Goal: Transaction & Acquisition: Book appointment/travel/reservation

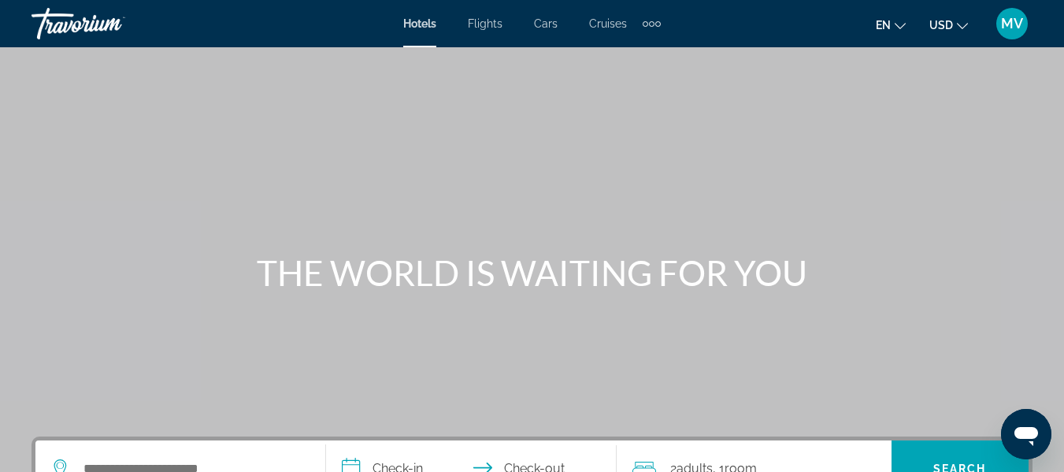
click at [422, 24] on span "Hotels" at bounding box center [419, 23] width 33 height 13
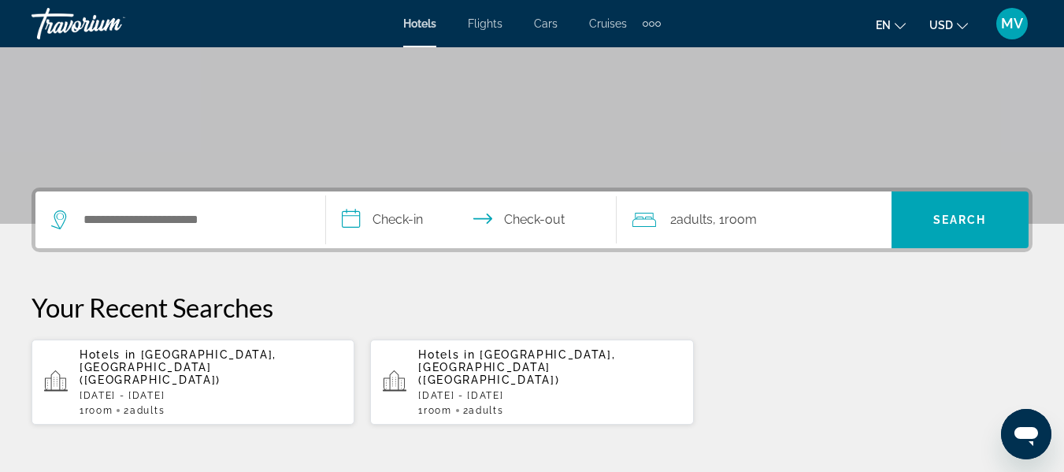
scroll to position [257, 0]
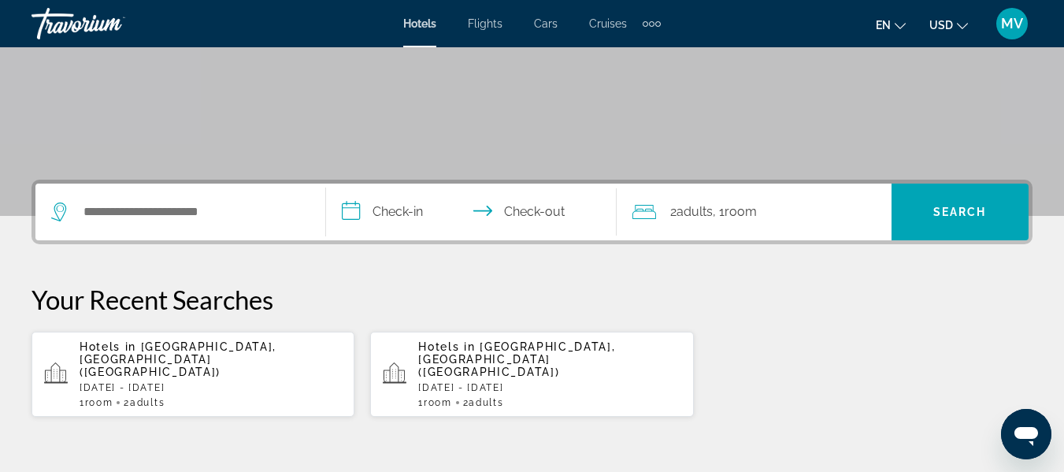
click at [283, 356] on div "Hotels in [GEOGRAPHIC_DATA], [GEOGRAPHIC_DATA] ([GEOGRAPHIC_DATA]) [DATE] - [DA…" at bounding box center [211, 374] width 262 height 68
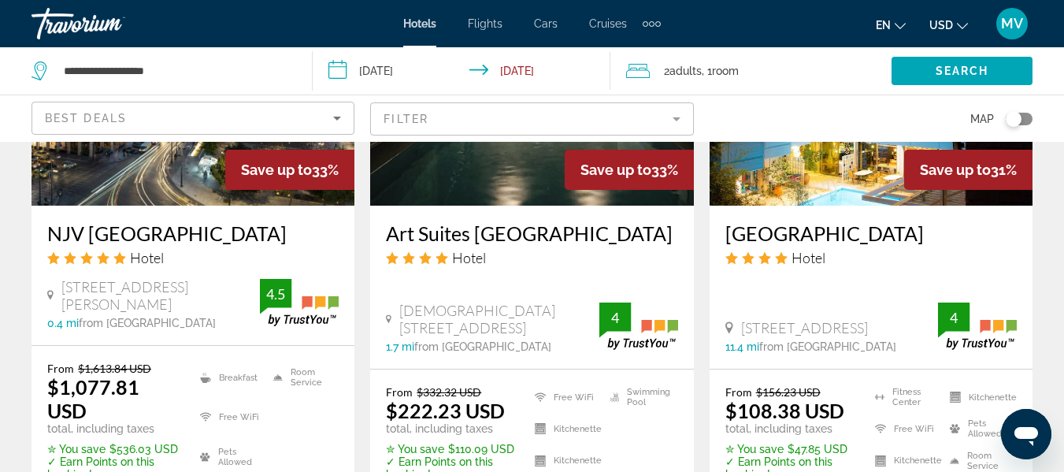
scroll to position [2153, 0]
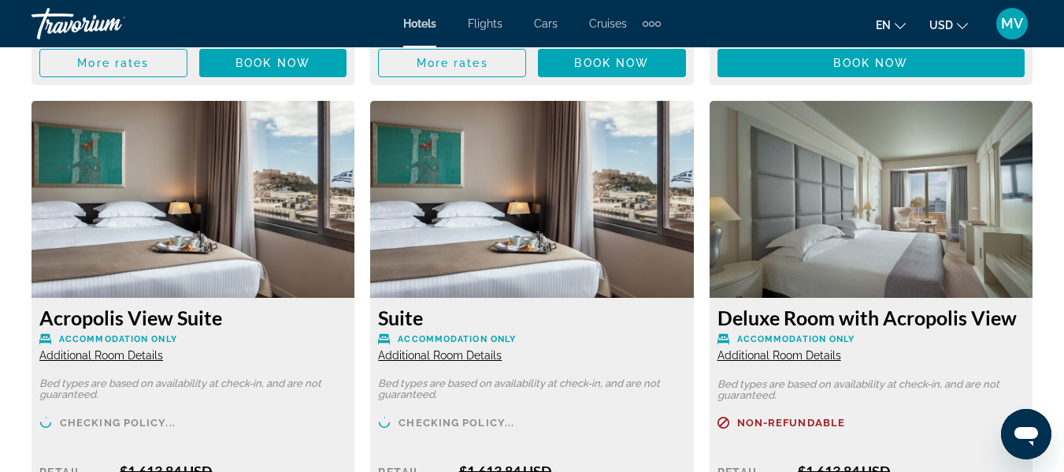
scroll to position [3561, 0]
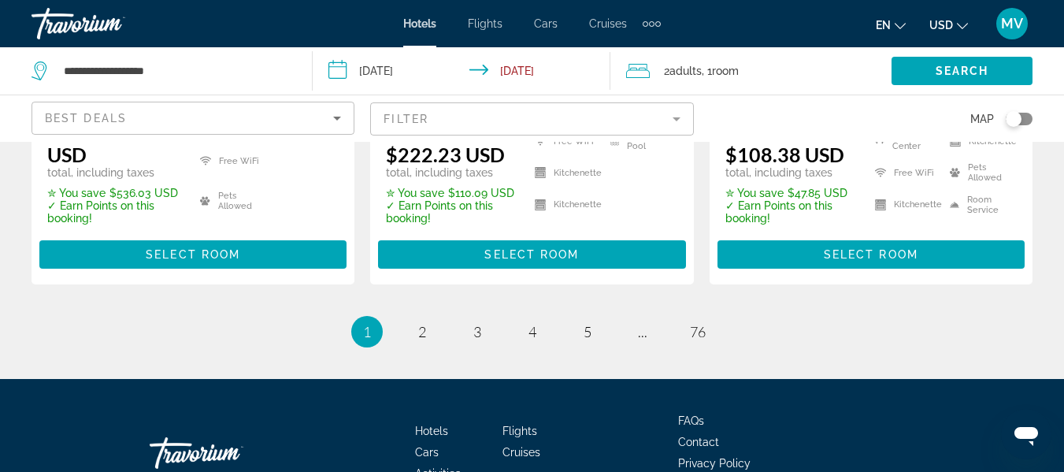
scroll to position [2429, 0]
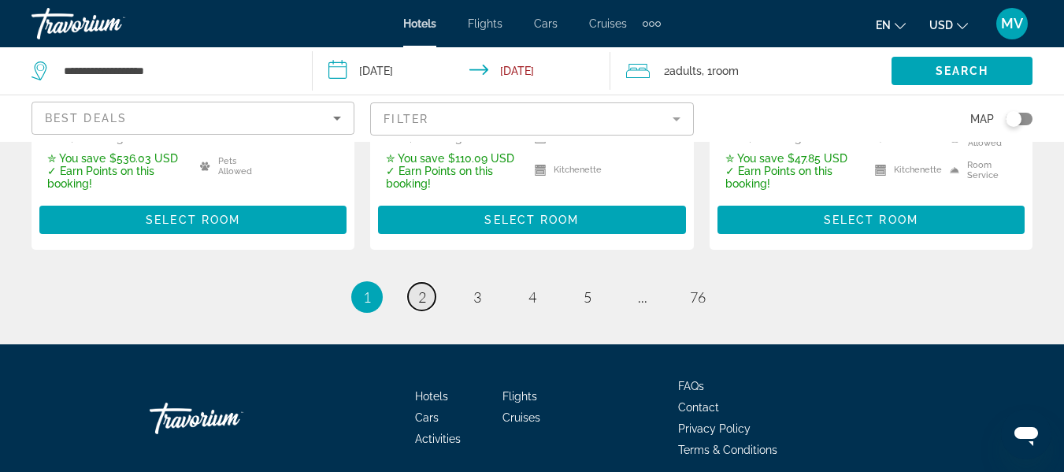
click at [422, 288] on span "2" at bounding box center [422, 296] width 8 height 17
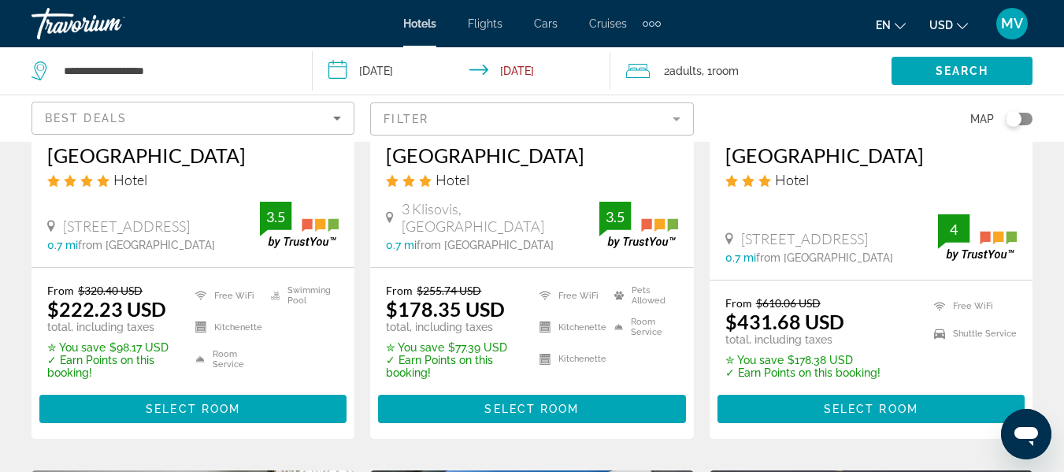
scroll to position [336, 0]
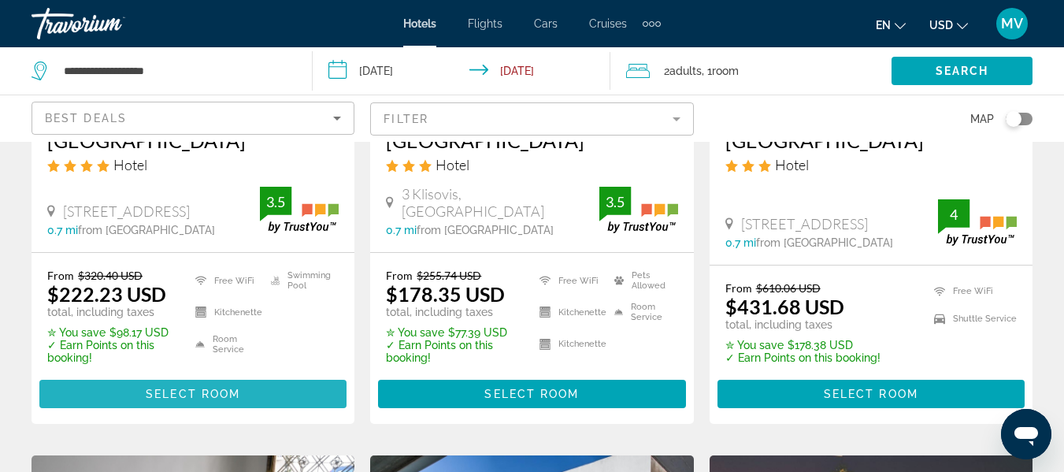
click at [253, 404] on span "Main content" at bounding box center [192, 394] width 307 height 38
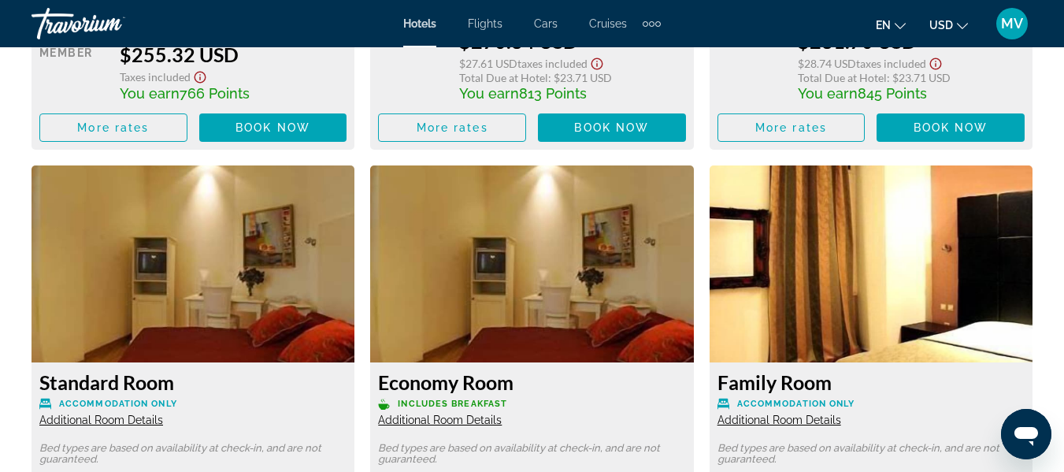
scroll to position [3464, 0]
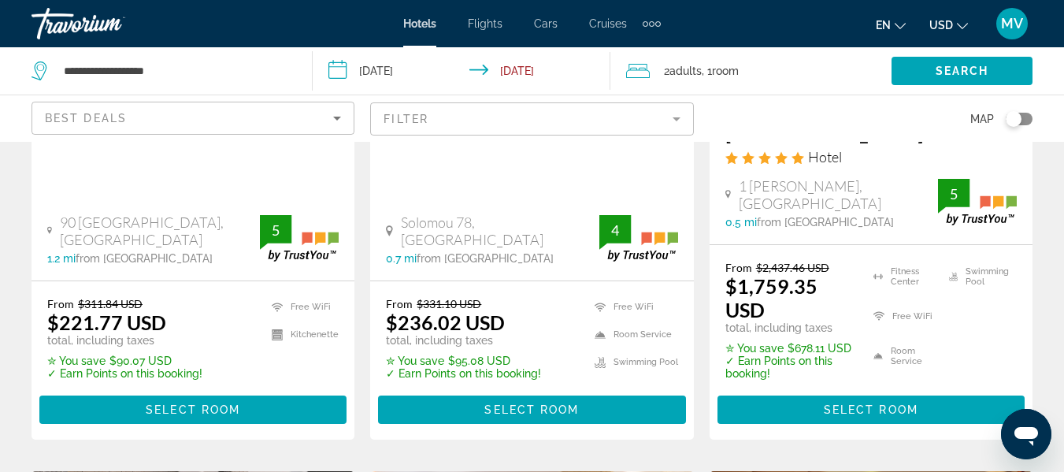
scroll to position [1029, 0]
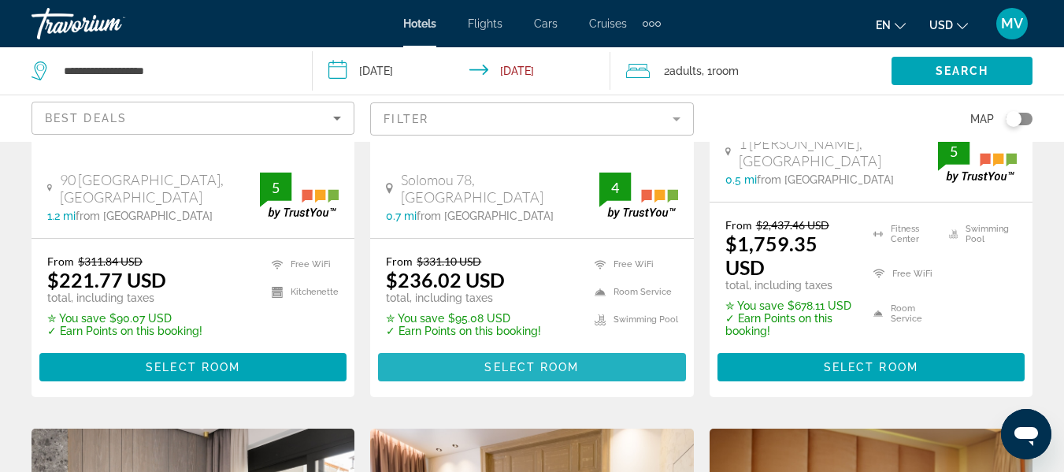
click at [530, 348] on span "Main content" at bounding box center [531, 367] width 307 height 38
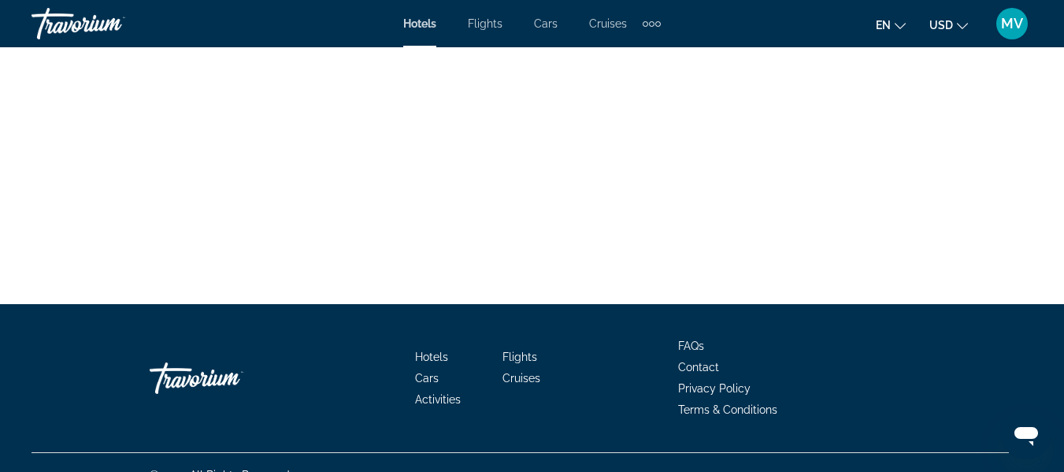
scroll to position [4067, 0]
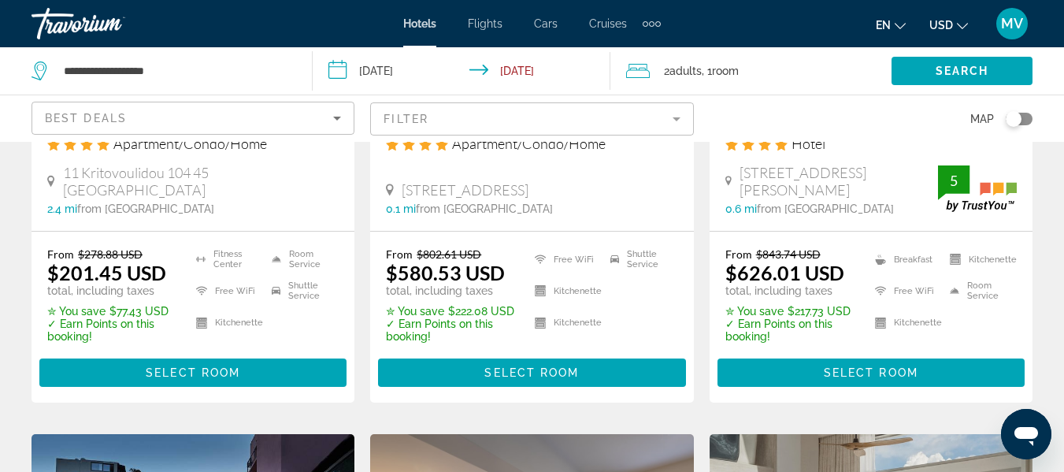
scroll to position [1639, 0]
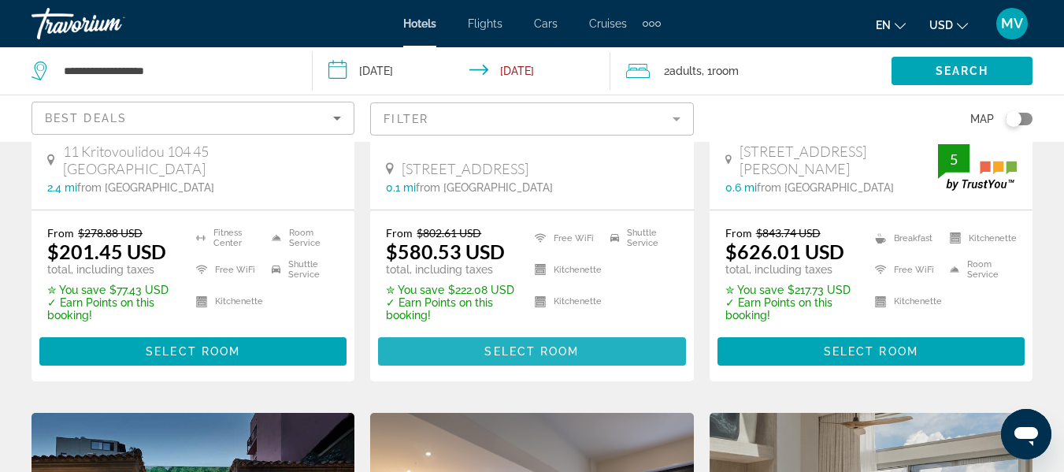
click at [531, 345] on span "Select Room" at bounding box center [531, 351] width 95 height 13
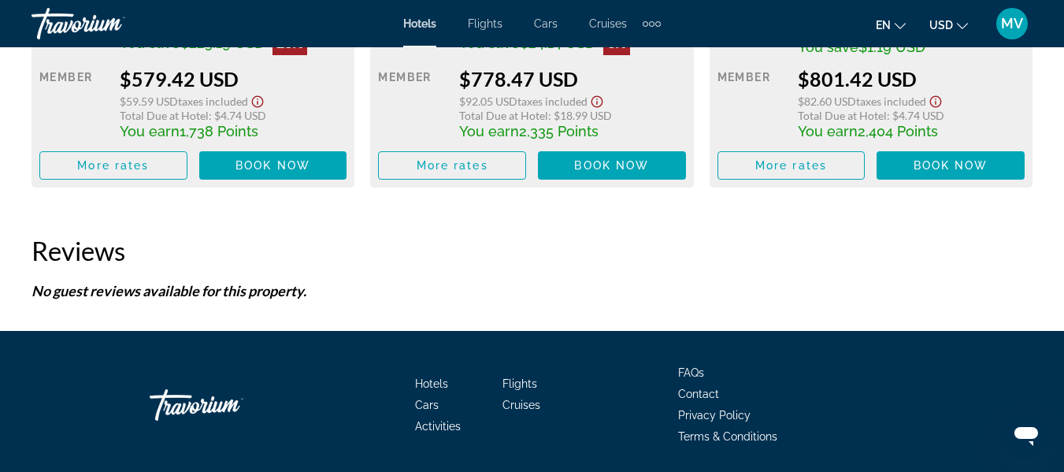
scroll to position [2930, 0]
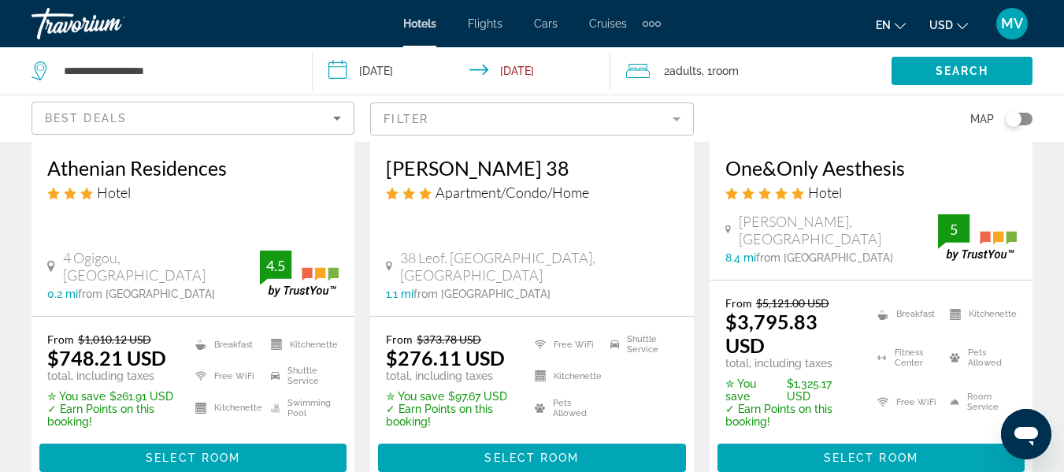
scroll to position [2217, 0]
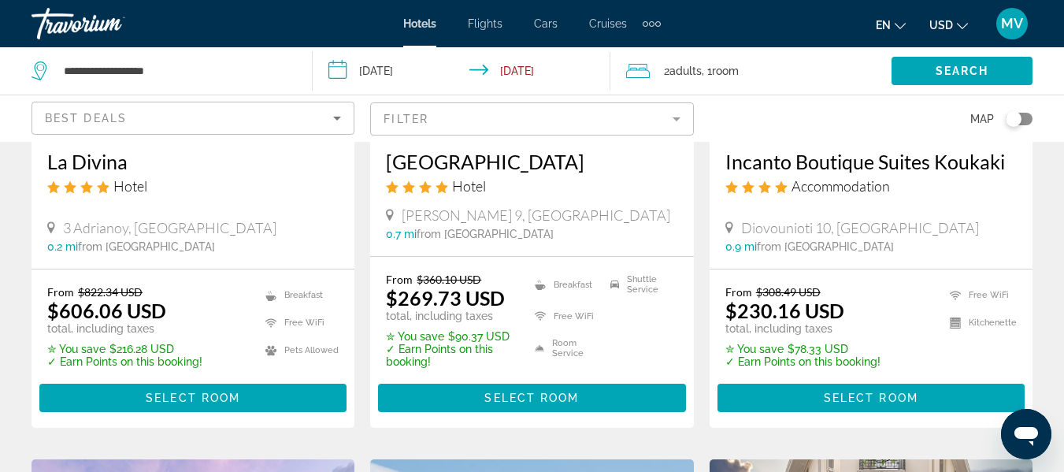
scroll to position [347, 0]
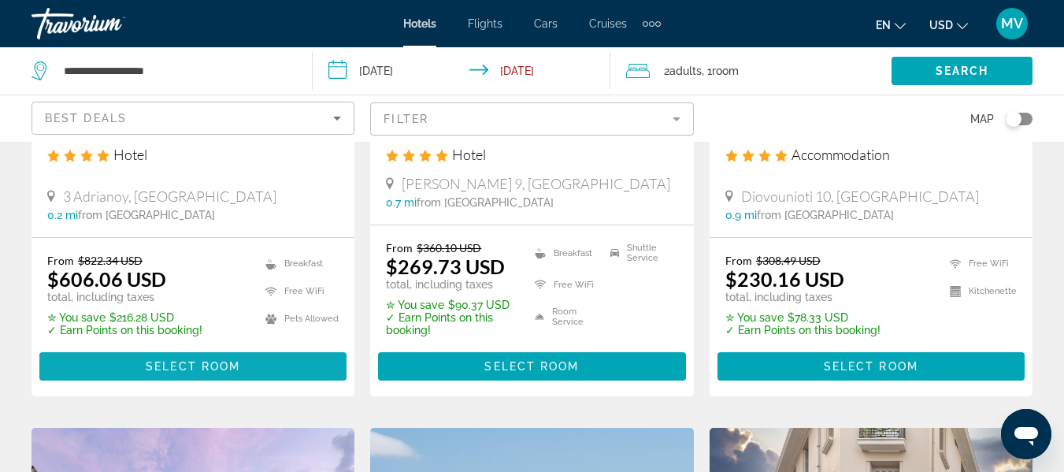
click at [187, 367] on span "Select Room" at bounding box center [193, 366] width 95 height 13
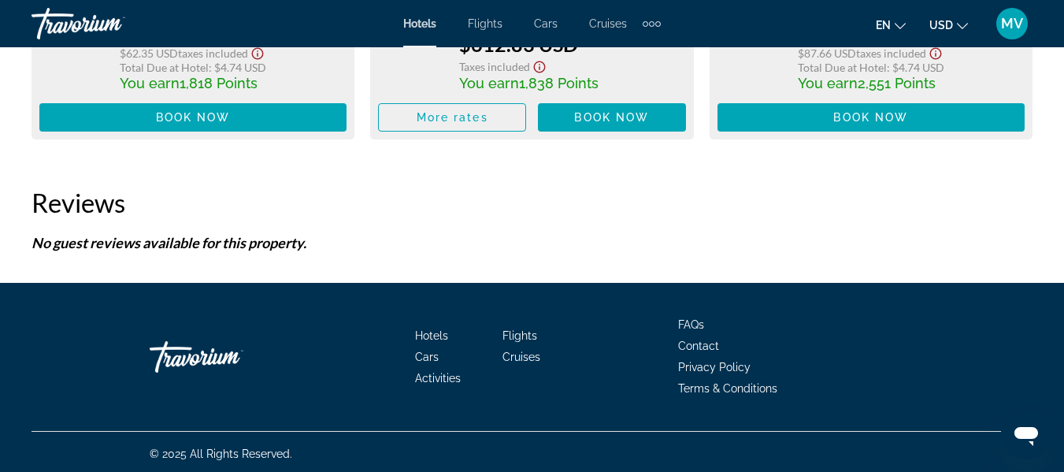
scroll to position [2871, 0]
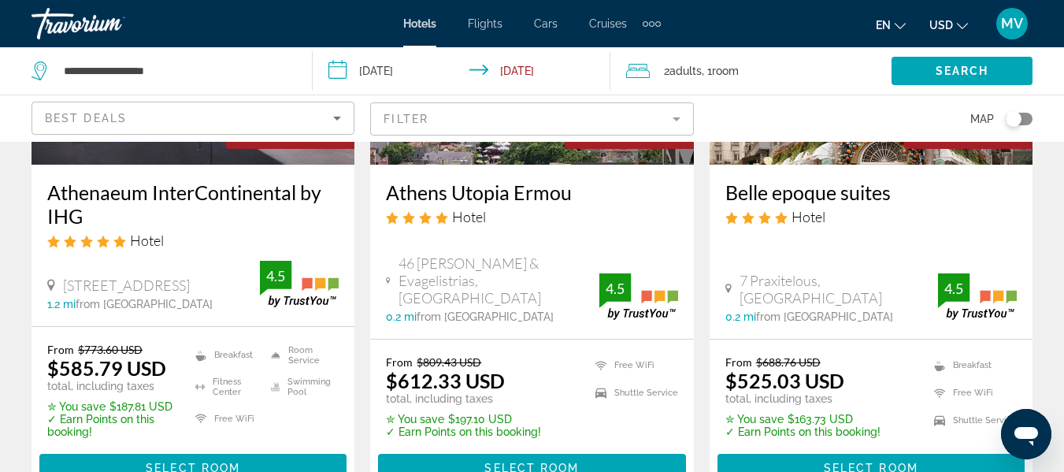
scroll to position [872, 0]
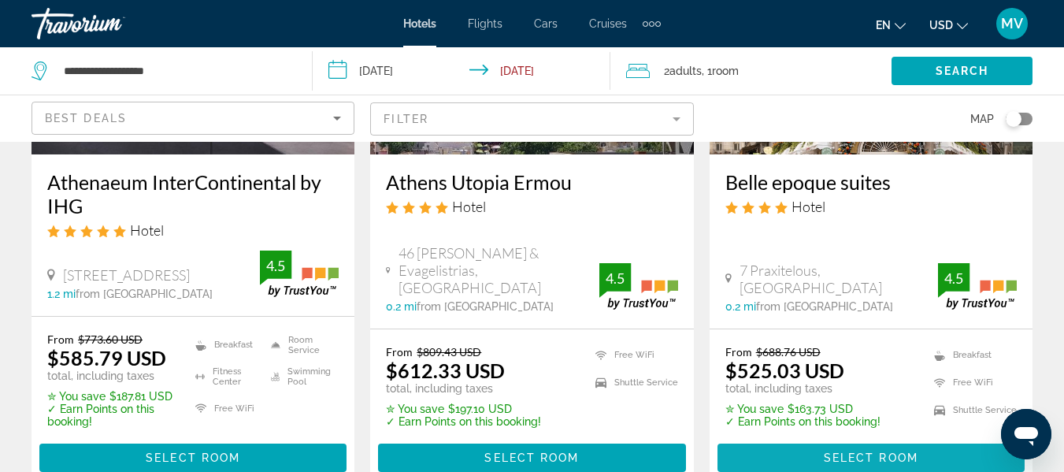
click at [862, 455] on span "Select Room" at bounding box center [871, 457] width 95 height 13
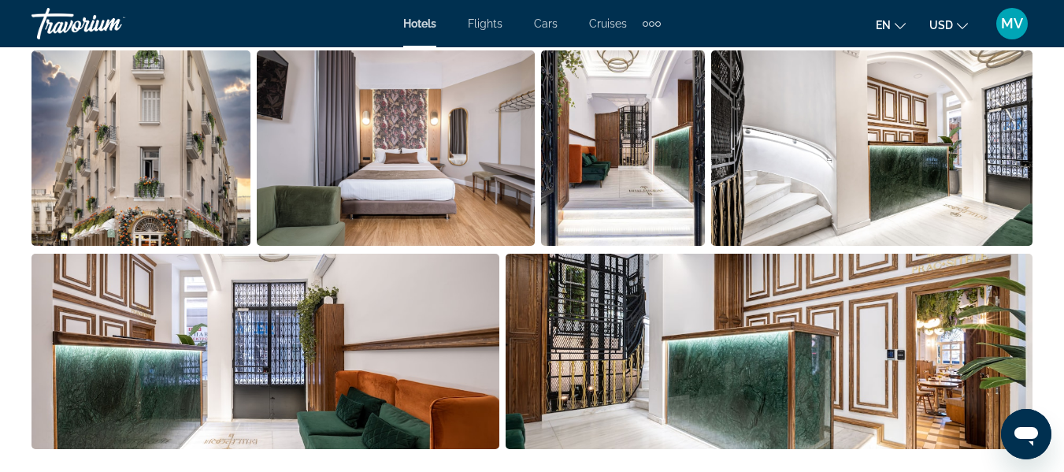
scroll to position [1138, 0]
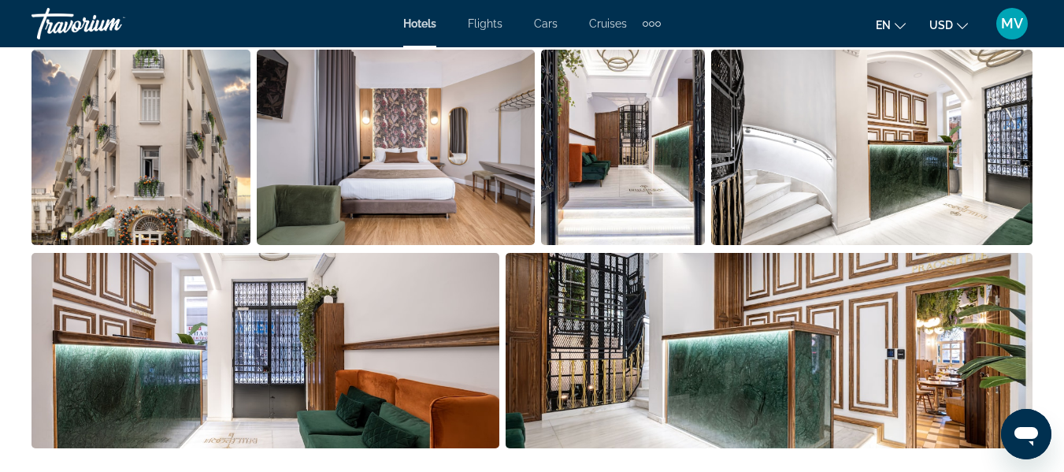
click at [163, 145] on img "Open full-screen image slider" at bounding box center [141, 147] width 219 height 195
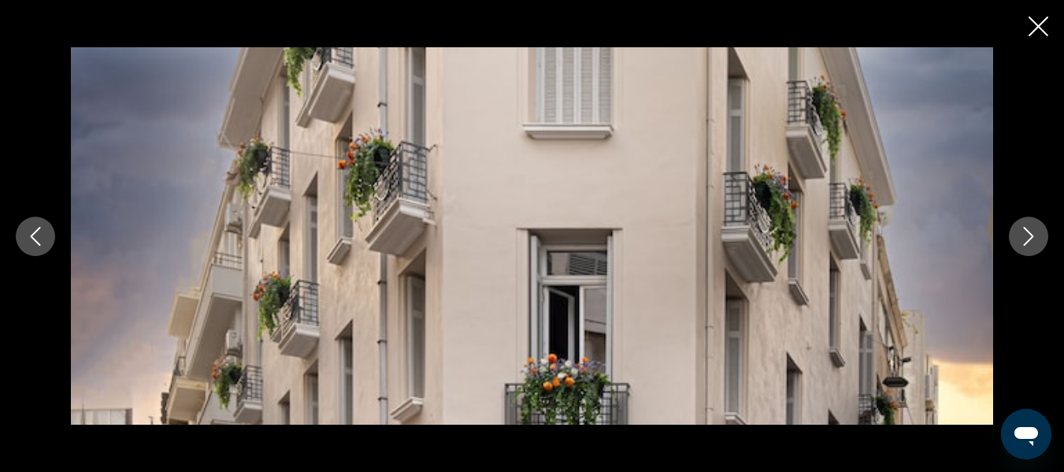
click at [1029, 231] on icon "Next image" at bounding box center [1029, 236] width 10 height 19
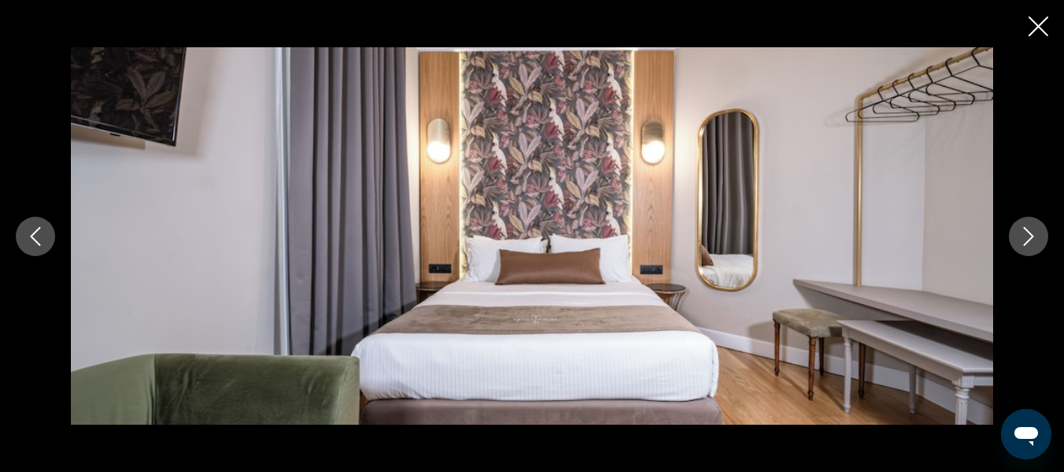
click at [1029, 231] on icon "Next image" at bounding box center [1029, 236] width 10 height 19
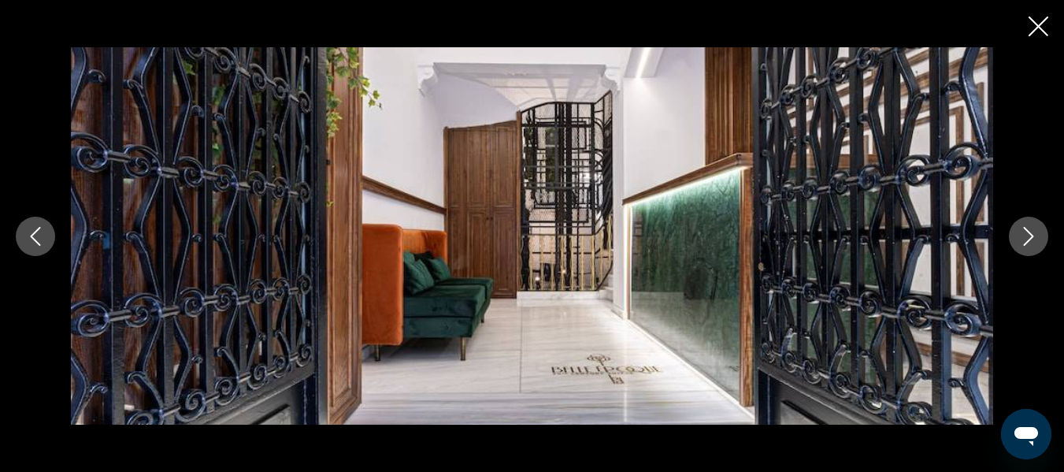
click at [1029, 231] on icon "Next image" at bounding box center [1029, 236] width 10 height 19
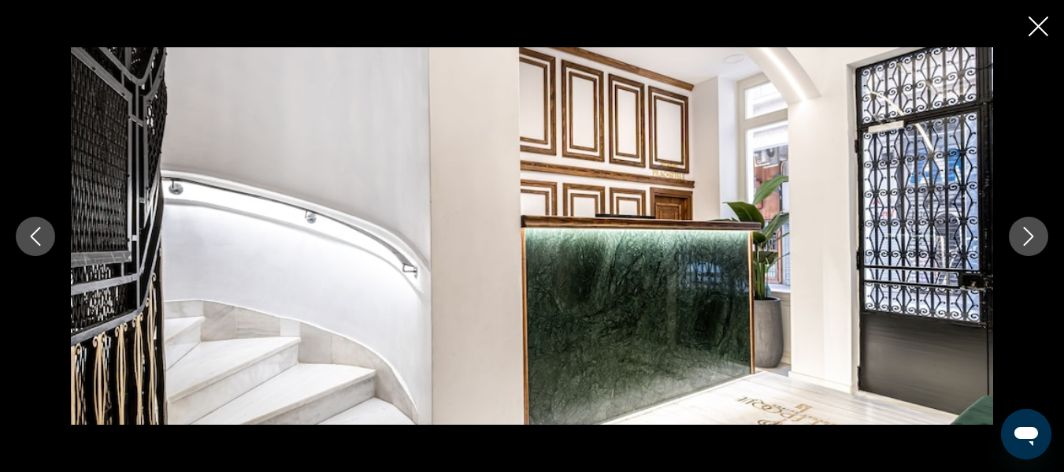
click at [1029, 231] on icon "Next image" at bounding box center [1029, 236] width 10 height 19
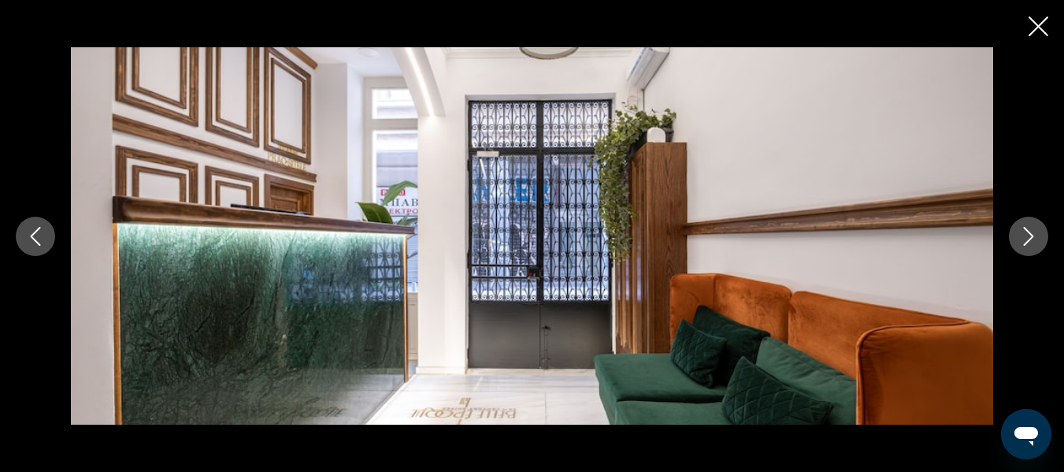
click at [1029, 231] on icon "Next image" at bounding box center [1029, 236] width 10 height 19
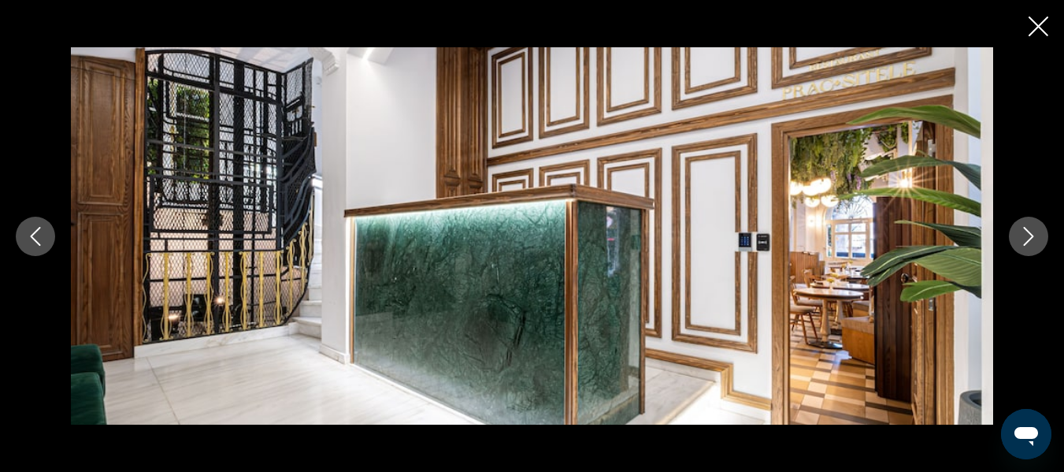
click at [1029, 231] on icon "Next image" at bounding box center [1029, 236] width 10 height 19
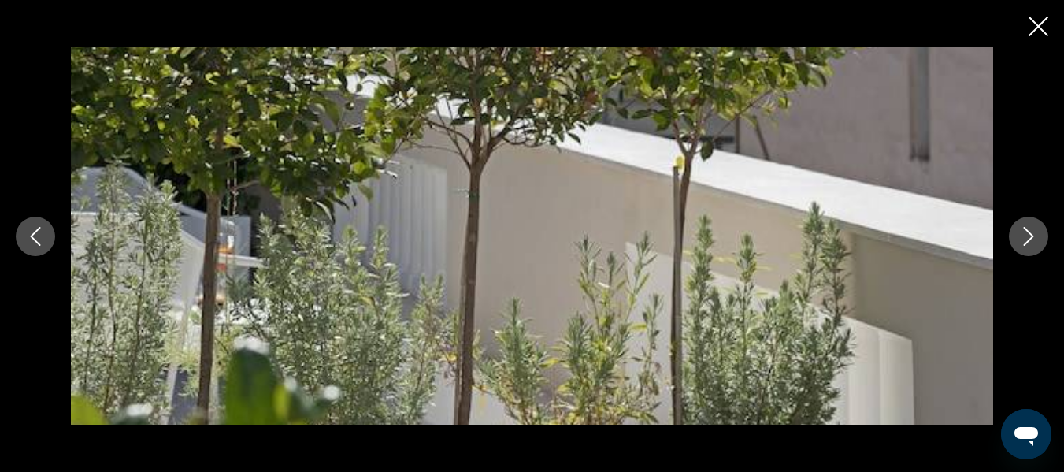
click at [1029, 231] on icon "Next image" at bounding box center [1029, 236] width 10 height 19
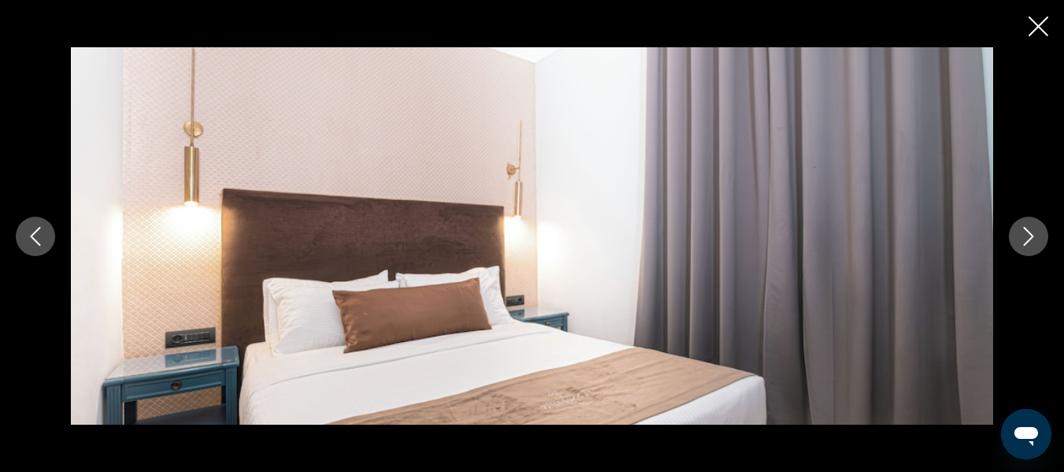
click at [1029, 231] on icon "Next image" at bounding box center [1029, 236] width 10 height 19
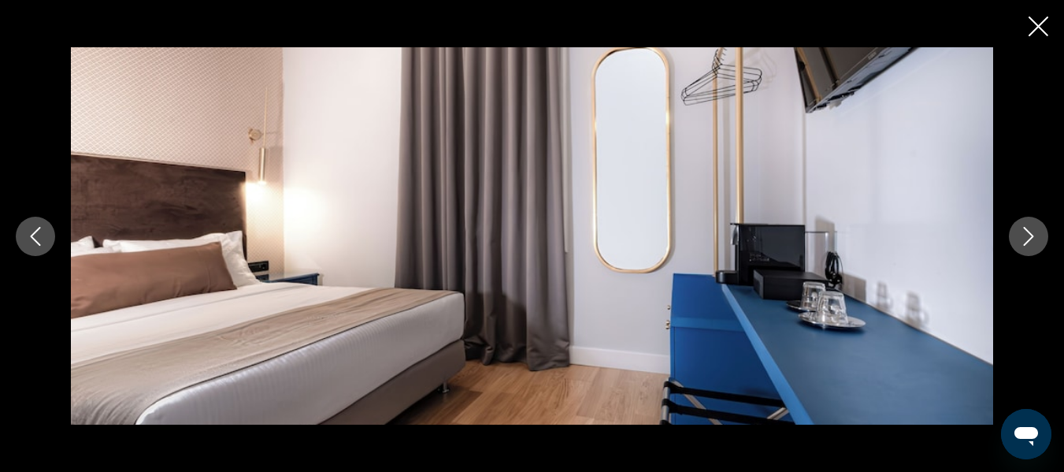
click at [1029, 231] on icon "Next image" at bounding box center [1029, 236] width 10 height 19
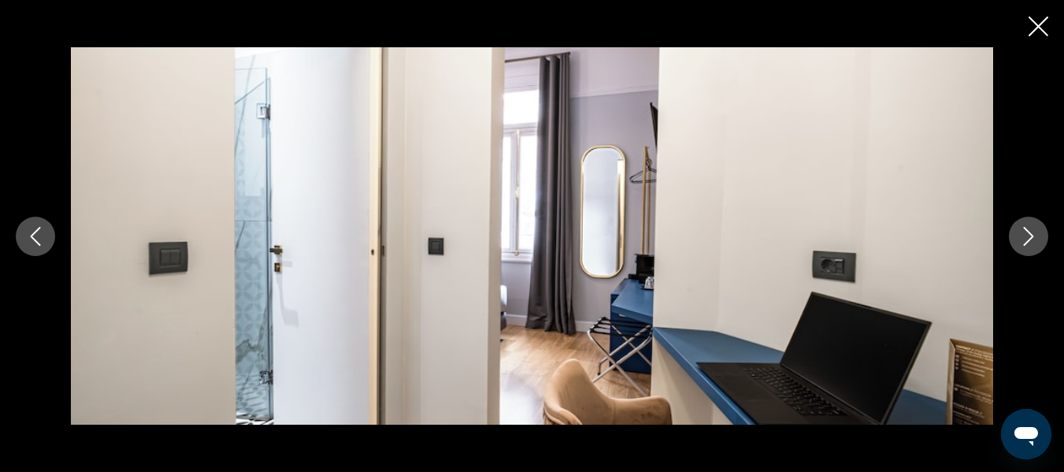
click at [1029, 231] on icon "Next image" at bounding box center [1029, 236] width 10 height 19
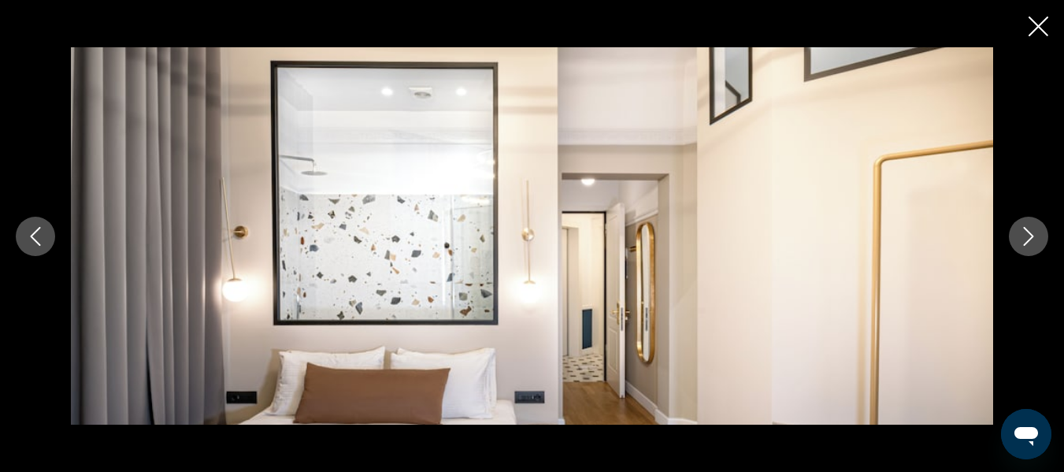
click at [1029, 231] on icon "Next image" at bounding box center [1029, 236] width 10 height 19
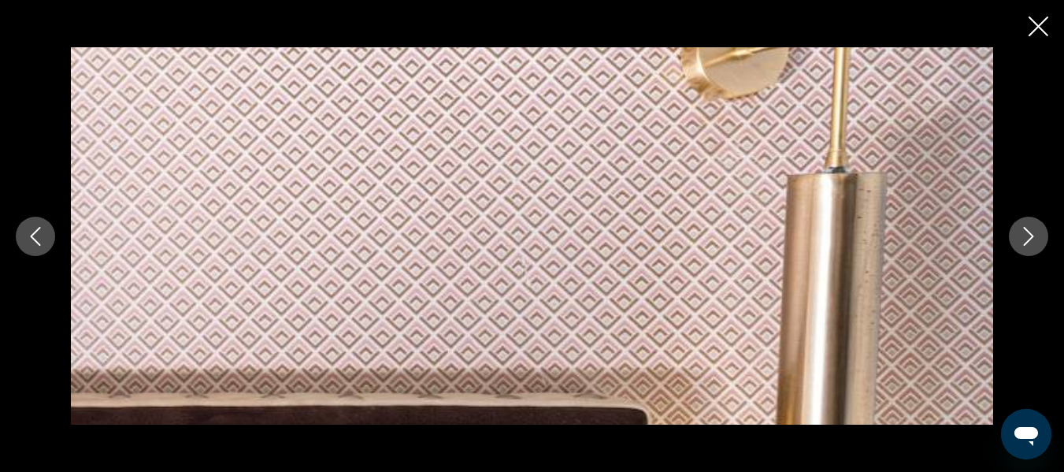
click at [1029, 231] on icon "Next image" at bounding box center [1029, 236] width 10 height 19
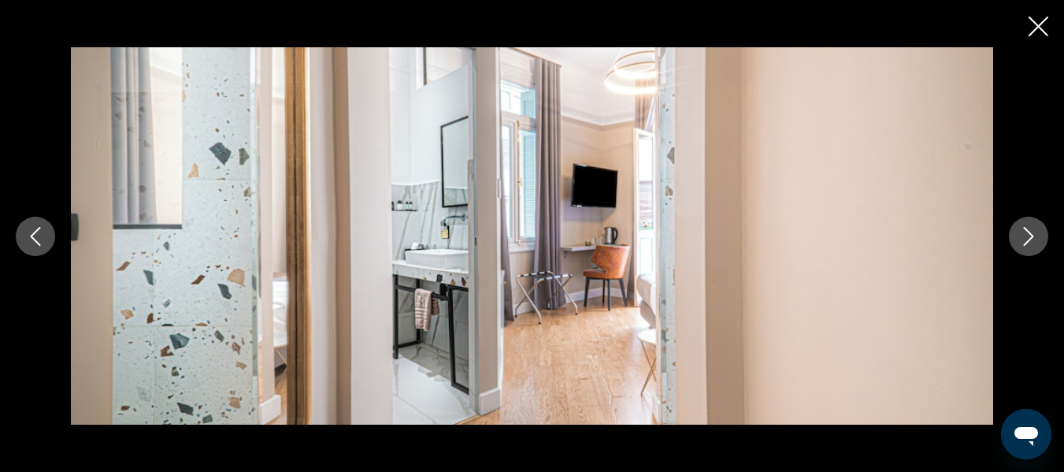
click at [1029, 231] on icon "Next image" at bounding box center [1029, 236] width 10 height 19
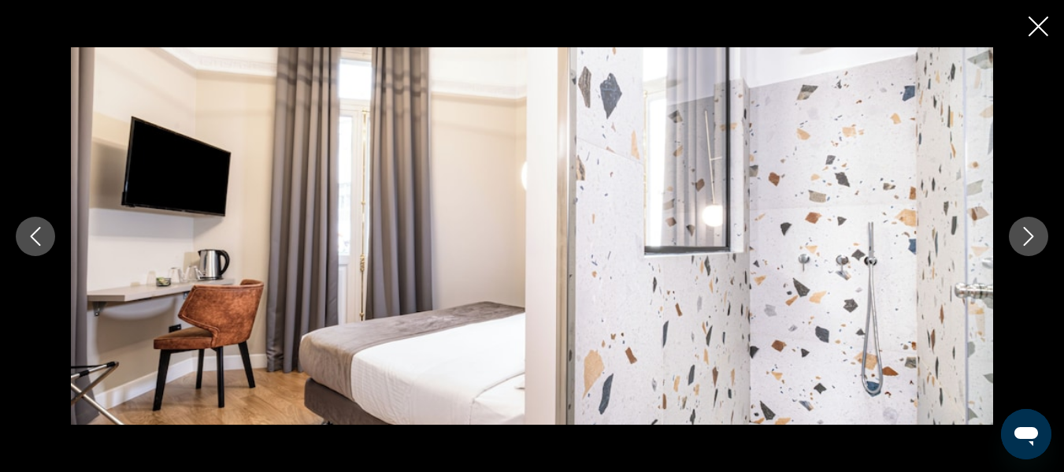
click at [1029, 231] on icon "Next image" at bounding box center [1029, 236] width 10 height 19
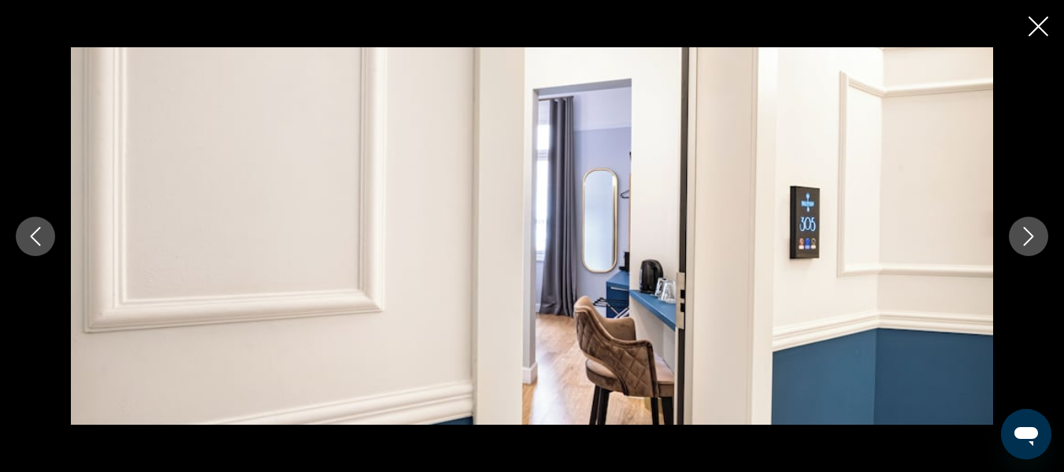
click at [1029, 231] on icon "Next image" at bounding box center [1029, 236] width 10 height 19
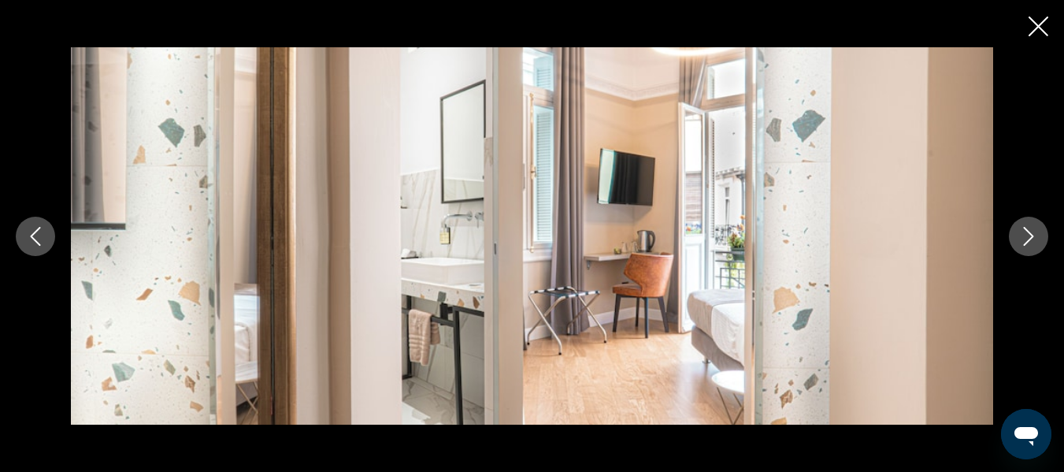
click at [1029, 231] on icon "Next image" at bounding box center [1029, 236] width 10 height 19
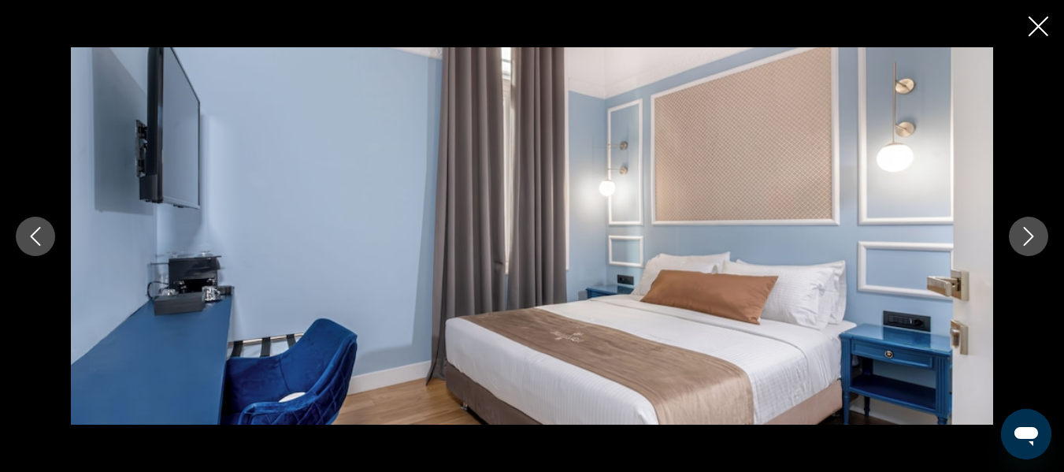
click at [1029, 231] on icon "Next image" at bounding box center [1029, 236] width 10 height 19
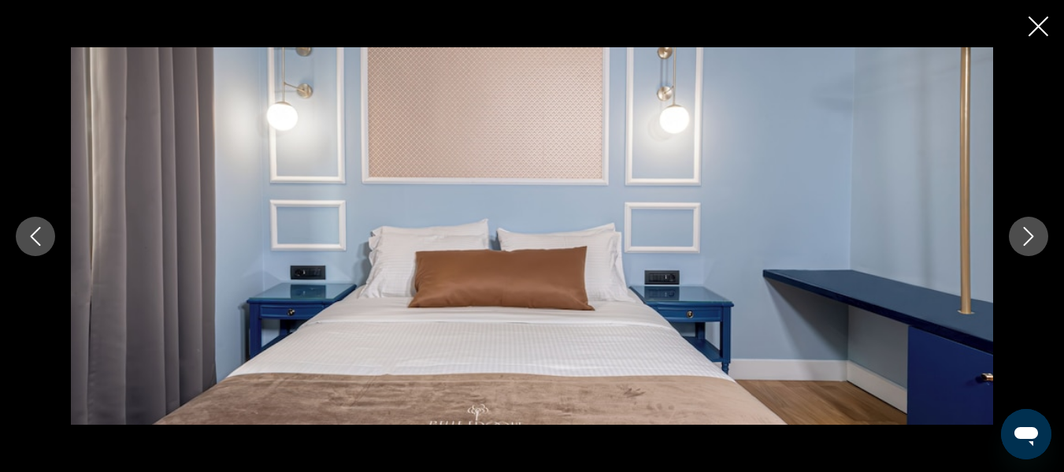
click at [1029, 231] on icon "Next image" at bounding box center [1029, 236] width 10 height 19
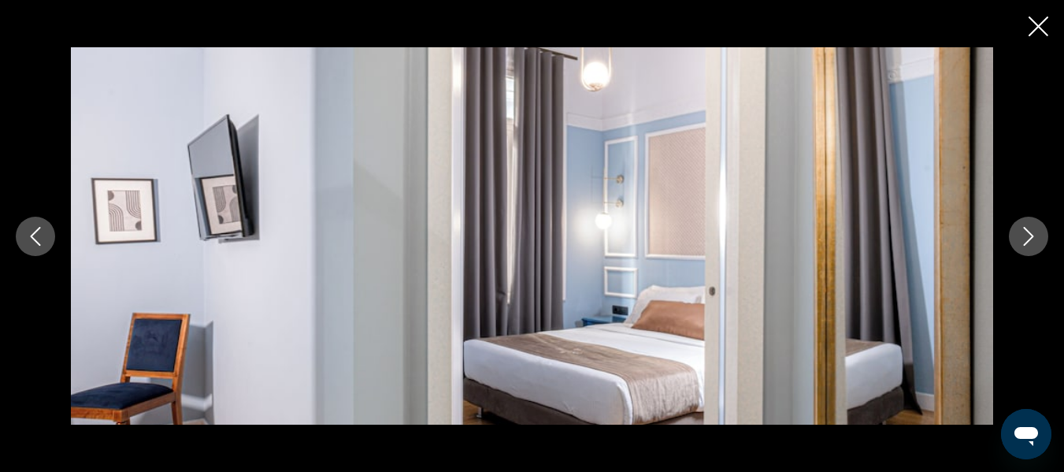
click at [1029, 231] on icon "Next image" at bounding box center [1029, 236] width 10 height 19
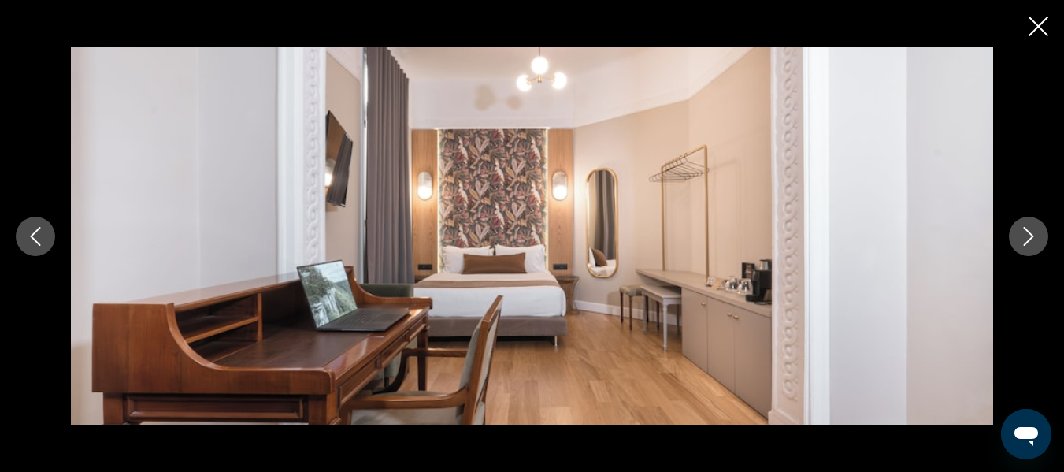
click at [1029, 231] on icon "Next image" at bounding box center [1029, 236] width 10 height 19
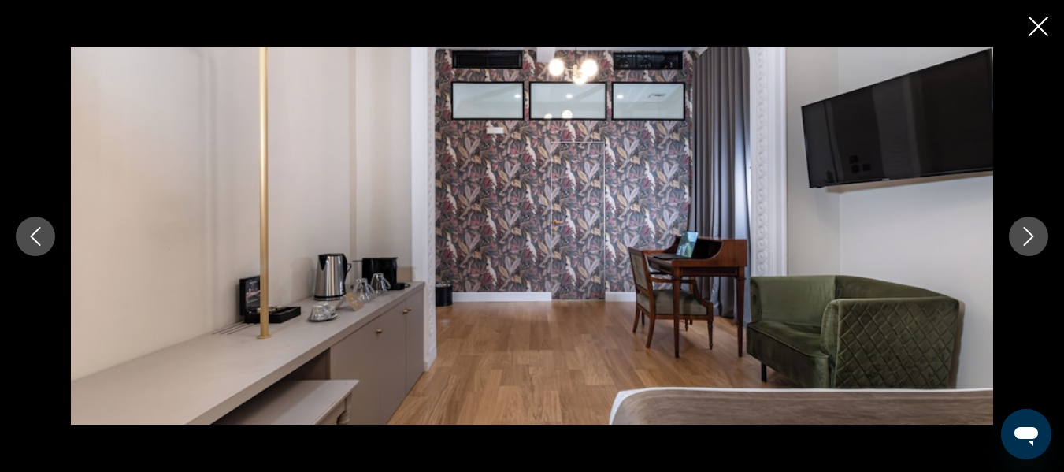
click at [1029, 231] on icon "Next image" at bounding box center [1029, 236] width 10 height 19
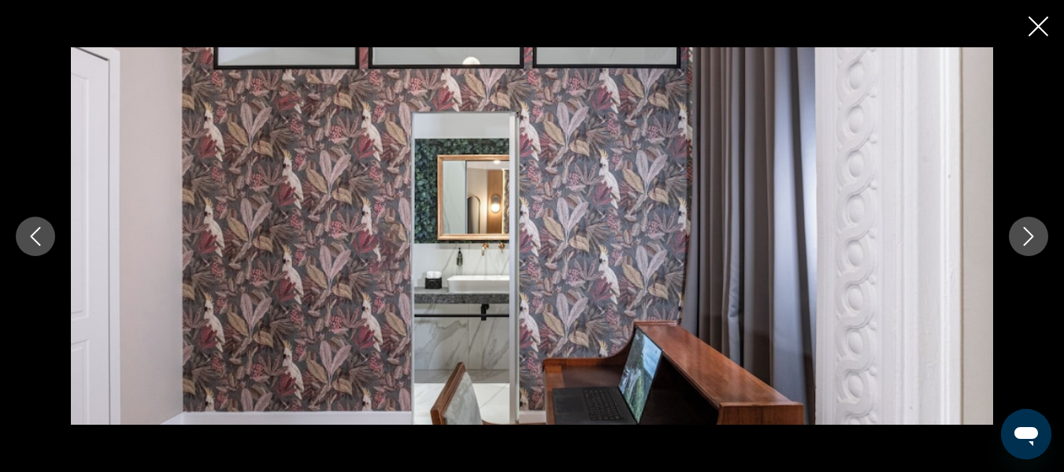
click at [1029, 231] on icon "Next image" at bounding box center [1029, 236] width 10 height 19
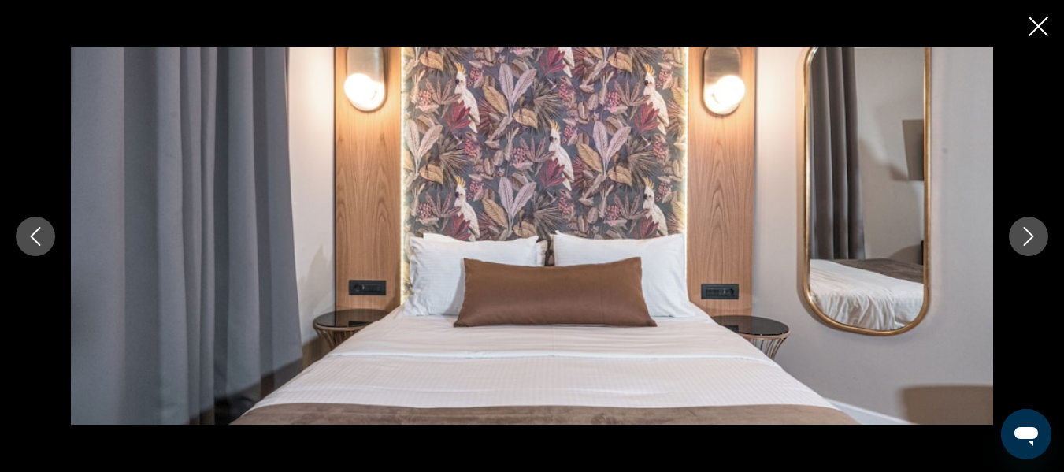
click at [1046, 25] on icon "Close slideshow" at bounding box center [1039, 27] width 20 height 20
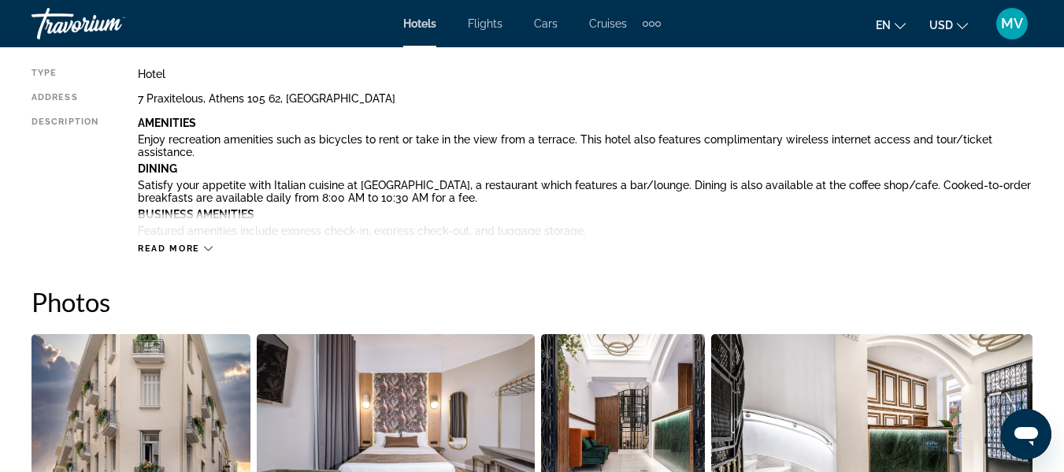
scroll to position [780, 0]
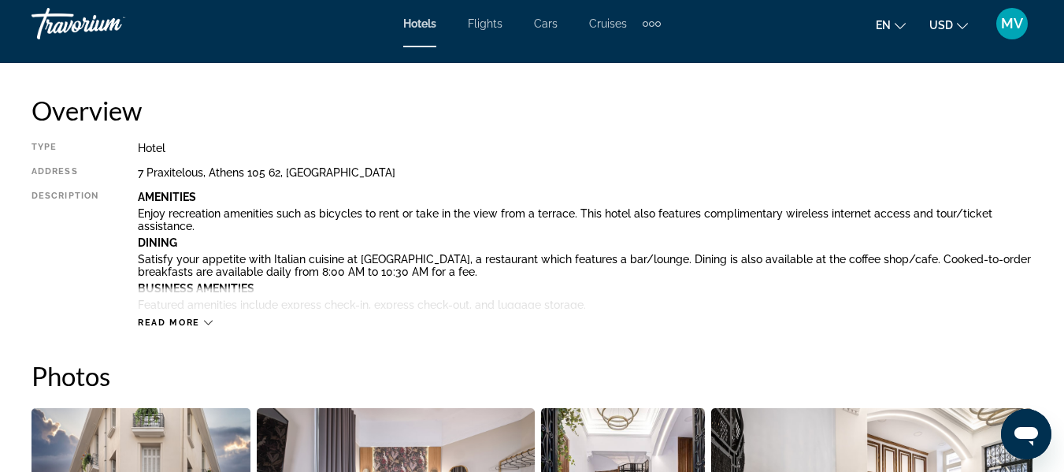
click at [173, 324] on span "Read more" at bounding box center [169, 322] width 62 height 10
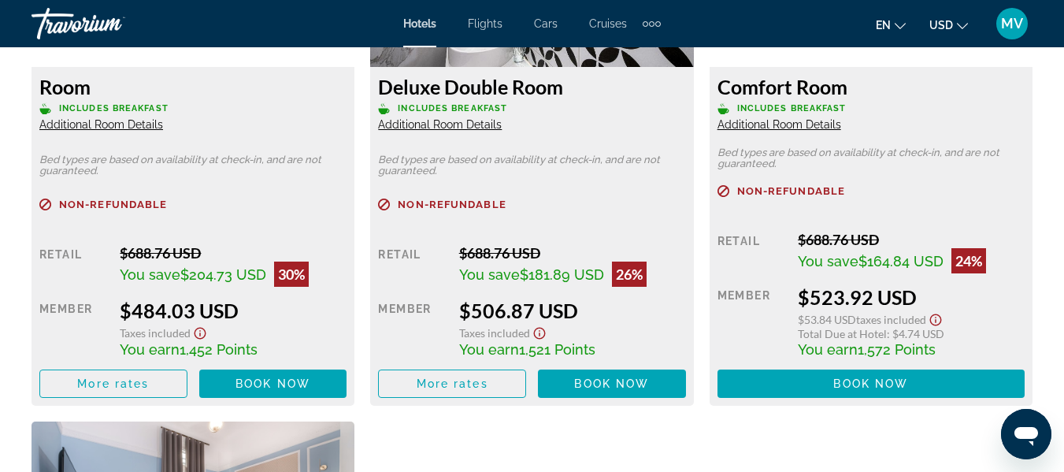
scroll to position [3436, 0]
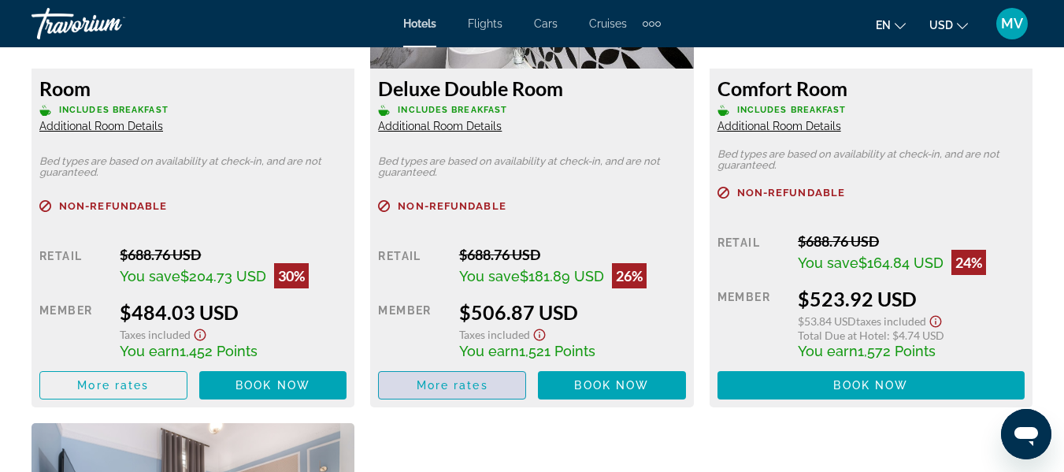
click at [464, 391] on span "More rates" at bounding box center [453, 385] width 72 height 13
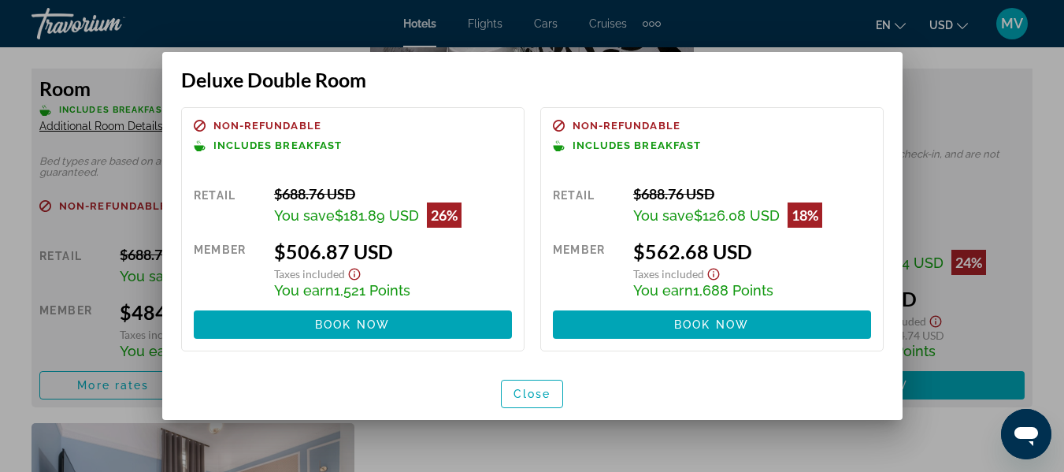
click at [1043, 258] on div at bounding box center [532, 236] width 1064 height 472
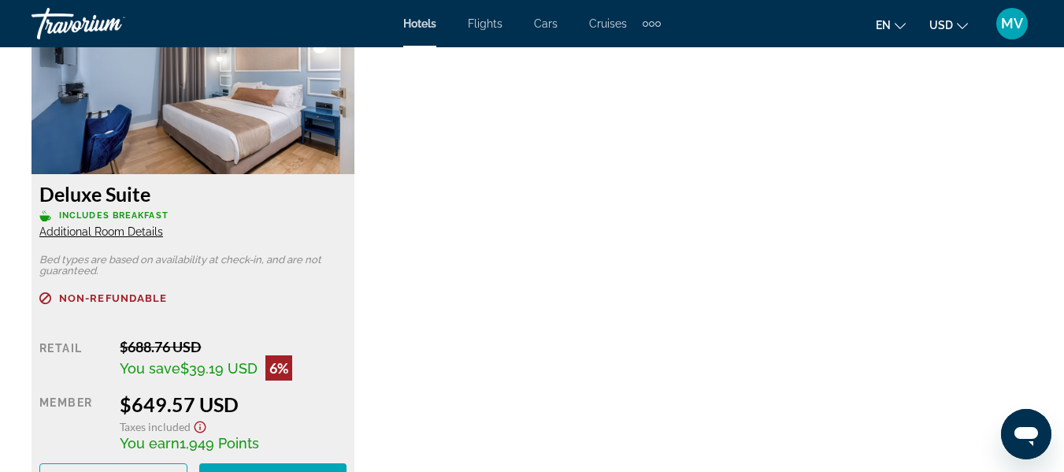
scroll to position [3910, 0]
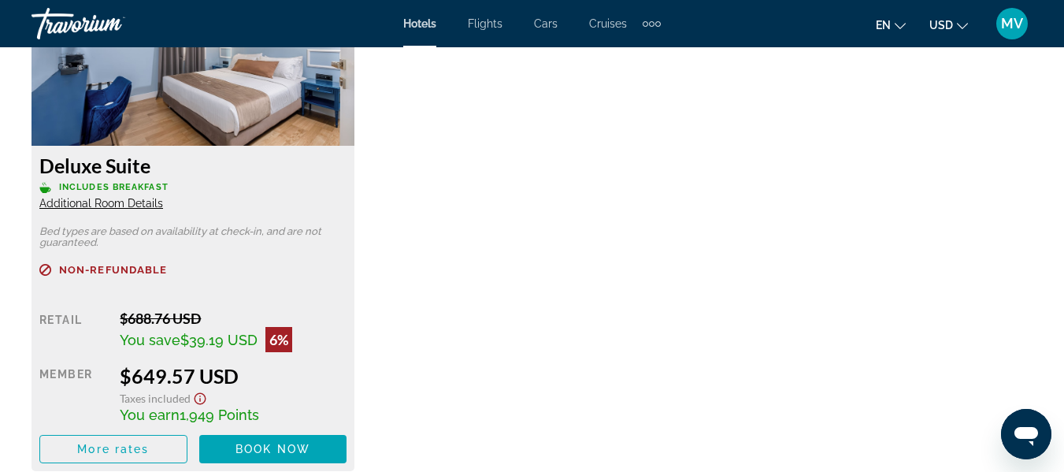
click at [146, 206] on span "Additional Room Details" at bounding box center [101, 203] width 124 height 13
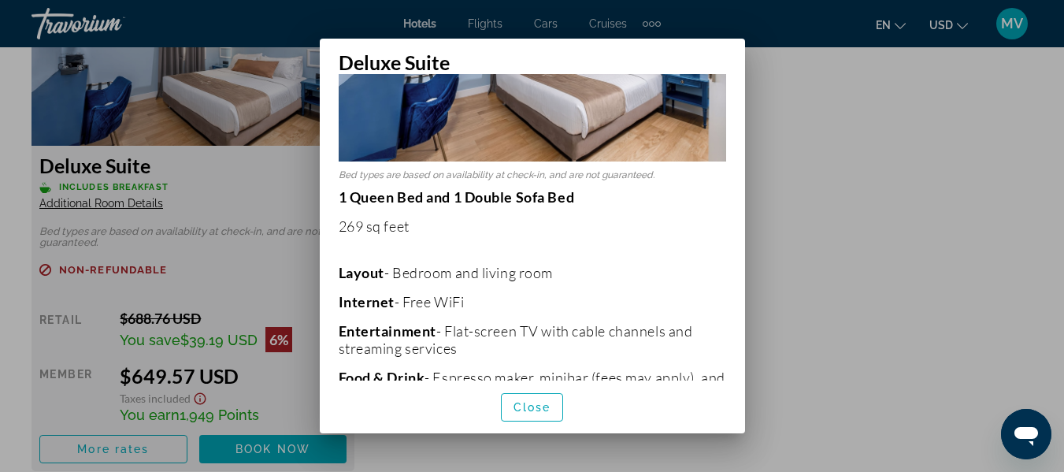
scroll to position [0, 0]
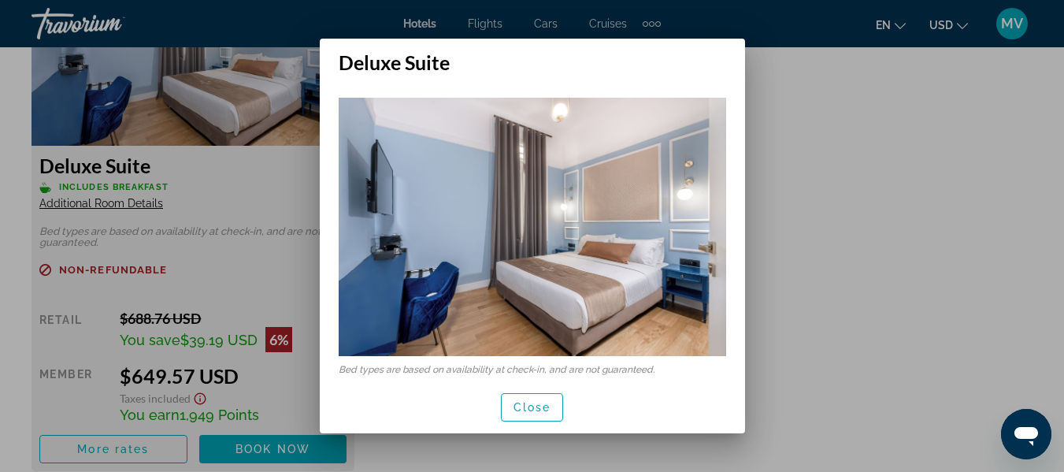
click at [822, 160] on div at bounding box center [532, 236] width 1064 height 472
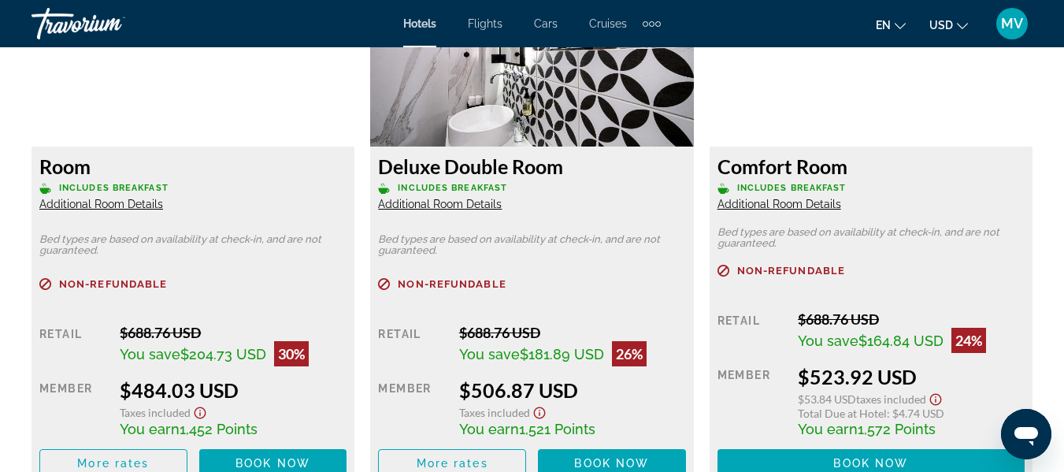
scroll to position [3354, 0]
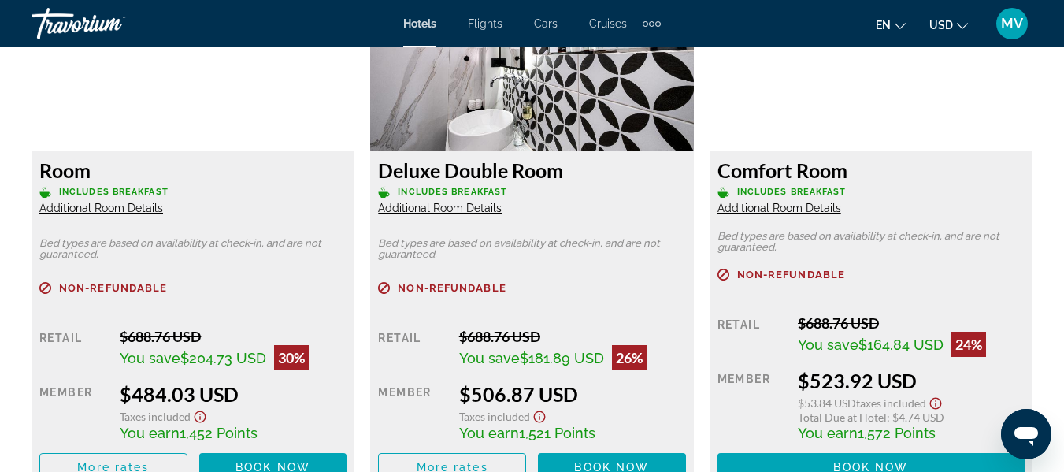
click at [132, 212] on span "Additional Room Details" at bounding box center [101, 208] width 124 height 13
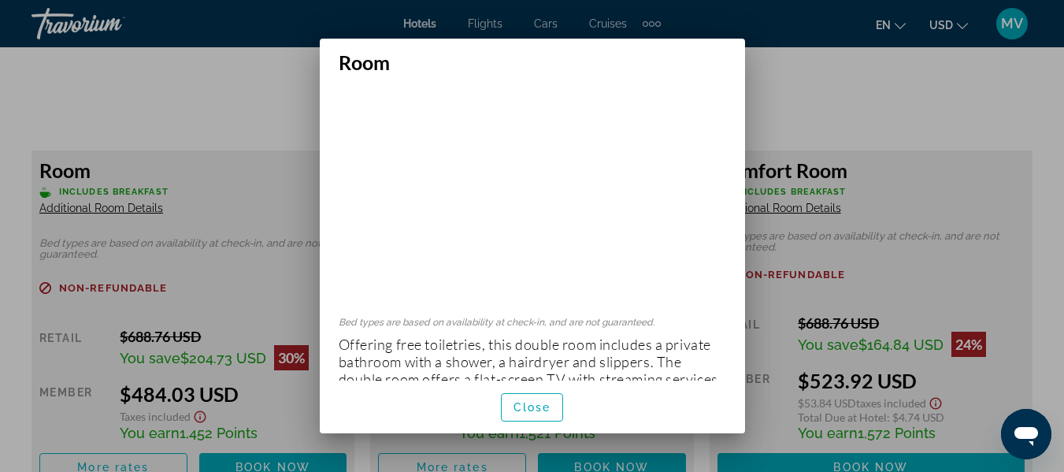
scroll to position [222, 0]
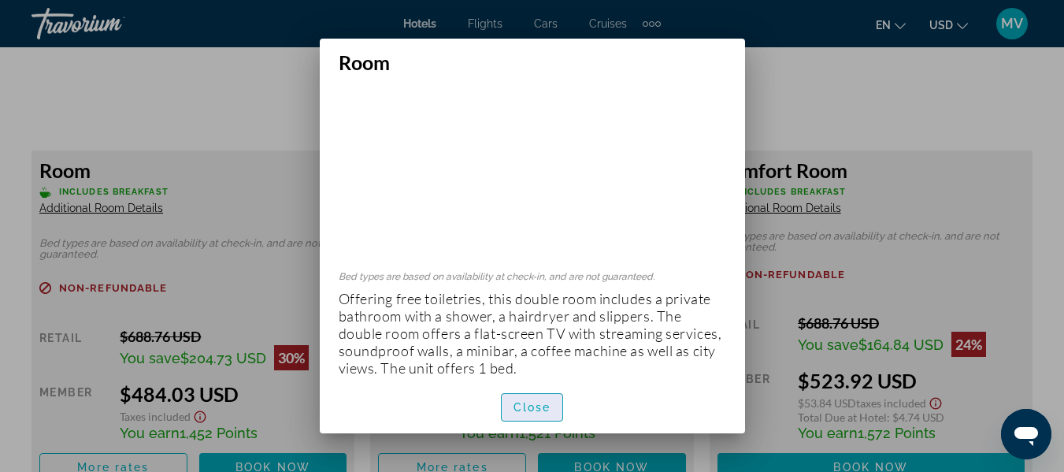
click at [535, 409] on span "Close" at bounding box center [533, 407] width 38 height 13
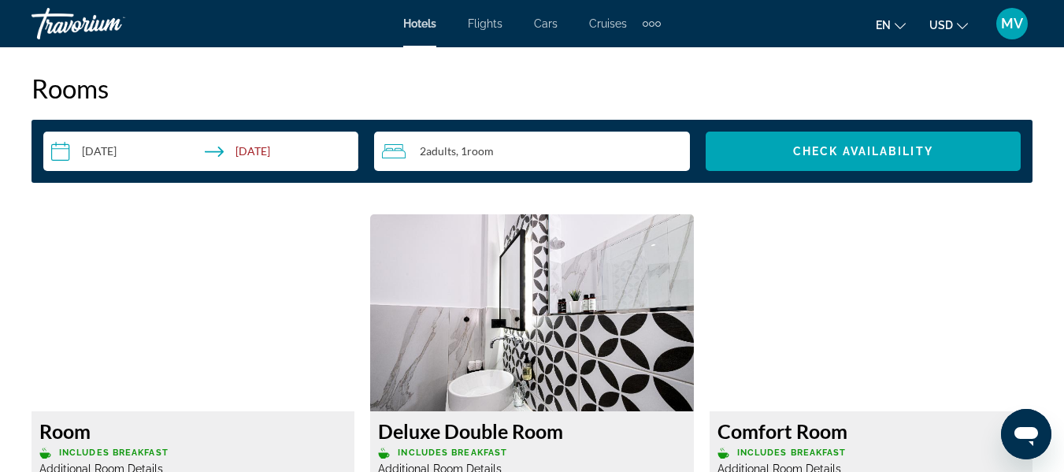
scroll to position [3104, 0]
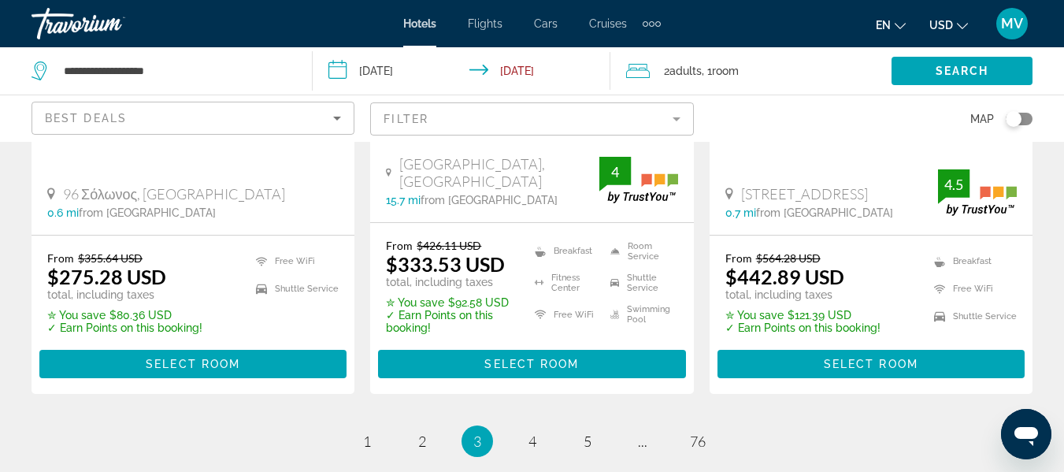
scroll to position [2196, 0]
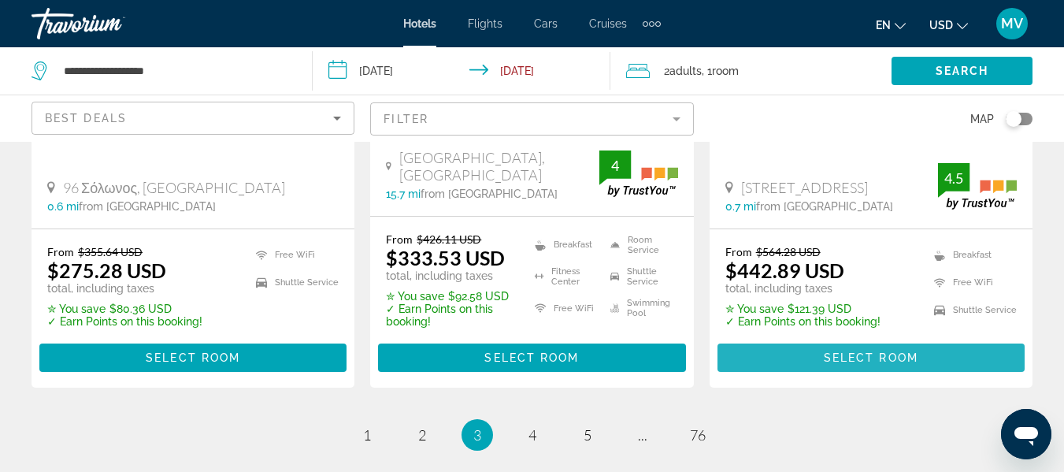
click at [925, 358] on span "Main content" at bounding box center [871, 358] width 307 height 38
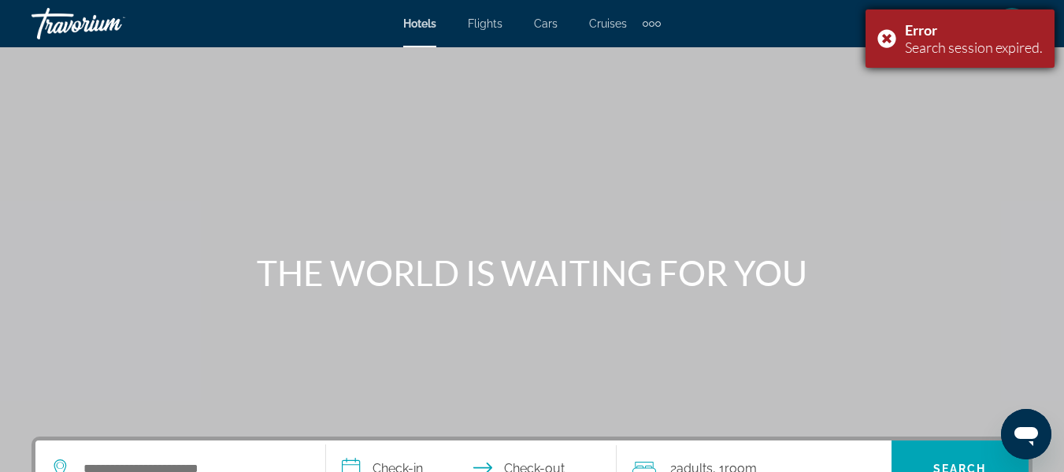
click at [893, 43] on div "Error Search session expired." at bounding box center [960, 38] width 189 height 58
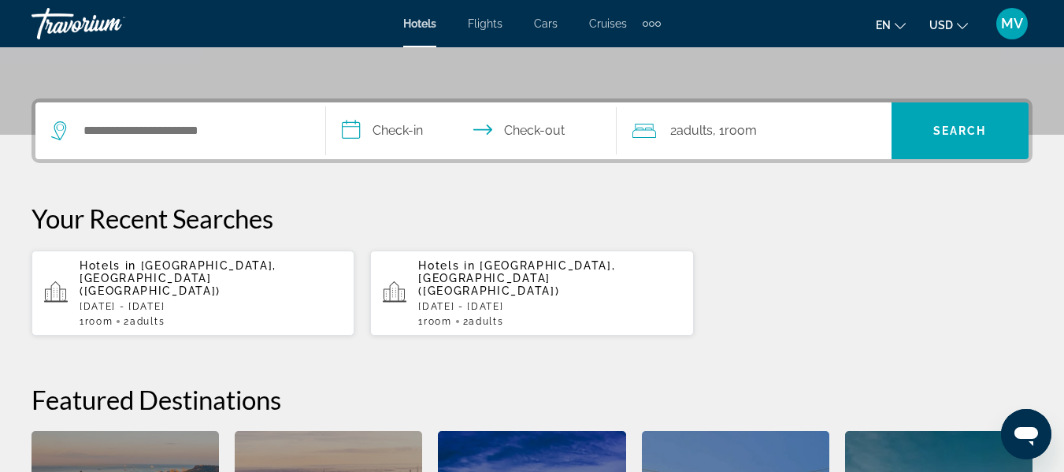
scroll to position [353, 0]
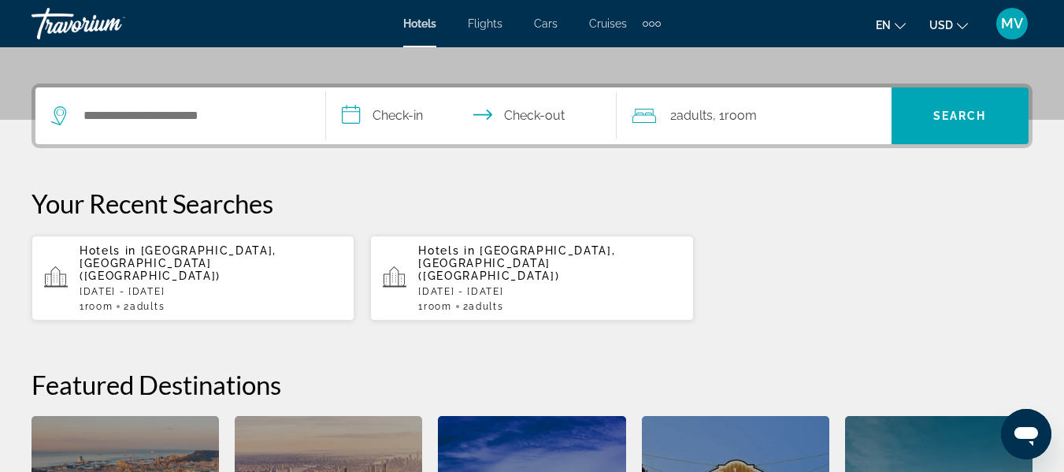
click at [206, 257] on div "Hotels in [GEOGRAPHIC_DATA], [GEOGRAPHIC_DATA] ([GEOGRAPHIC_DATA]) [DATE] - [DA…" at bounding box center [211, 278] width 262 height 68
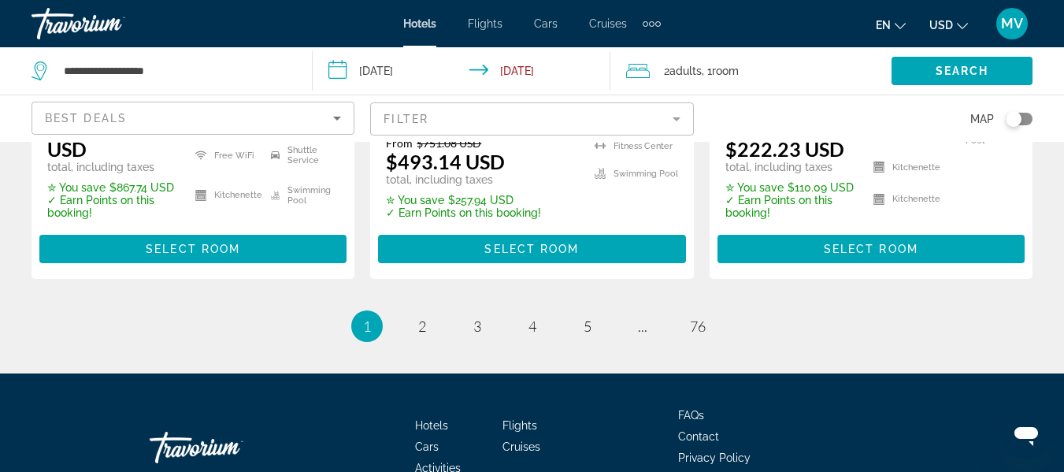
scroll to position [2429, 0]
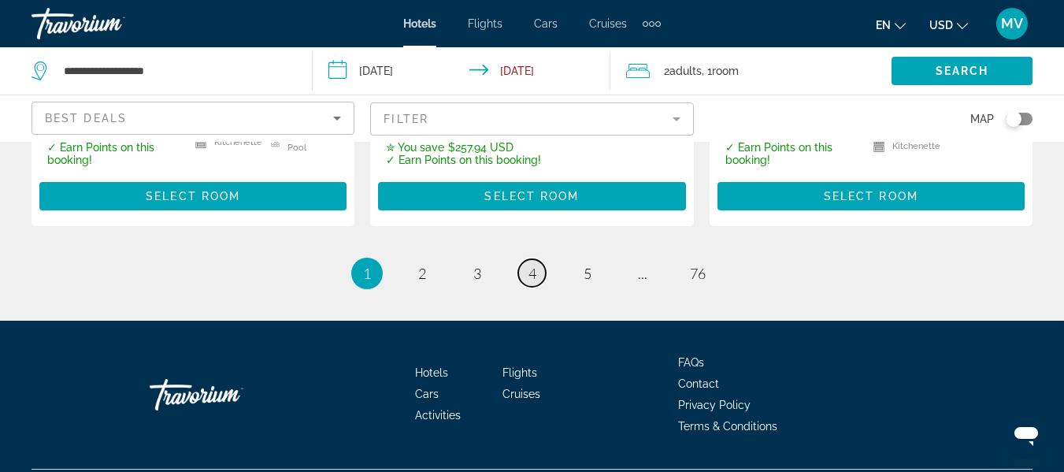
click at [533, 265] on span "4" at bounding box center [533, 273] width 8 height 17
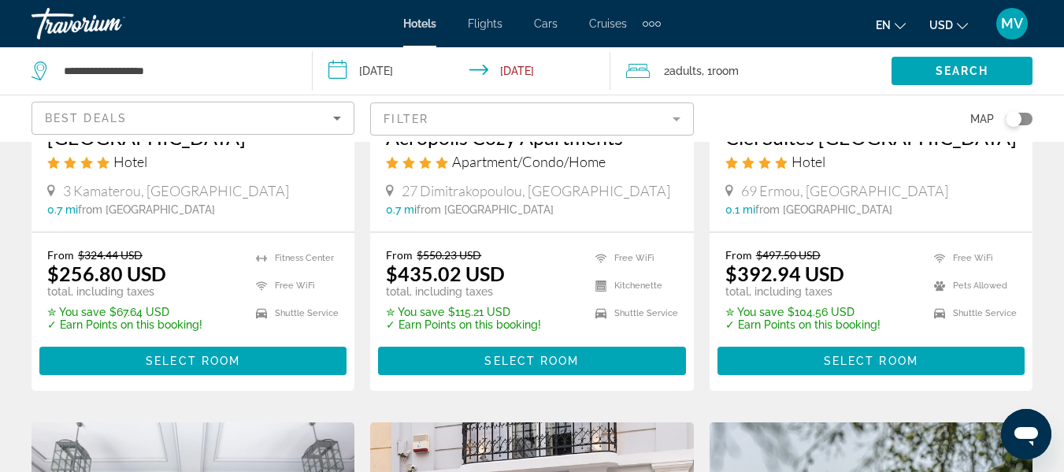
scroll to position [1567, 0]
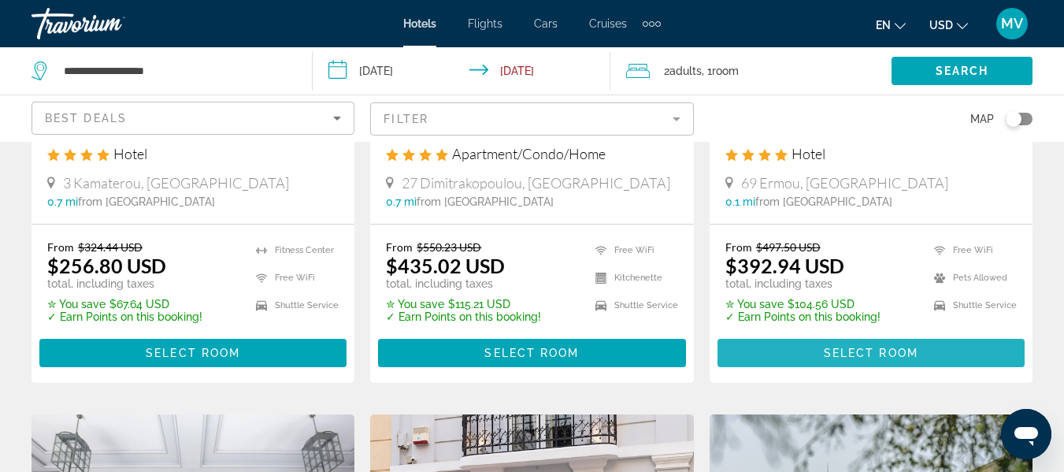
click at [869, 352] on span "Select Room" at bounding box center [871, 353] width 95 height 13
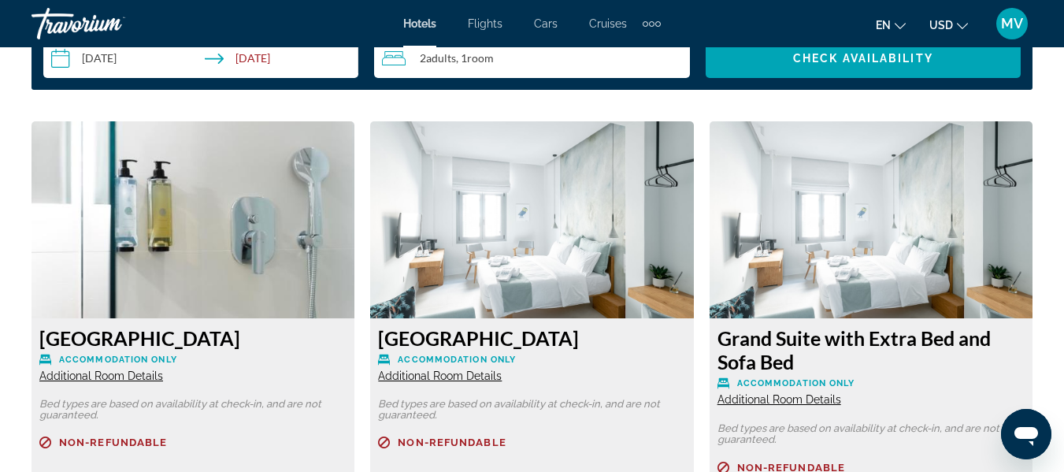
scroll to position [2347, 0]
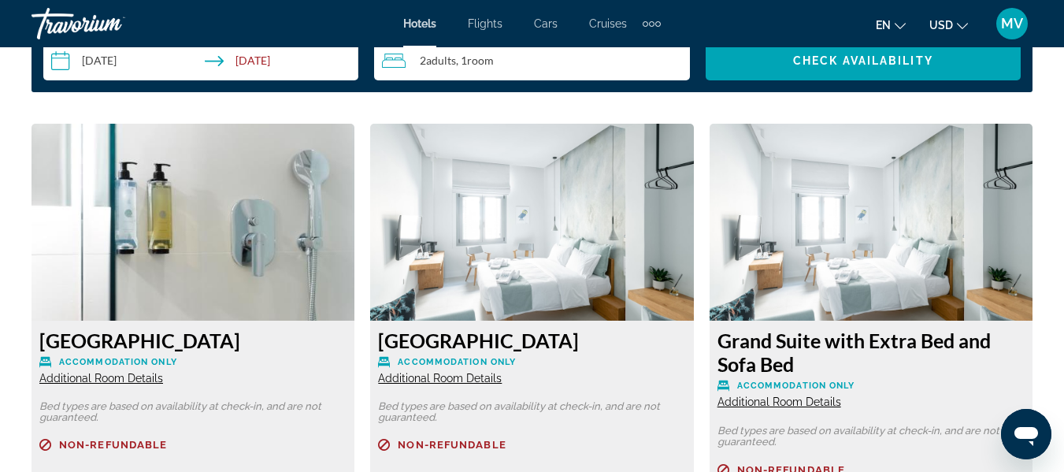
click at [796, 260] on img "Main content" at bounding box center [871, 222] width 323 height 197
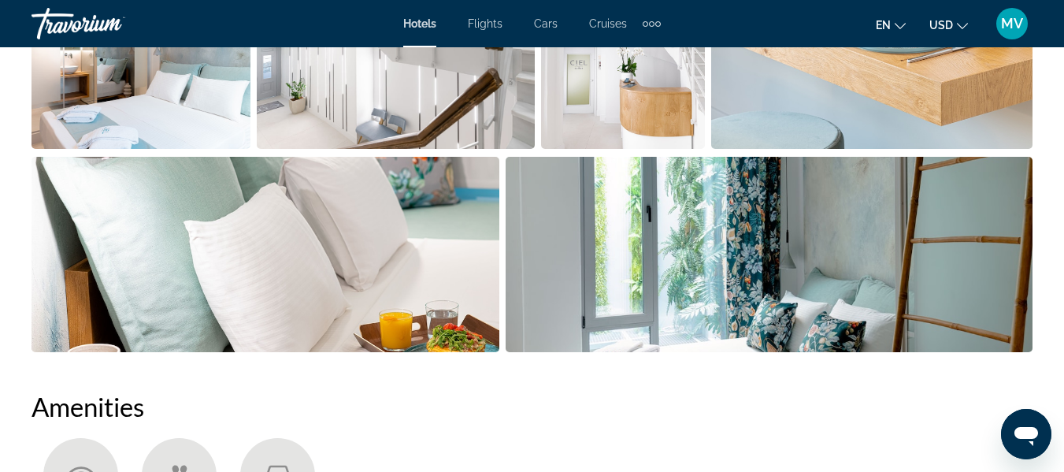
scroll to position [1169, 0]
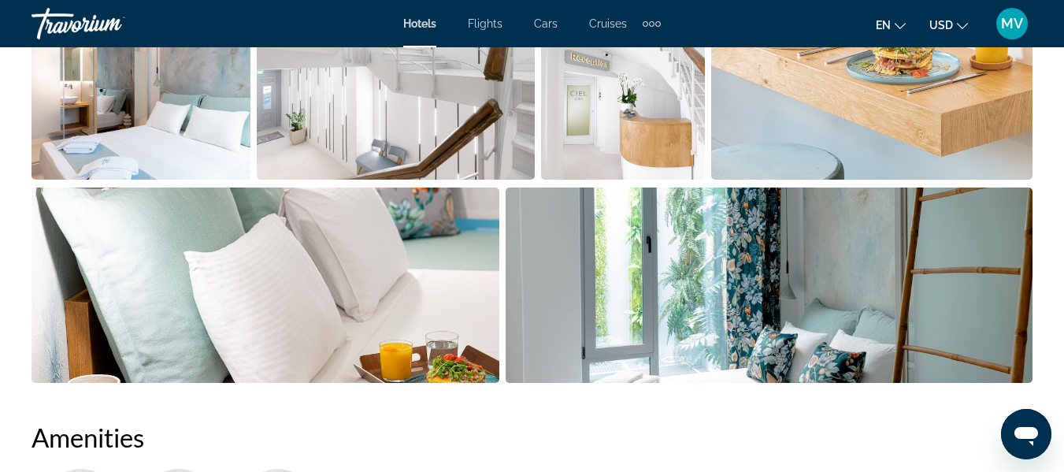
click at [163, 123] on img "Open full-screen image slider" at bounding box center [141, 81] width 219 height 195
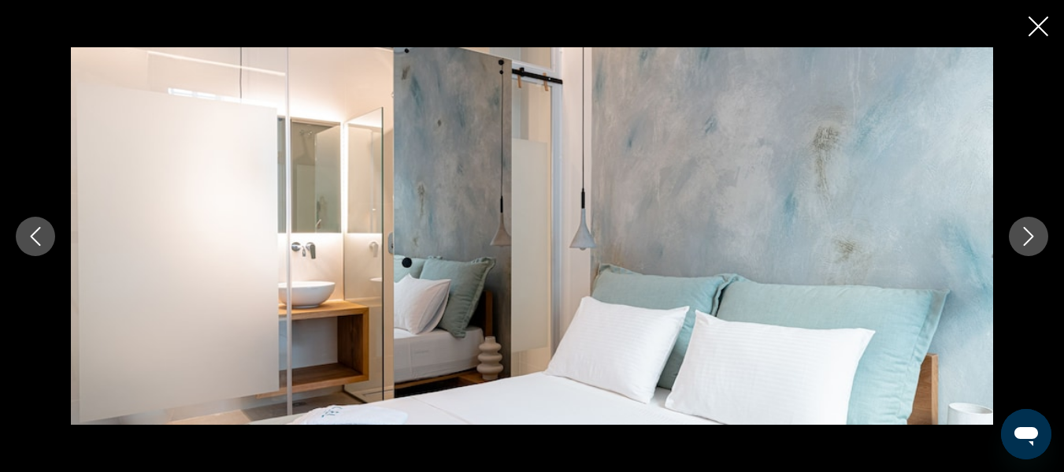
click at [1024, 232] on icon "Next image" at bounding box center [1028, 236] width 19 height 19
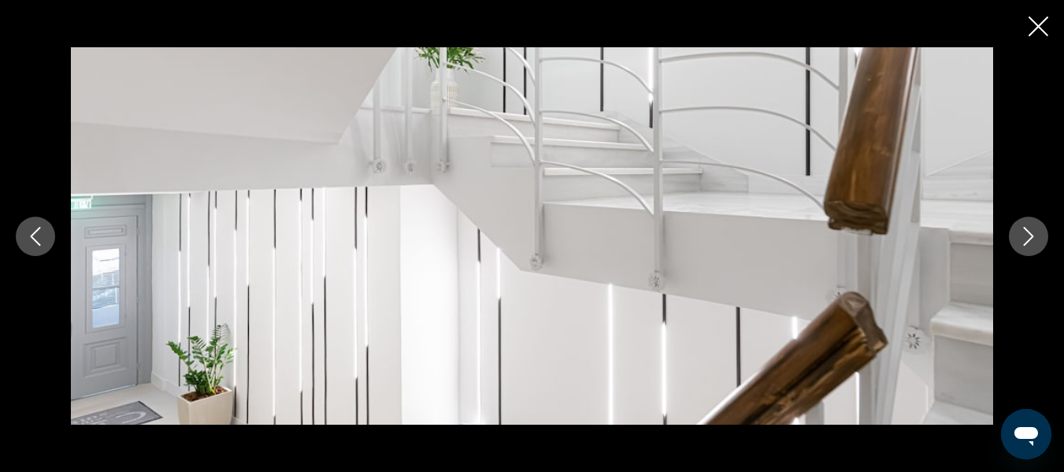
click at [1024, 232] on icon "Next image" at bounding box center [1028, 236] width 19 height 19
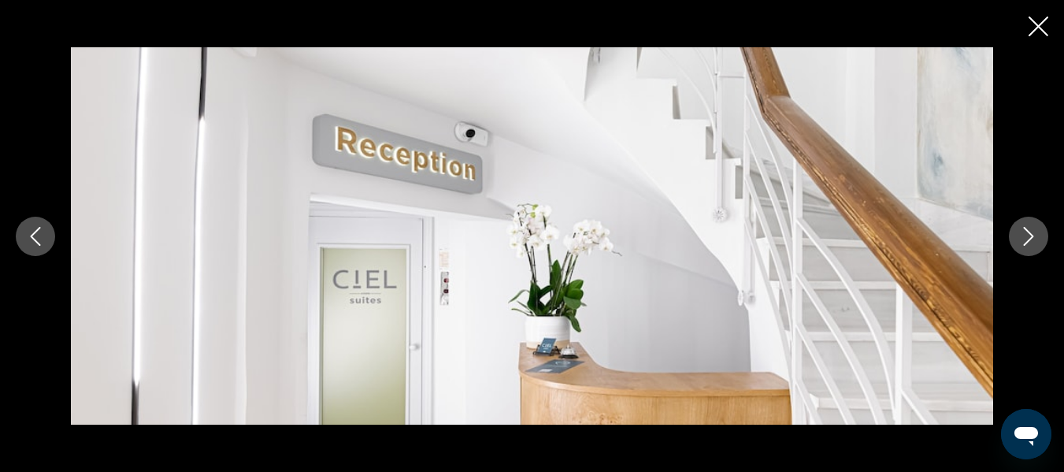
click at [1024, 232] on icon "Next image" at bounding box center [1028, 236] width 19 height 19
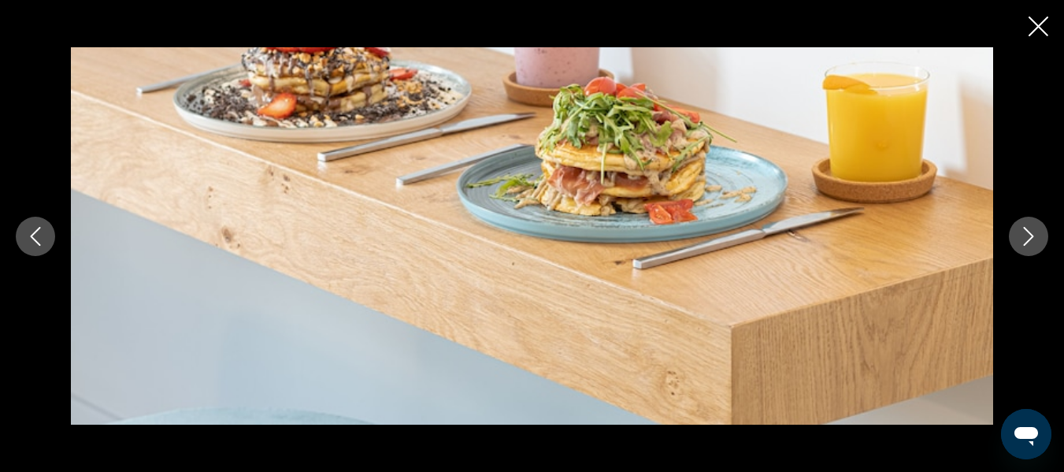
click at [1024, 232] on icon "Next image" at bounding box center [1028, 236] width 19 height 19
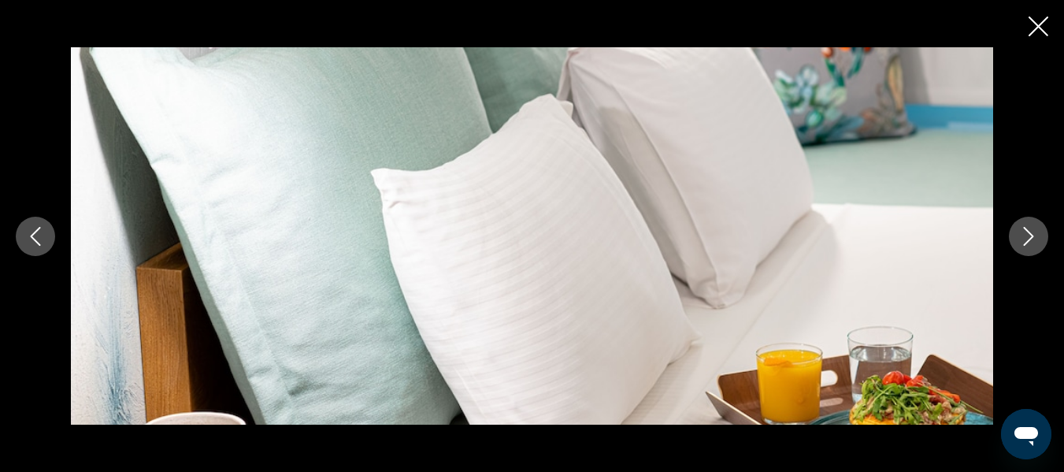
click at [1024, 232] on icon "Next image" at bounding box center [1028, 236] width 19 height 19
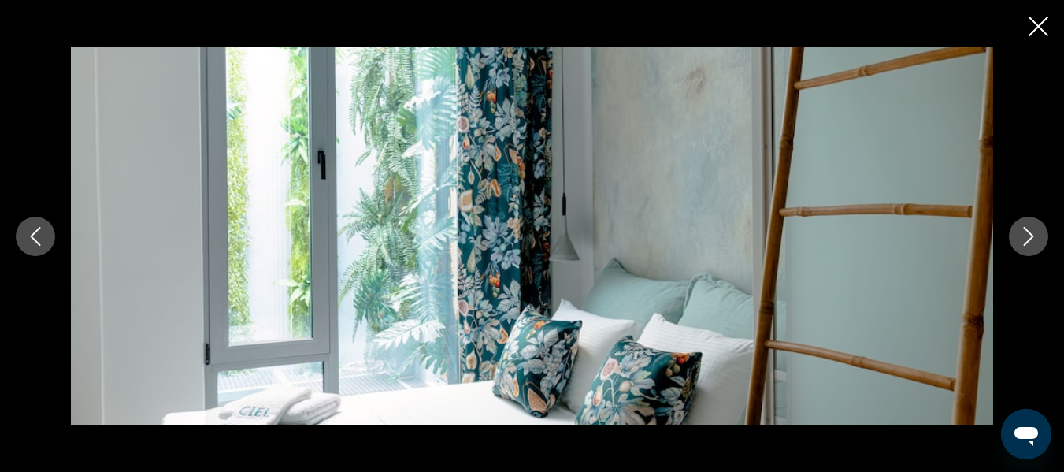
click at [1024, 232] on icon "Next image" at bounding box center [1028, 236] width 19 height 19
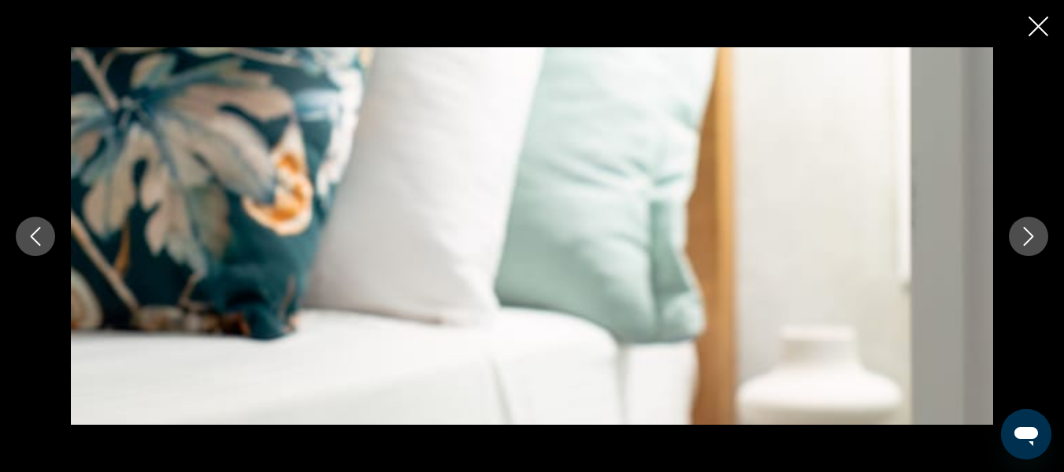
click at [1024, 232] on icon "Next image" at bounding box center [1028, 236] width 19 height 19
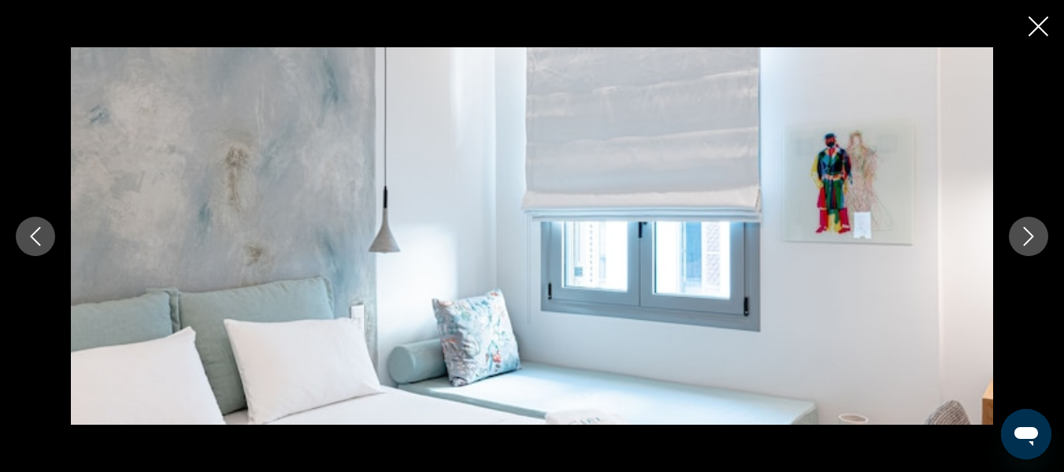
click at [1024, 232] on icon "Next image" at bounding box center [1028, 236] width 19 height 19
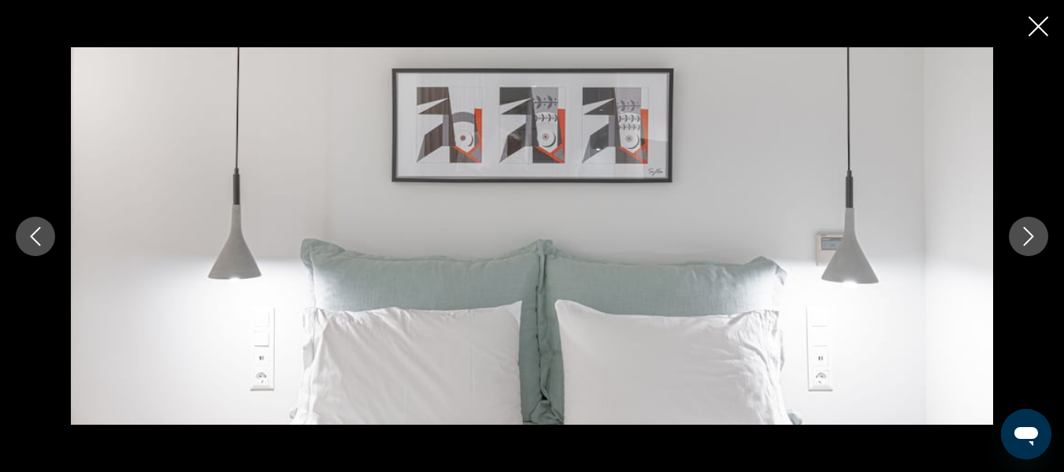
click at [1024, 232] on icon "Next image" at bounding box center [1028, 236] width 19 height 19
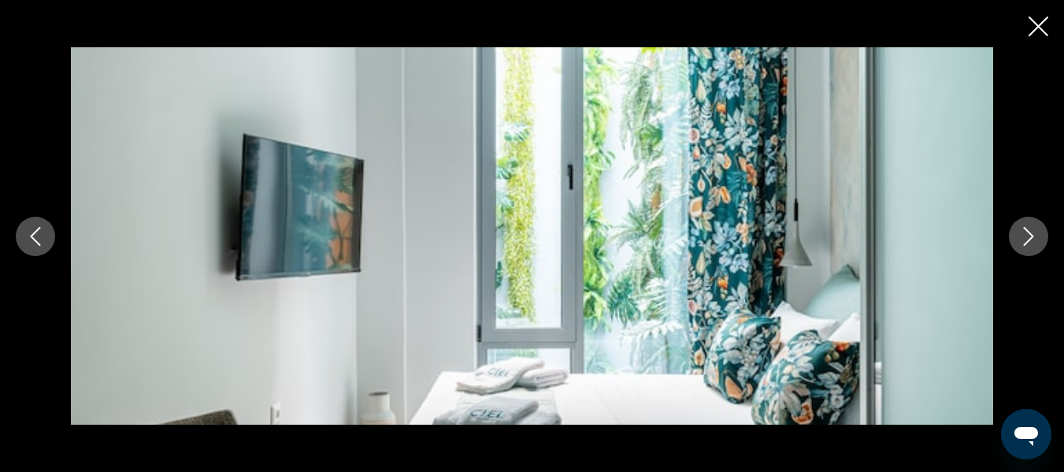
click at [1024, 232] on icon "Next image" at bounding box center [1028, 236] width 19 height 19
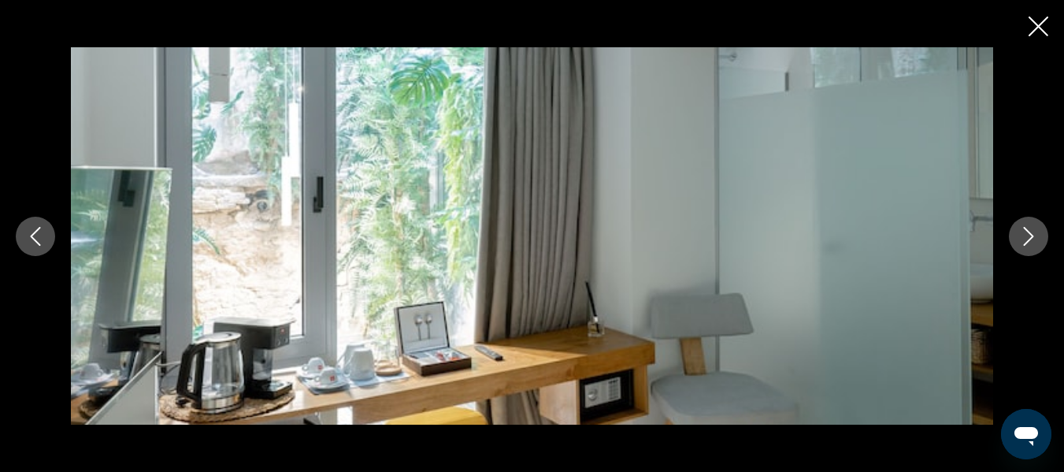
click at [1024, 232] on icon "Next image" at bounding box center [1028, 236] width 19 height 19
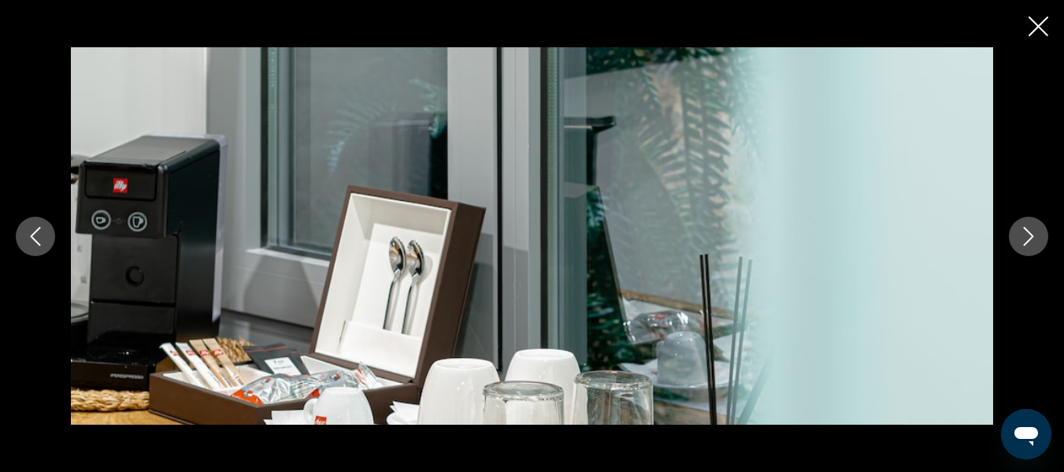
click at [1024, 232] on icon "Next image" at bounding box center [1028, 236] width 19 height 19
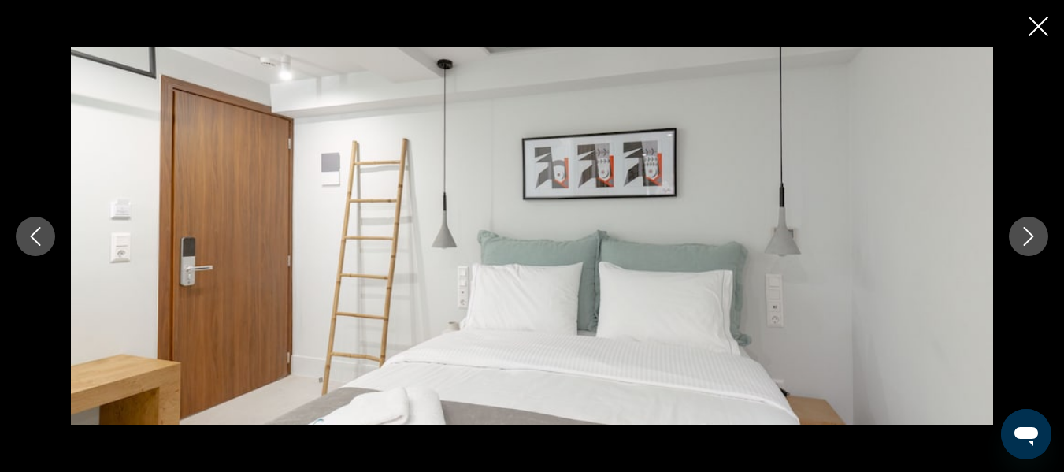
click at [1024, 232] on icon "Next image" at bounding box center [1028, 236] width 19 height 19
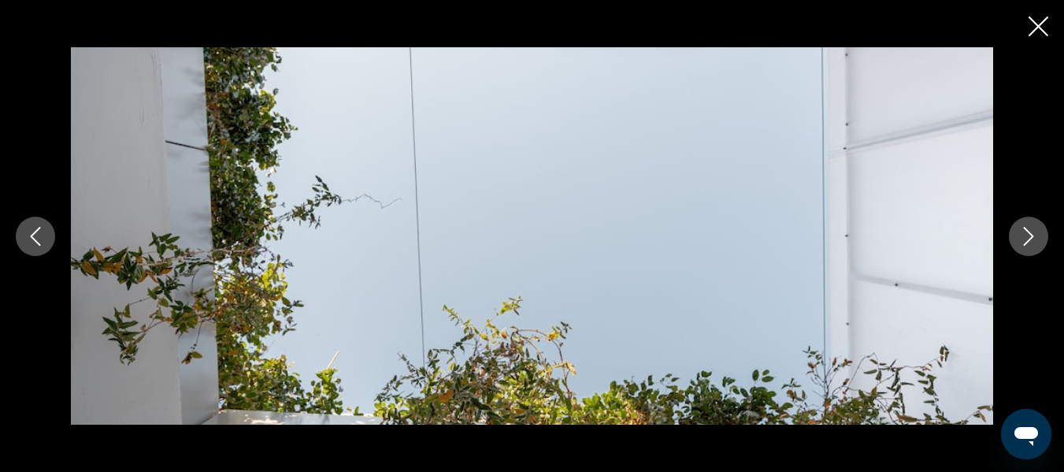
click at [1024, 232] on icon "Next image" at bounding box center [1028, 236] width 19 height 19
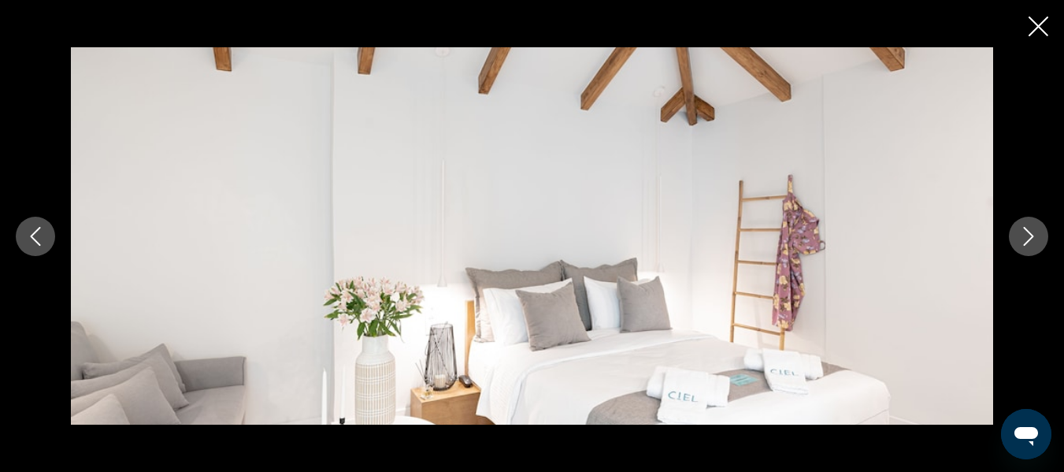
click at [1024, 232] on icon "Next image" at bounding box center [1028, 236] width 19 height 19
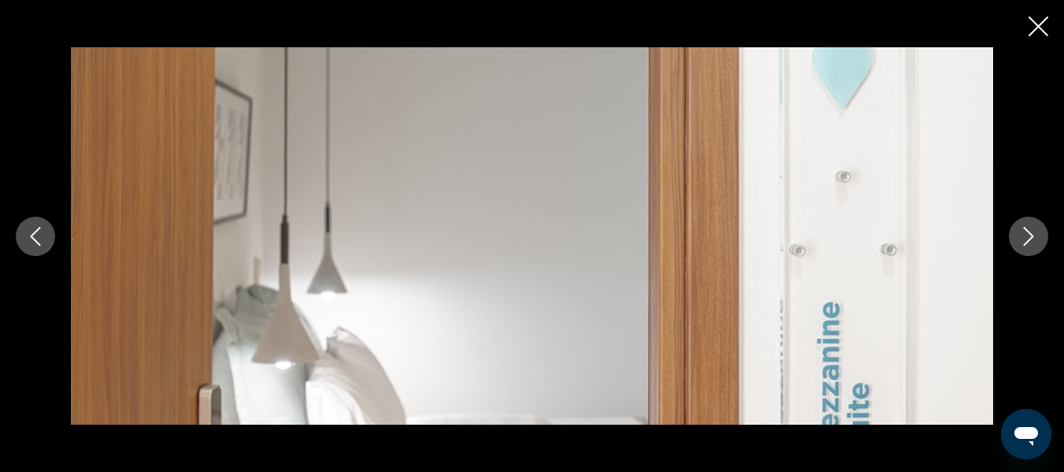
click at [1024, 232] on icon "Next image" at bounding box center [1028, 236] width 19 height 19
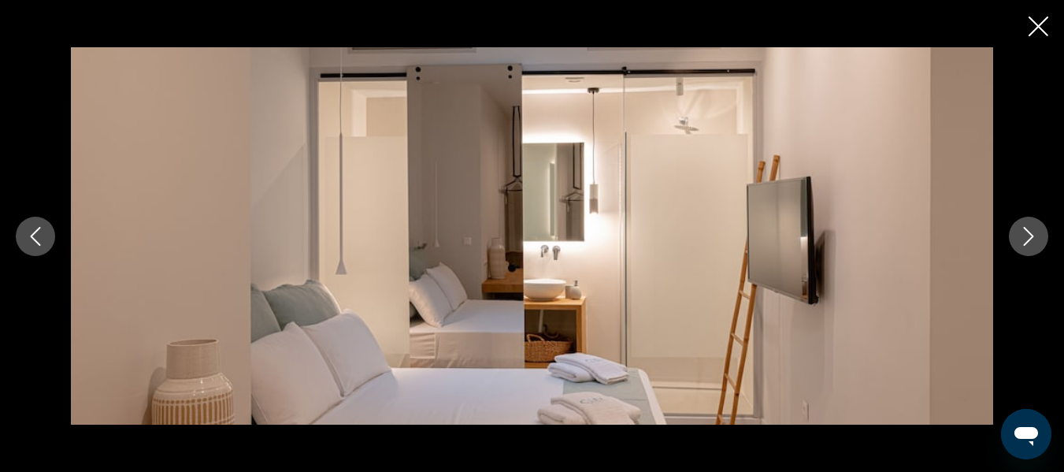
click at [1024, 232] on icon "Next image" at bounding box center [1028, 236] width 19 height 19
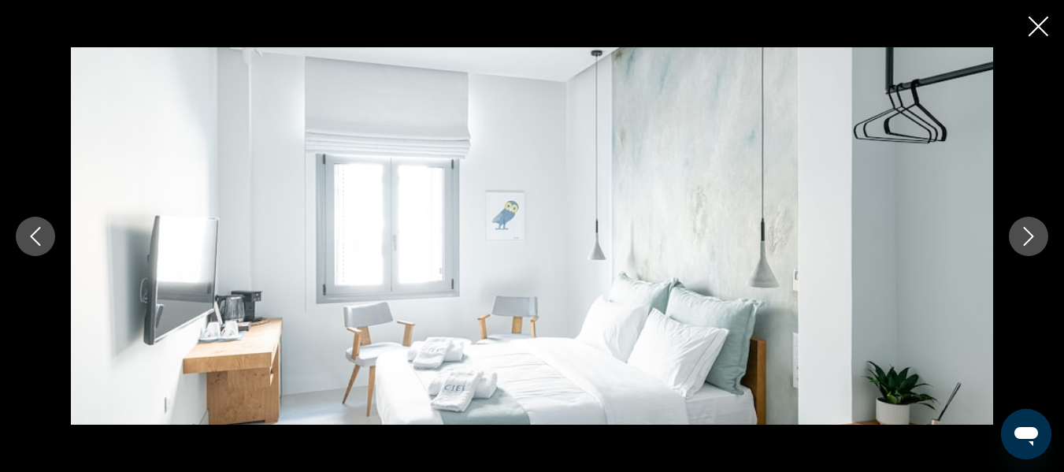
click at [1024, 232] on icon "Next image" at bounding box center [1028, 236] width 19 height 19
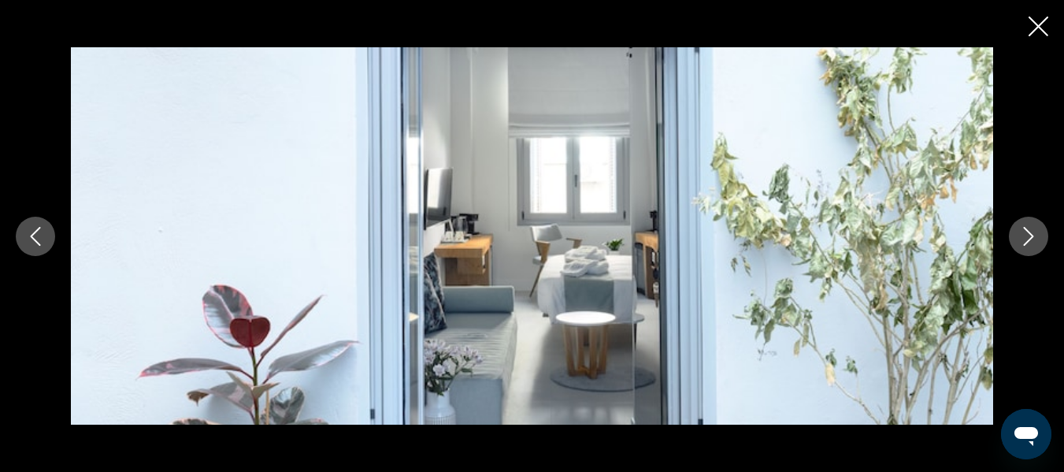
click at [1024, 232] on icon "Next image" at bounding box center [1028, 236] width 19 height 19
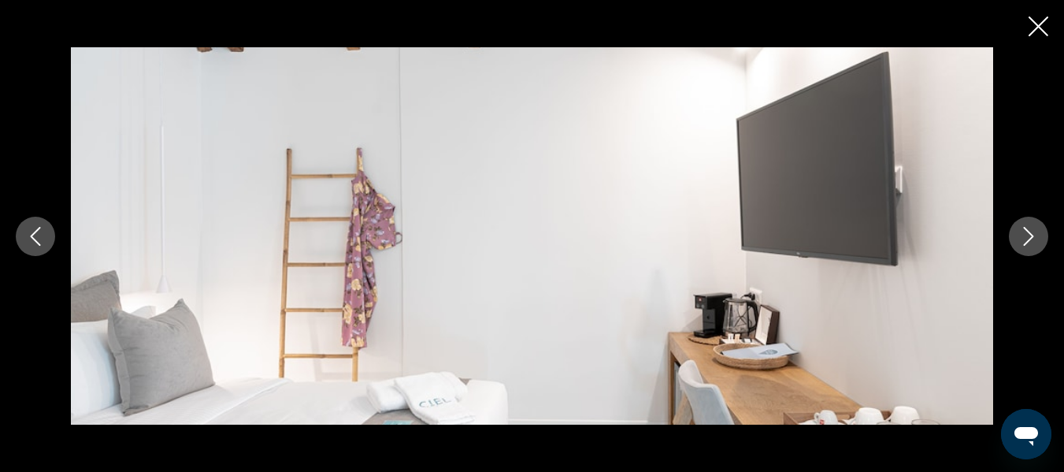
click at [1024, 232] on icon "Next image" at bounding box center [1028, 236] width 19 height 19
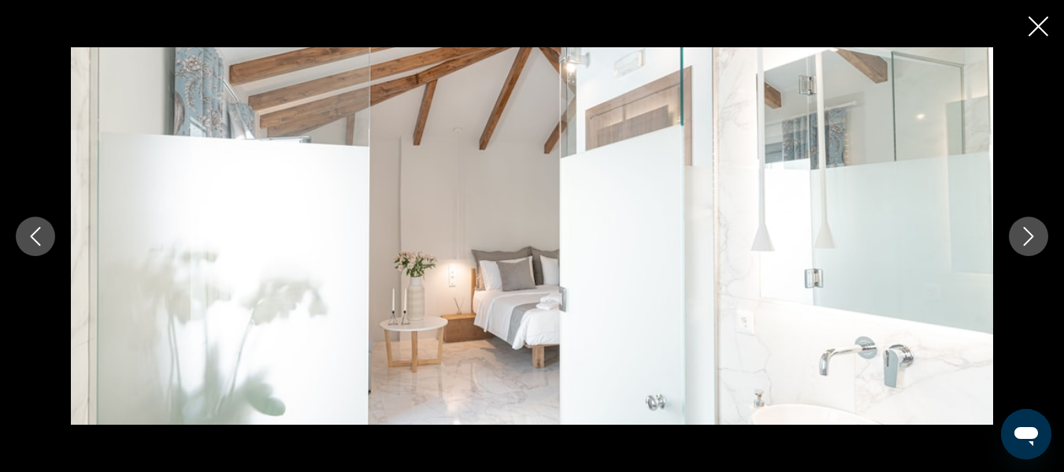
click at [1024, 232] on icon "Next image" at bounding box center [1028, 236] width 19 height 19
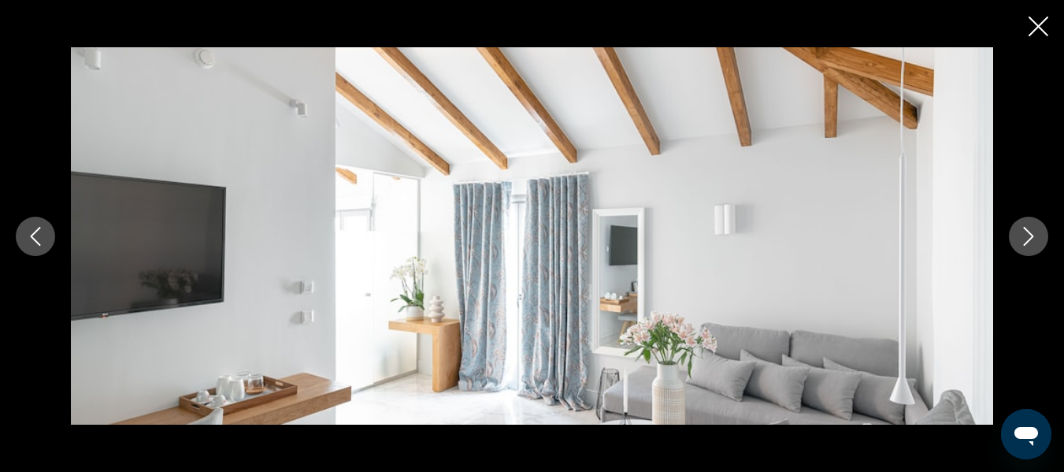
click at [1024, 232] on icon "Next image" at bounding box center [1028, 236] width 19 height 19
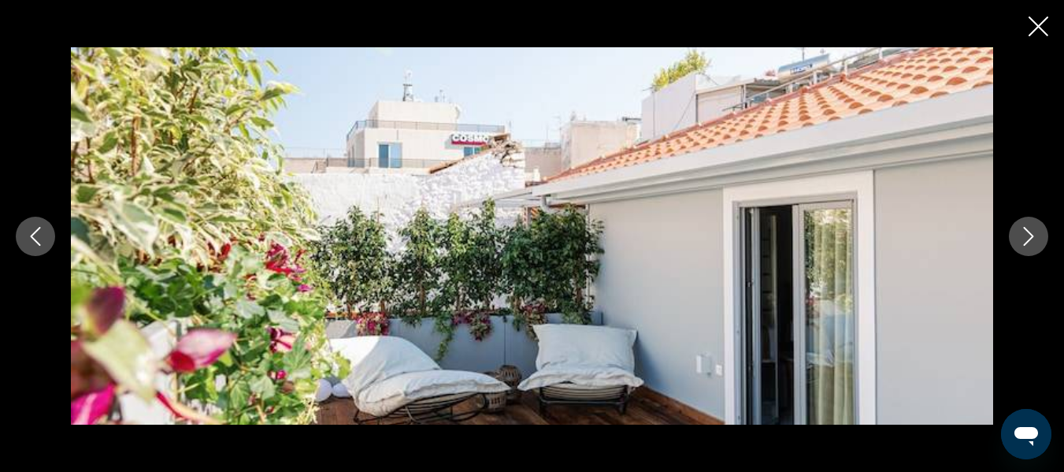
click at [1024, 232] on icon "Next image" at bounding box center [1028, 236] width 19 height 19
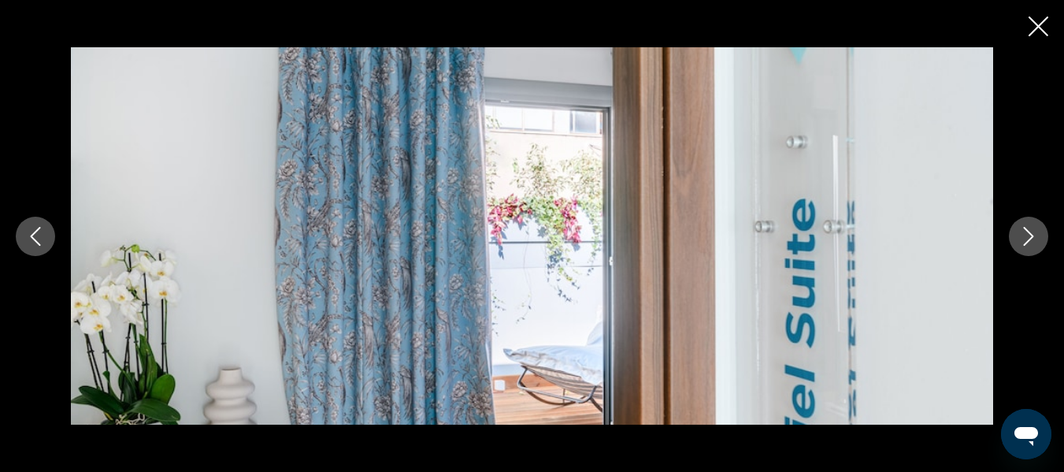
click at [1024, 232] on icon "Next image" at bounding box center [1028, 236] width 19 height 19
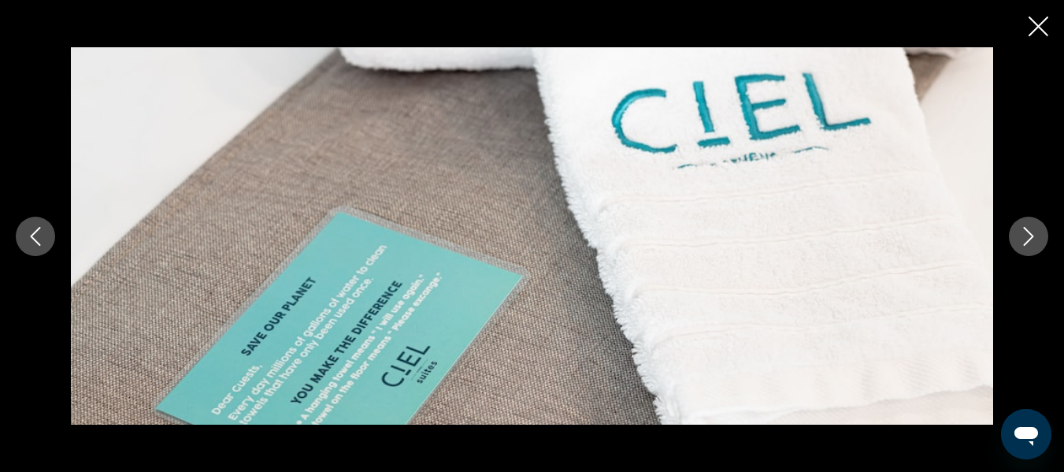
click at [1024, 232] on icon "Next image" at bounding box center [1028, 236] width 19 height 19
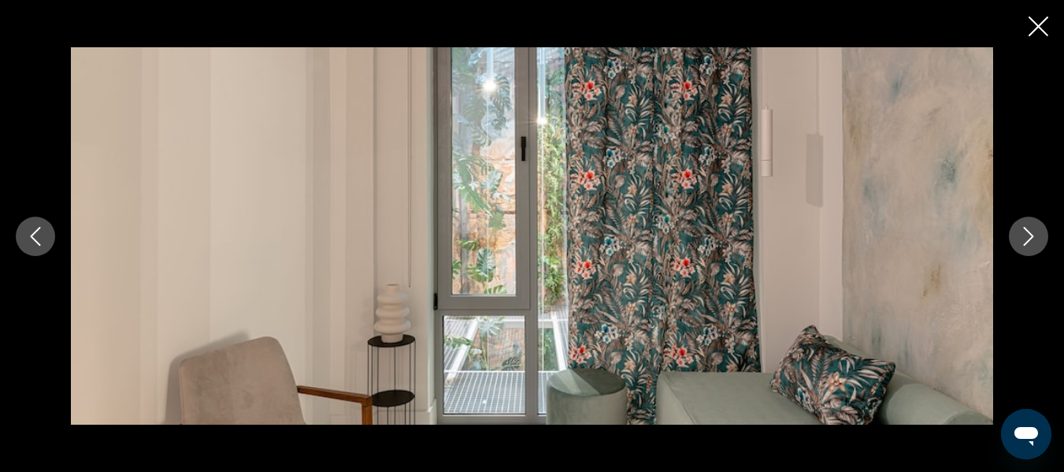
click at [1030, 24] on icon "Close slideshow" at bounding box center [1039, 27] width 20 height 20
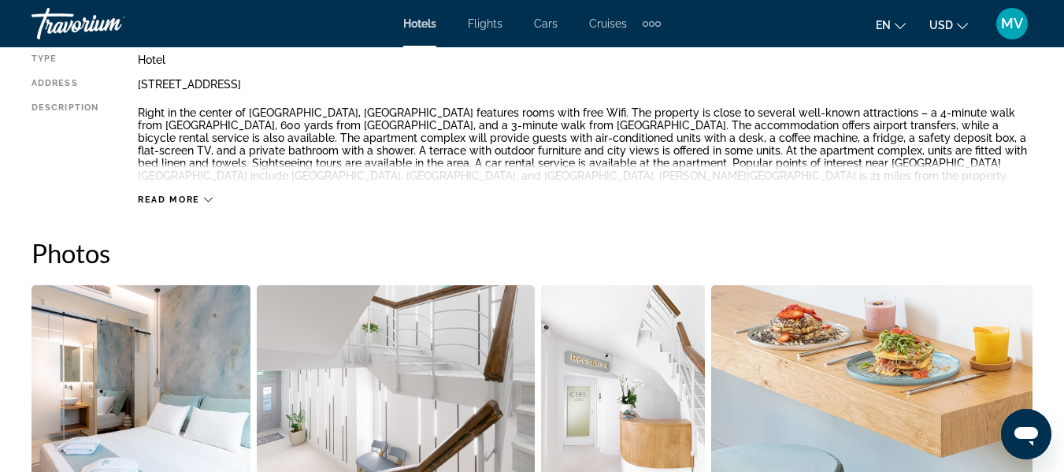
scroll to position [867, 0]
click at [206, 198] on icon "Main content" at bounding box center [208, 200] width 9 height 9
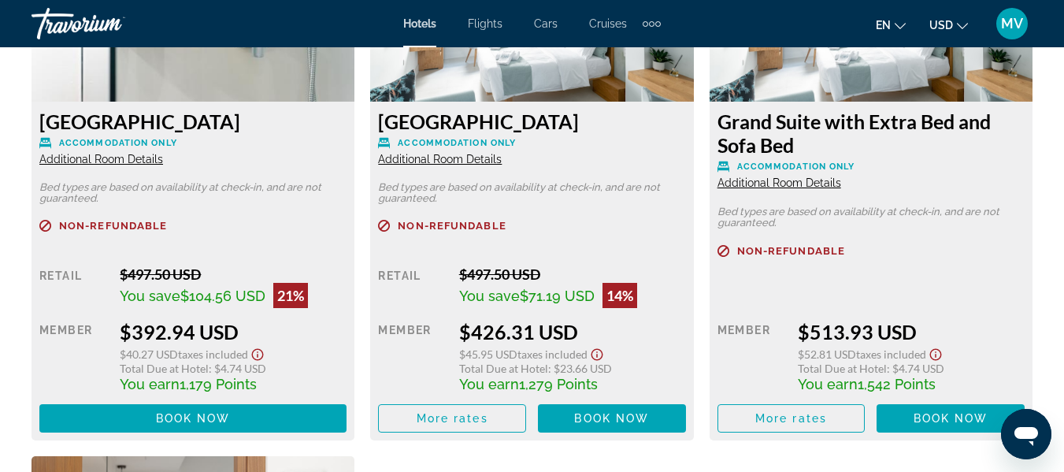
scroll to position [2556, 0]
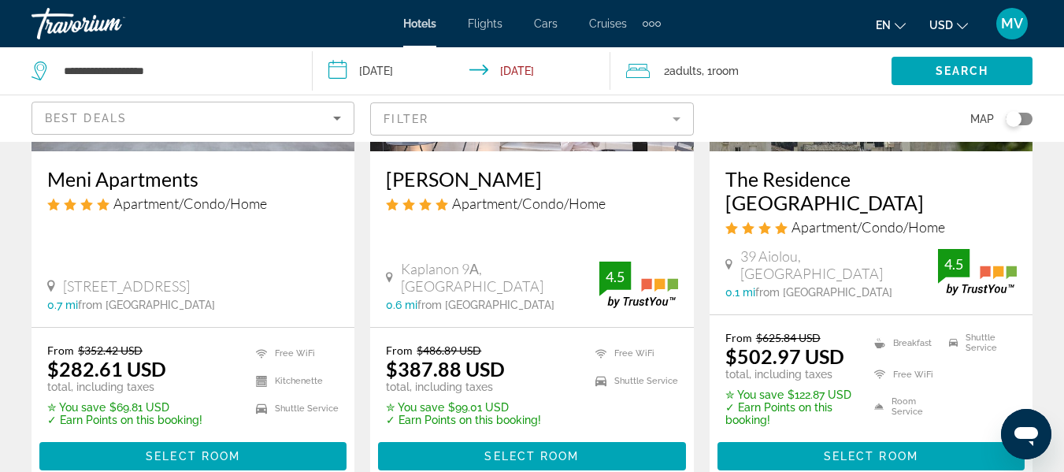
scroll to position [2091, 0]
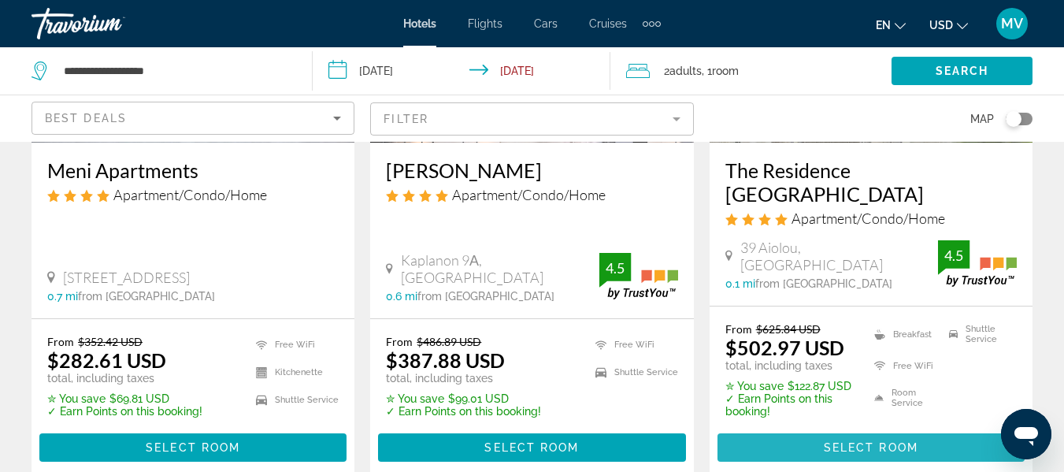
click at [896, 441] on span "Select Room" at bounding box center [871, 447] width 95 height 13
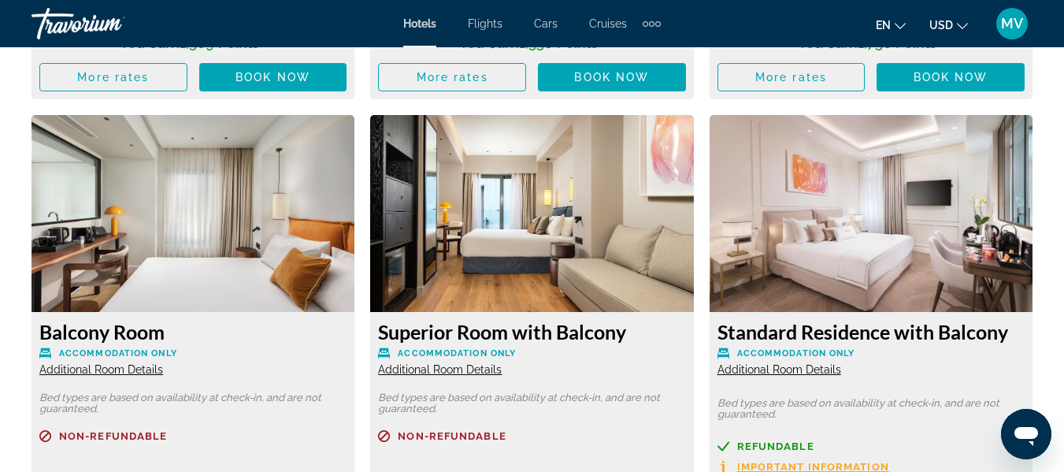
scroll to position [2937, 0]
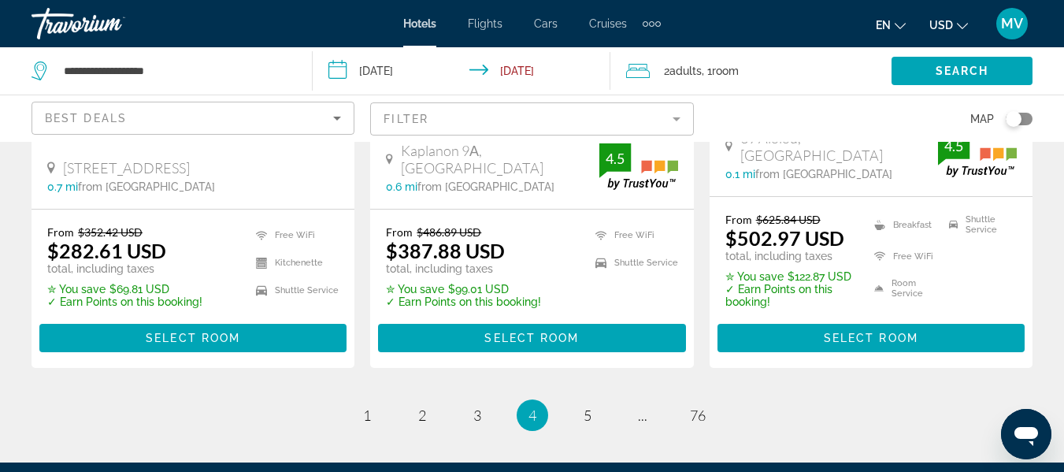
scroll to position [2203, 0]
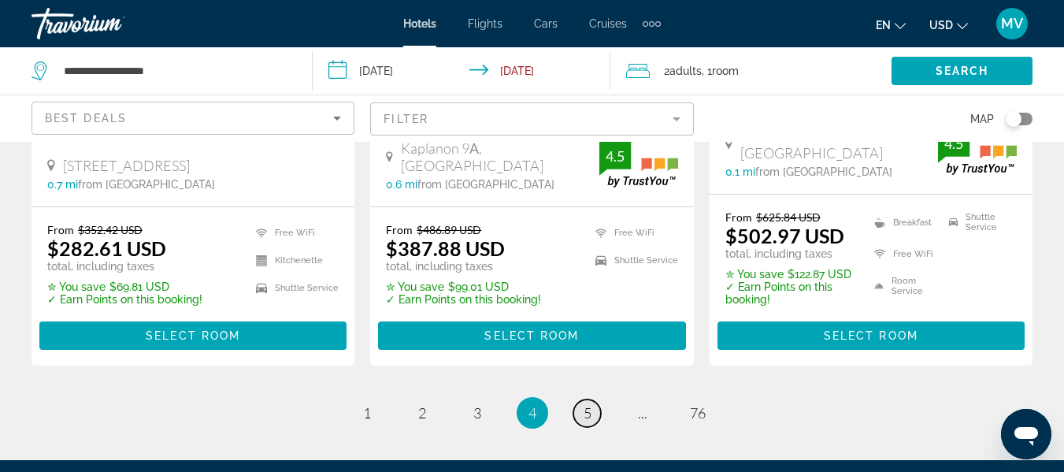
click at [585, 399] on link "page 5" at bounding box center [587, 413] width 28 height 28
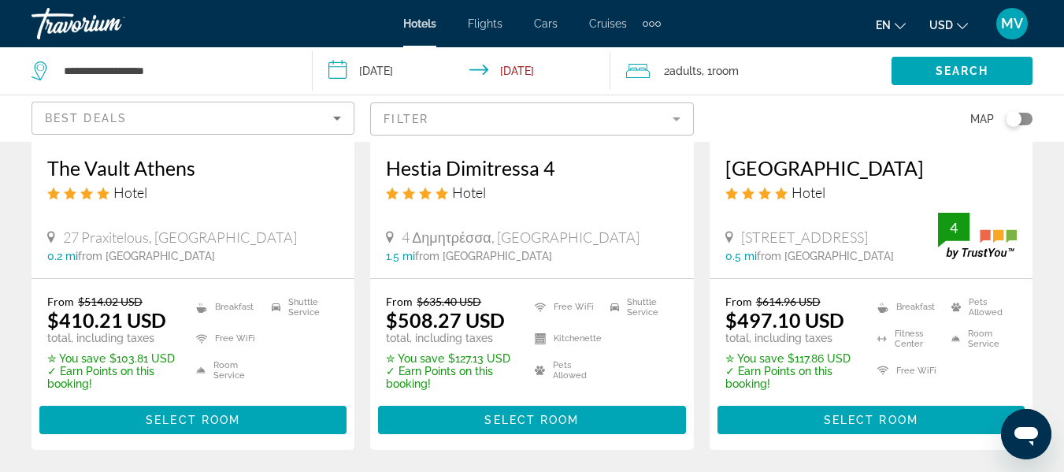
scroll to position [311, 0]
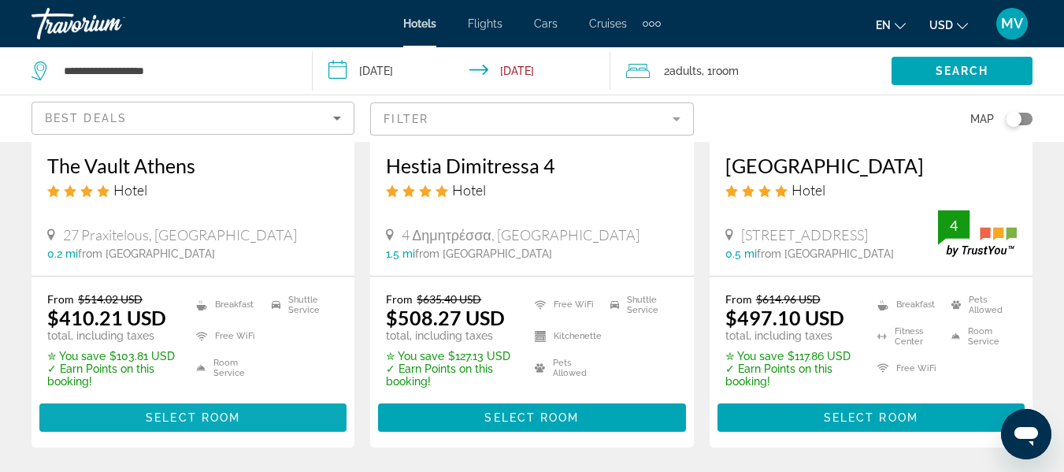
click at [291, 420] on span "Main content" at bounding box center [192, 418] width 307 height 38
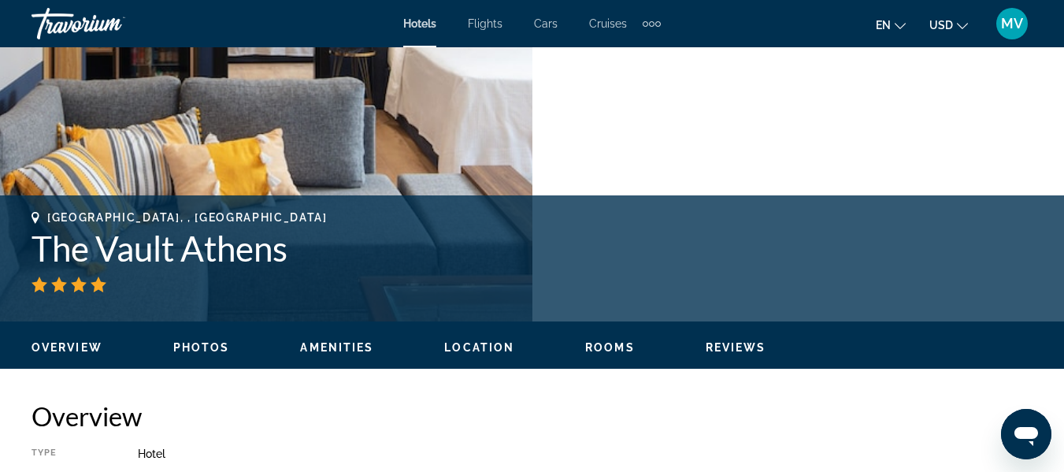
scroll to position [465, 0]
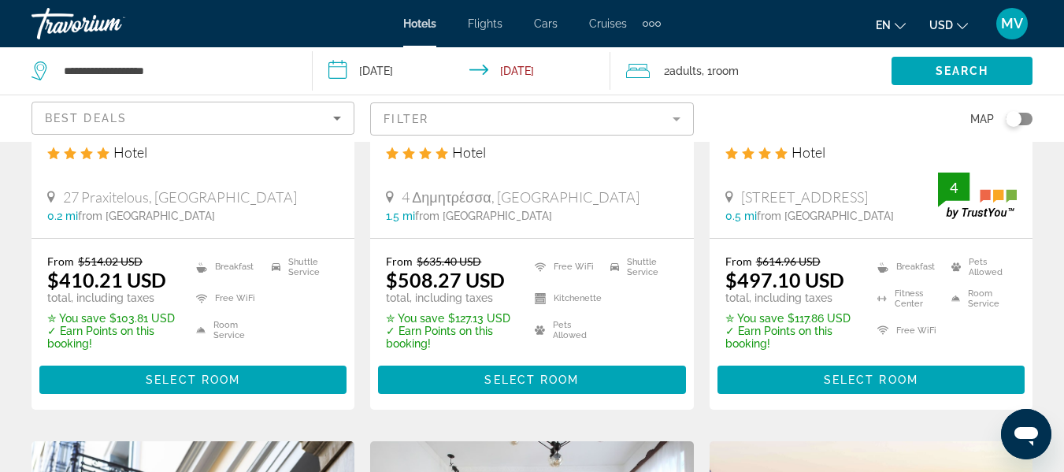
scroll to position [357, 0]
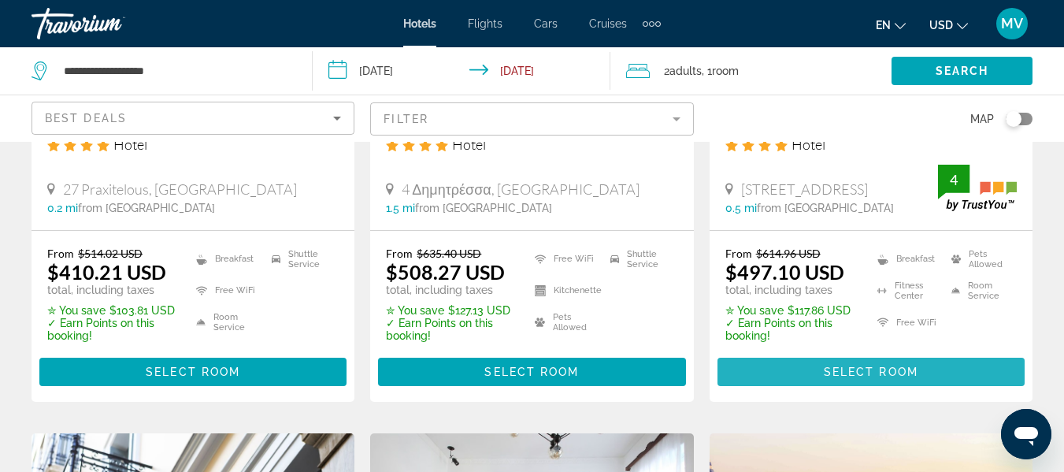
click at [884, 371] on span "Select Room" at bounding box center [871, 372] width 95 height 13
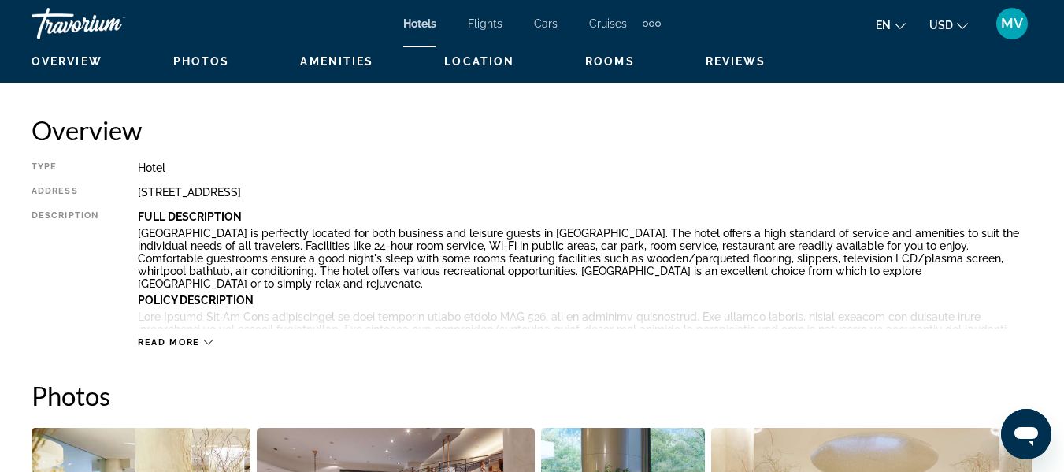
scroll to position [770, 0]
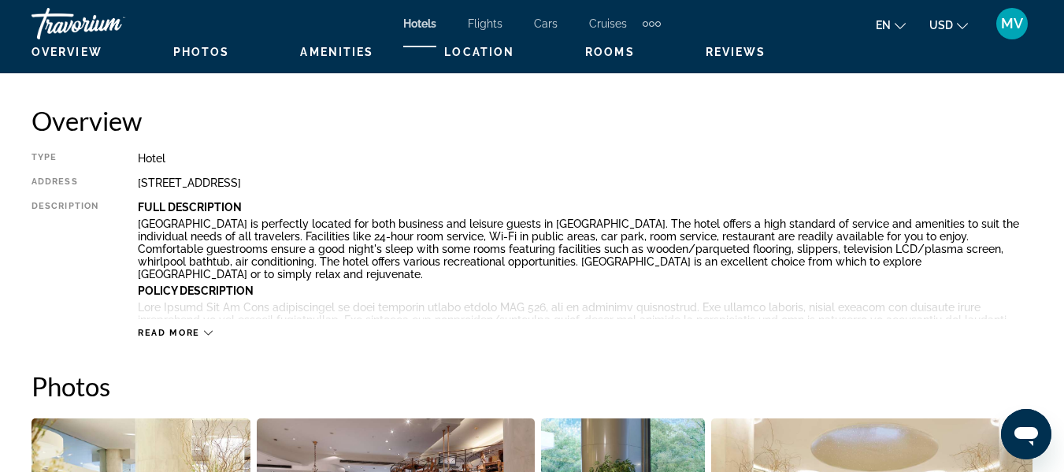
click at [210, 331] on icon "Main content" at bounding box center [208, 332] width 9 height 9
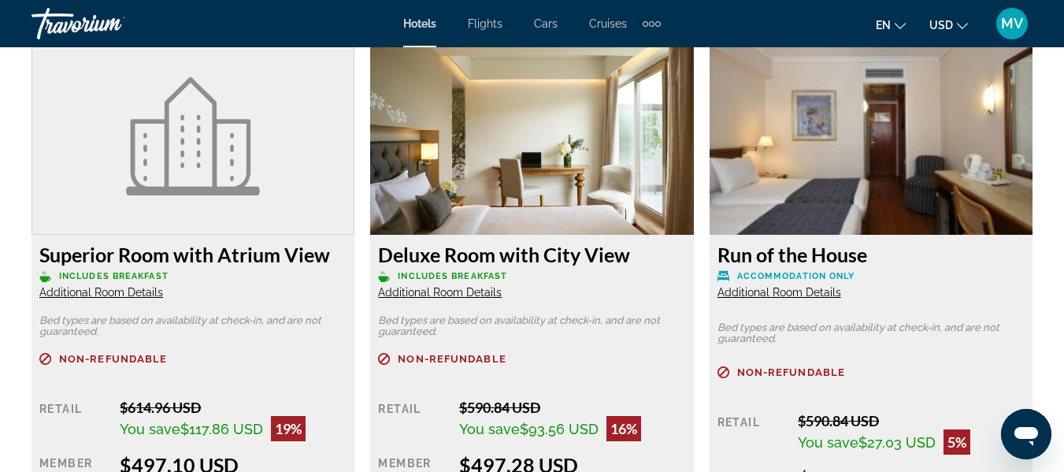
scroll to position [2541, 0]
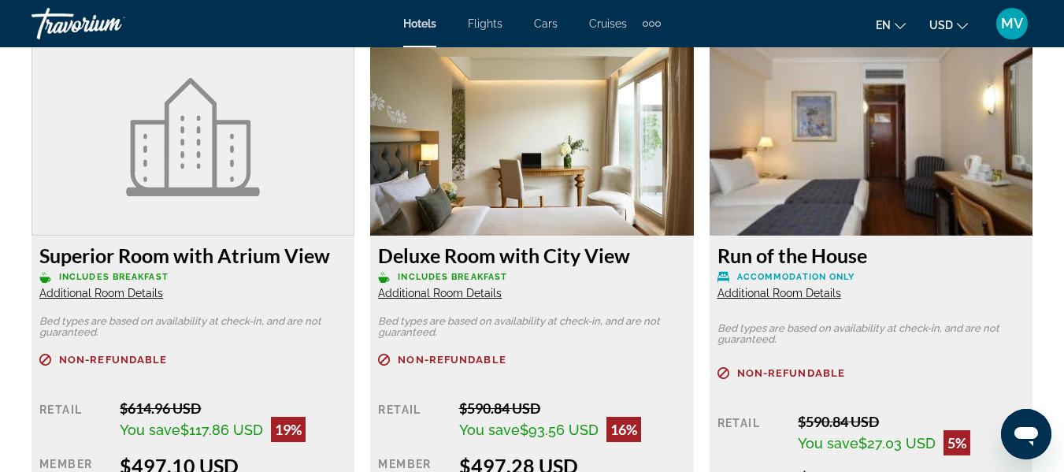
click at [815, 287] on span "Additional Room Details" at bounding box center [780, 293] width 124 height 13
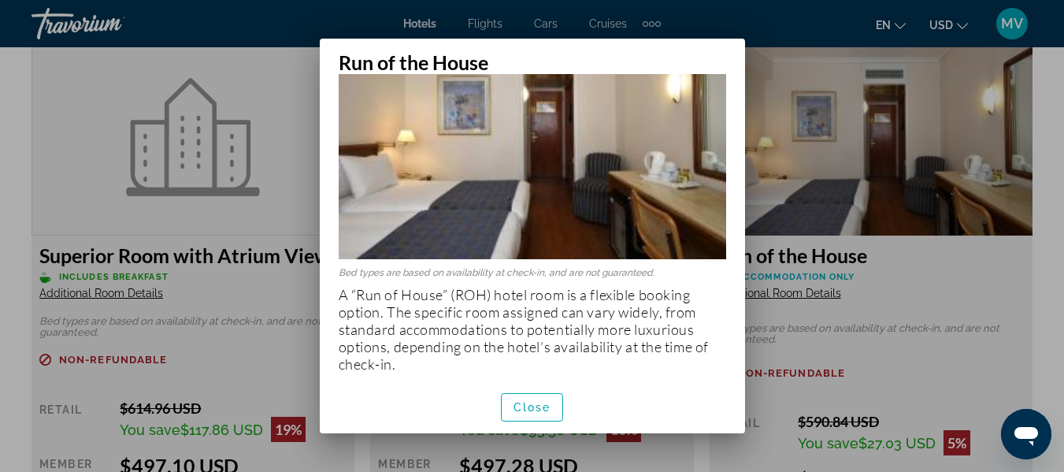
scroll to position [0, 0]
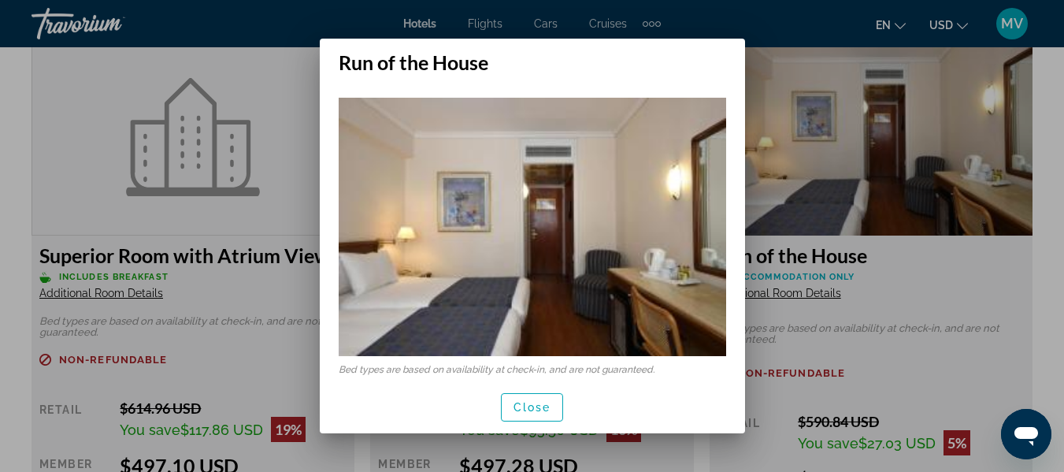
click at [925, 362] on div at bounding box center [532, 236] width 1064 height 472
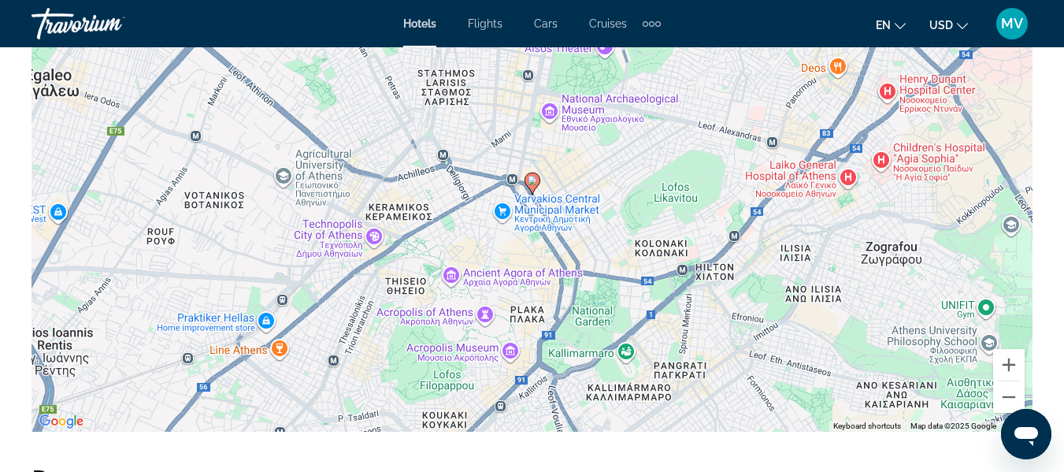
scroll to position [1959, 0]
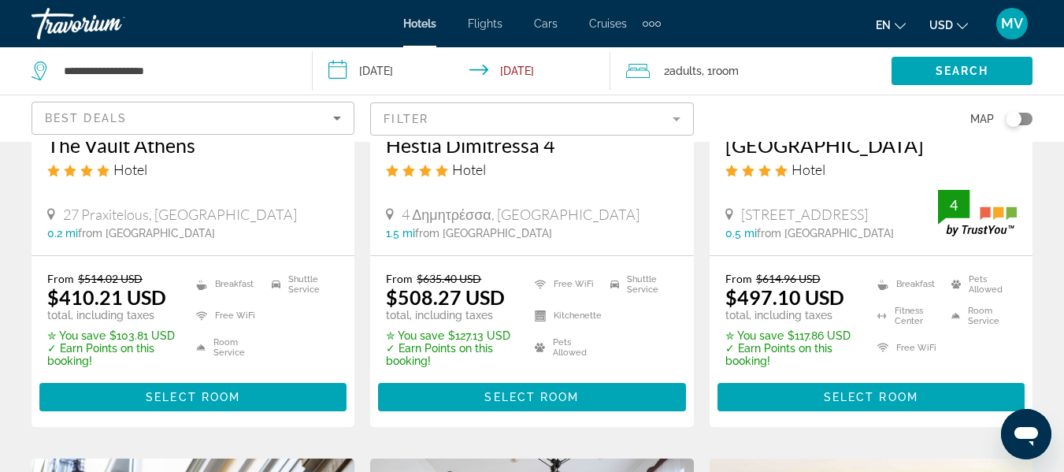
scroll to position [346, 0]
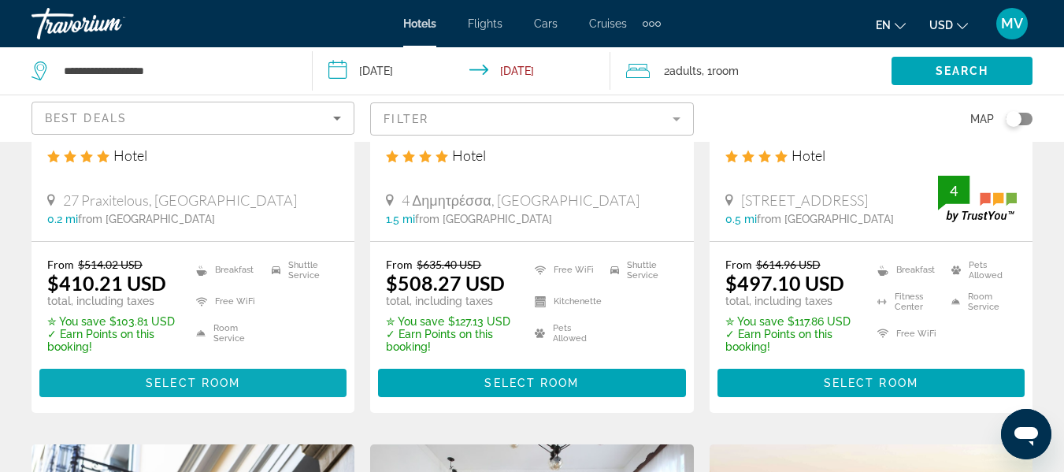
click at [226, 377] on span "Main content" at bounding box center [192, 383] width 307 height 38
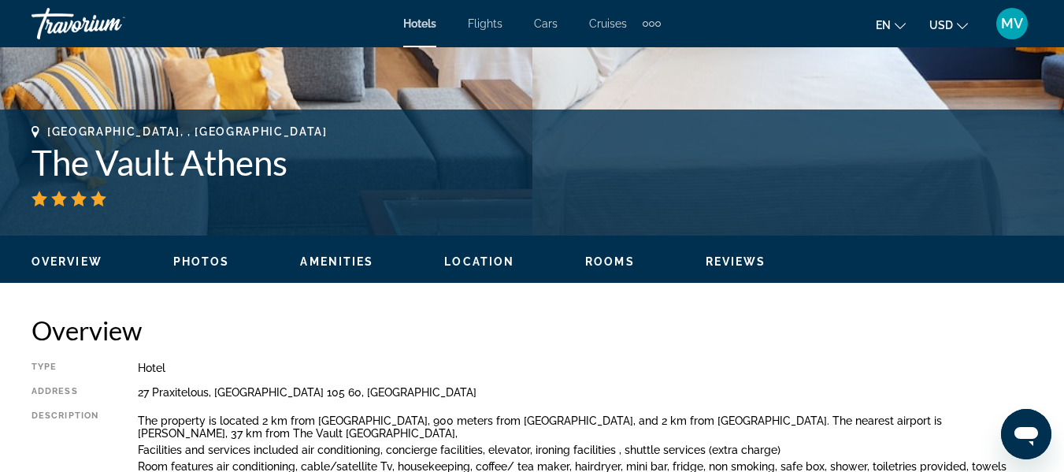
scroll to position [555, 0]
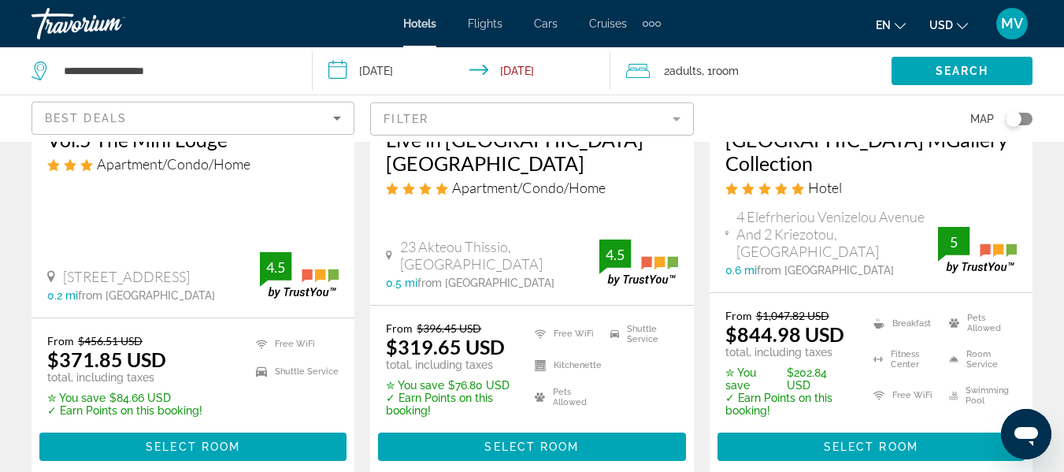
scroll to position [933, 0]
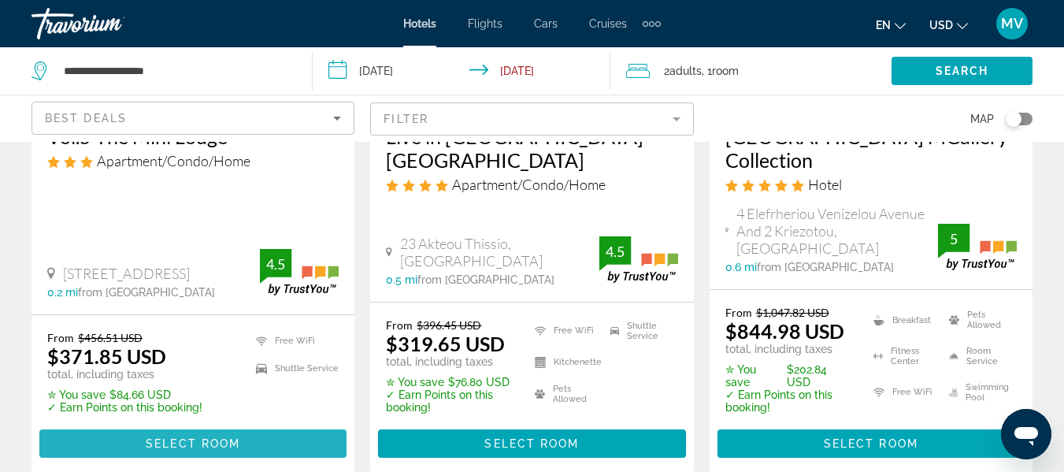
click at [202, 437] on span "Select Room" at bounding box center [193, 443] width 95 height 13
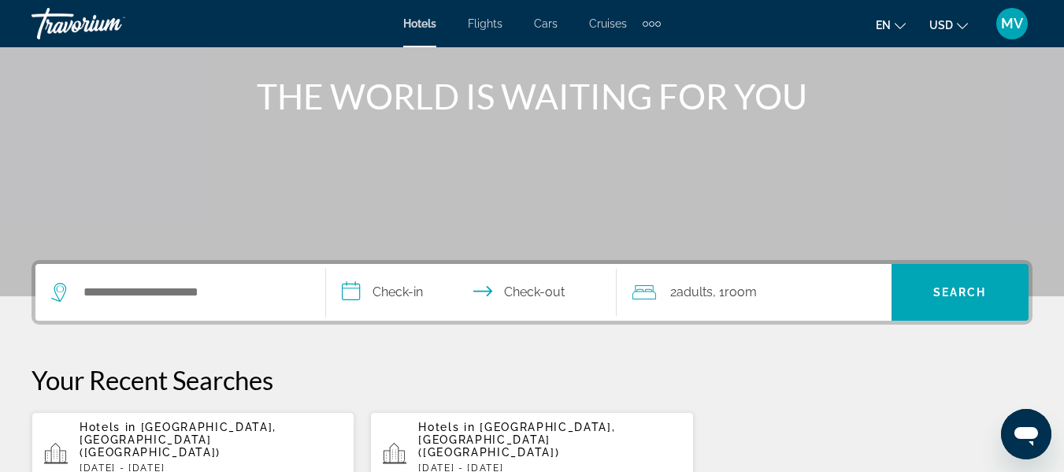
scroll to position [190, 0]
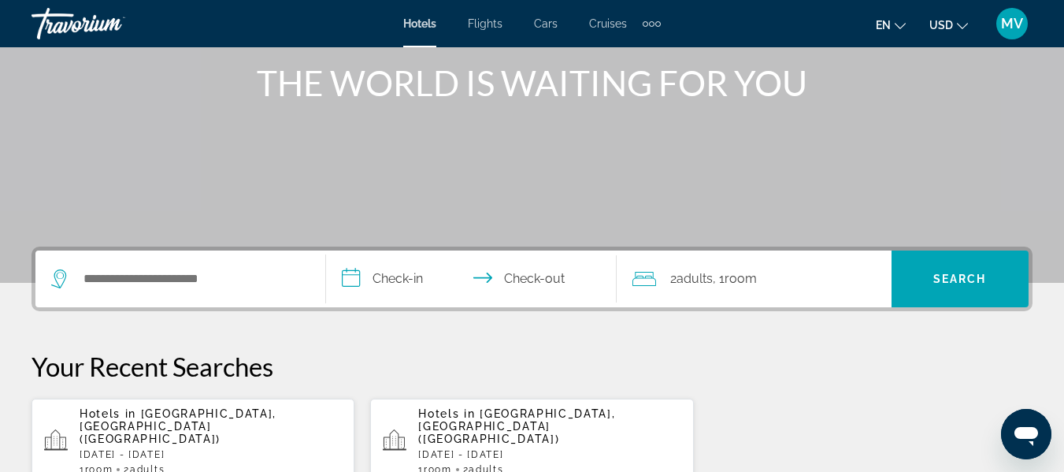
click at [262, 449] on p "[DATE] - [DATE]" at bounding box center [211, 454] width 262 height 11
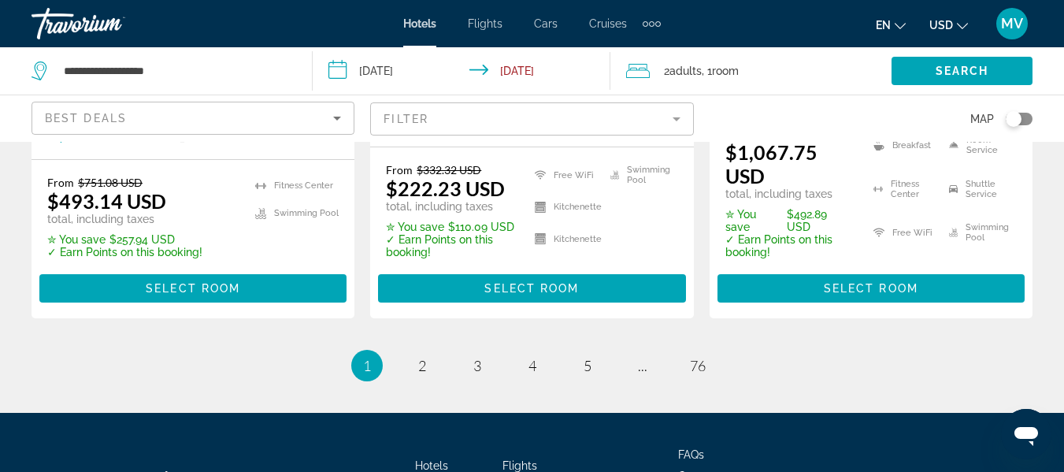
scroll to position [2453, 0]
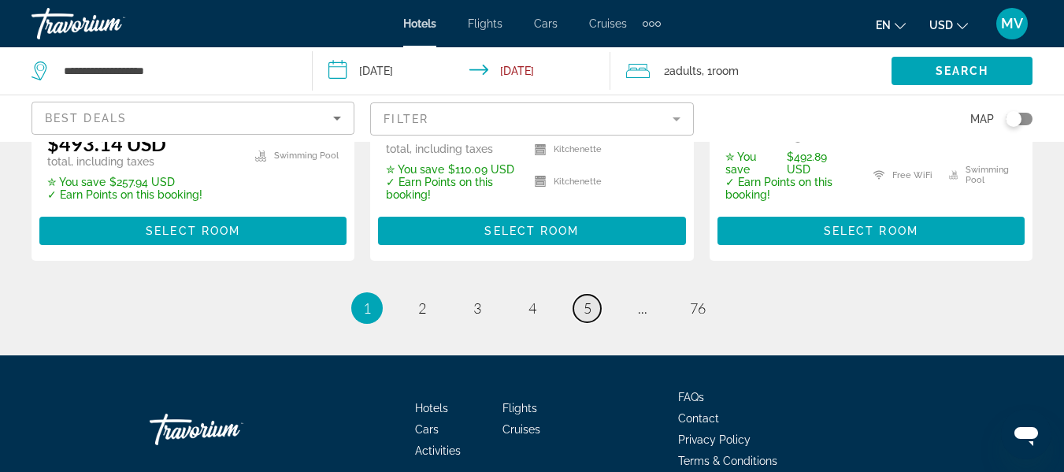
click at [584, 295] on link "page 5" at bounding box center [587, 309] width 28 height 28
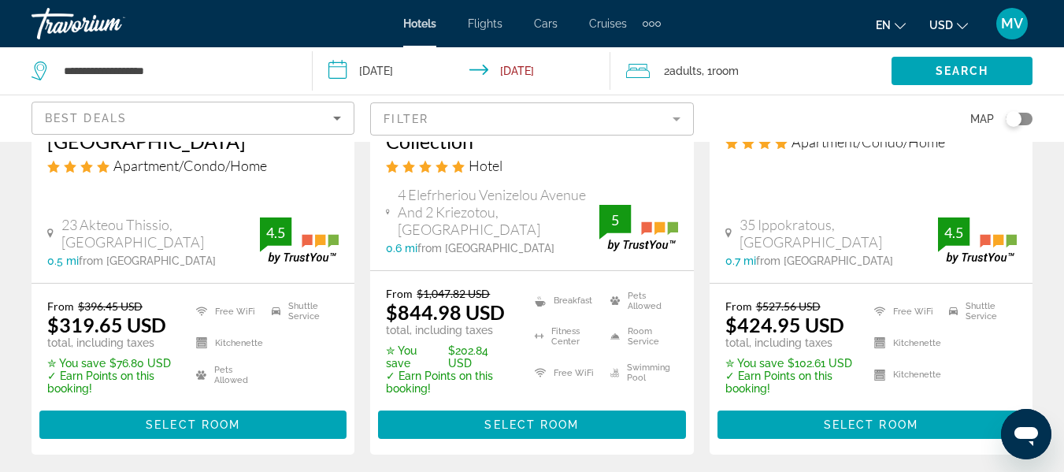
scroll to position [333, 0]
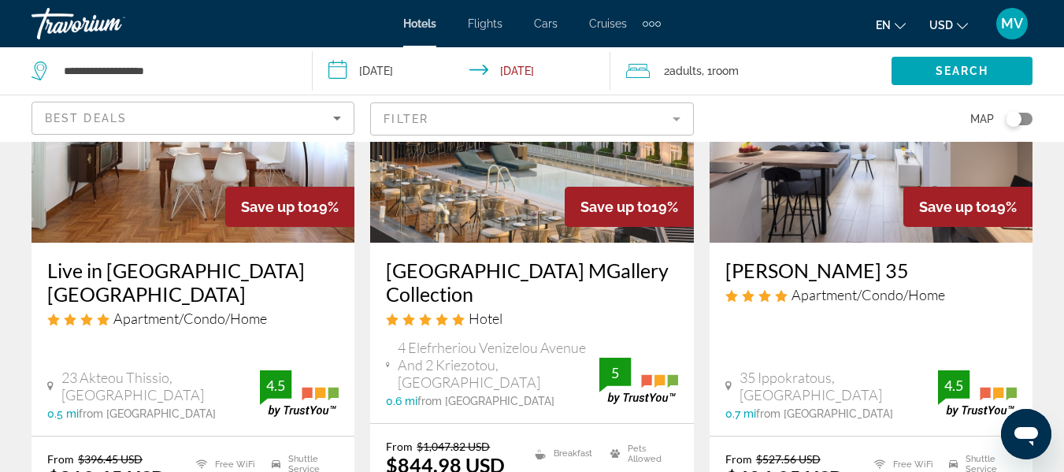
click at [808, 466] on ins "$424.95 USD" at bounding box center [785, 478] width 119 height 24
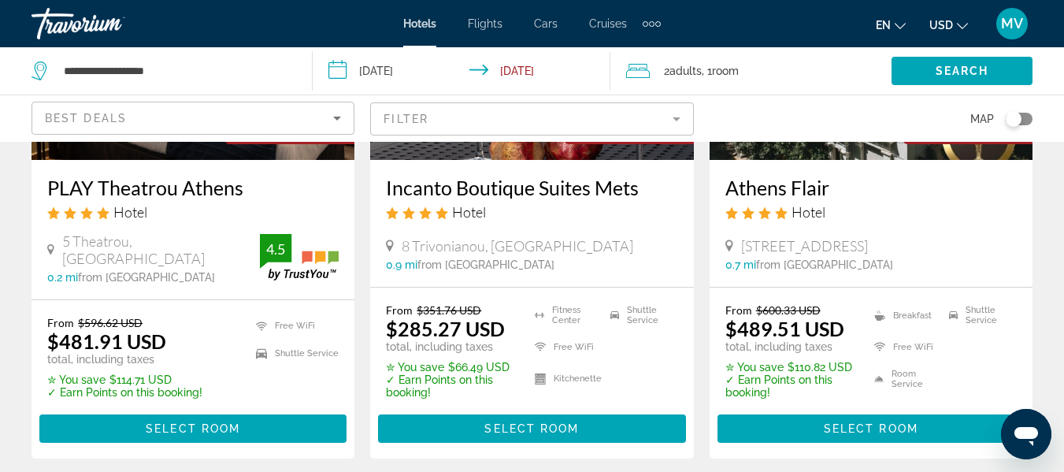
scroll to position [948, 0]
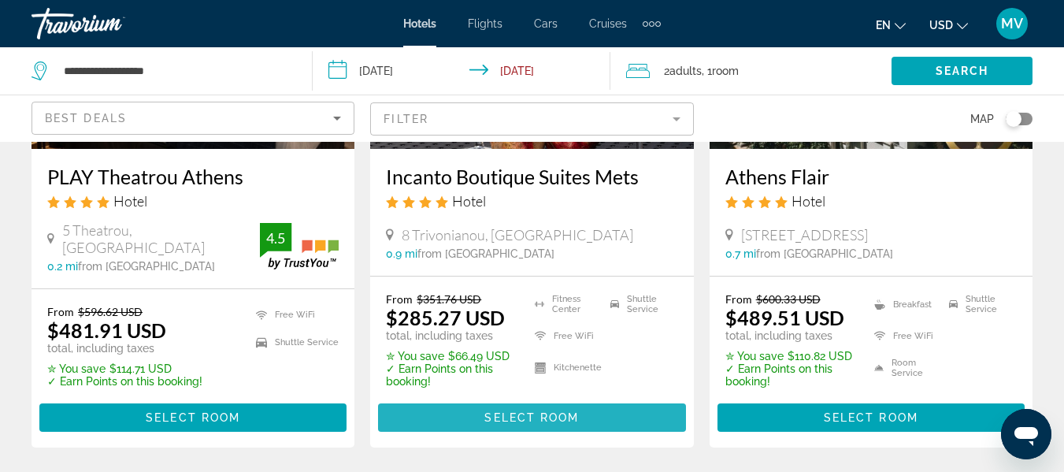
click at [561, 411] on span "Select Room" at bounding box center [531, 417] width 95 height 13
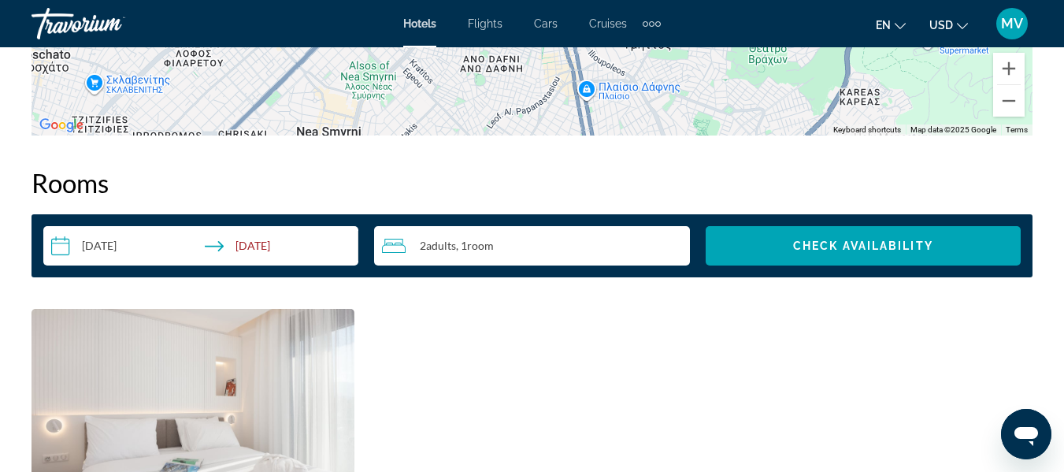
scroll to position [2189, 0]
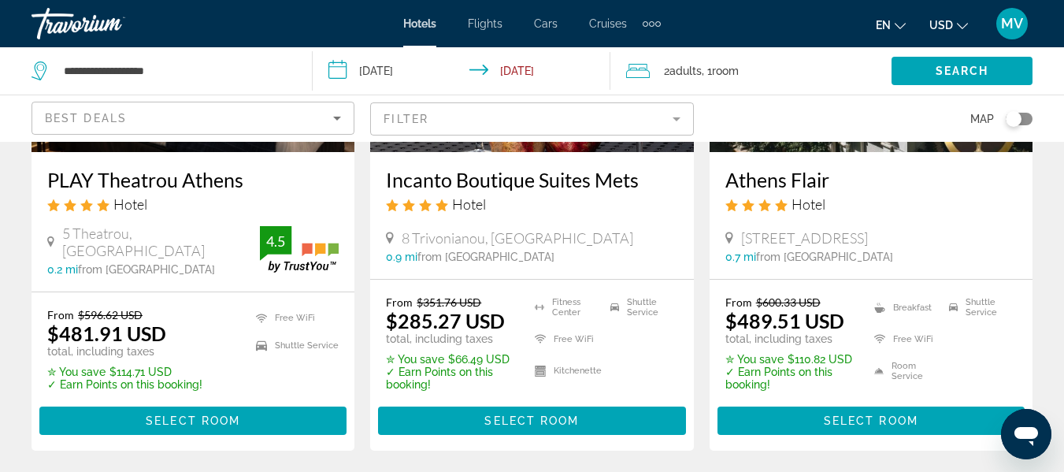
scroll to position [954, 0]
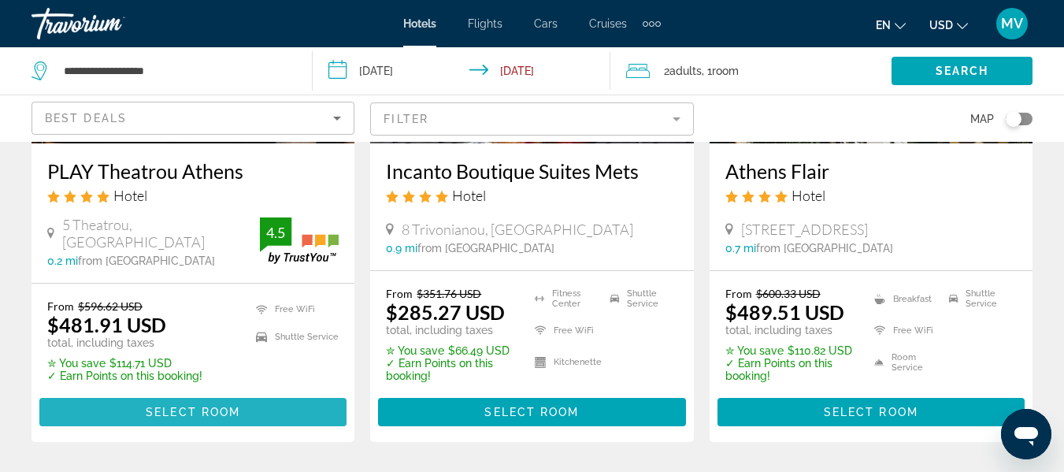
click at [192, 406] on span "Select Room" at bounding box center [193, 412] width 95 height 13
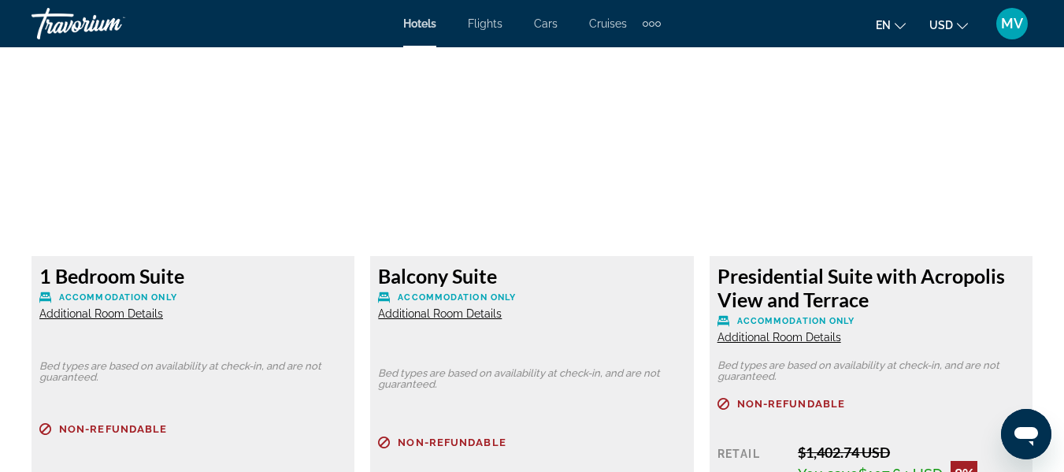
scroll to position [3001, 0]
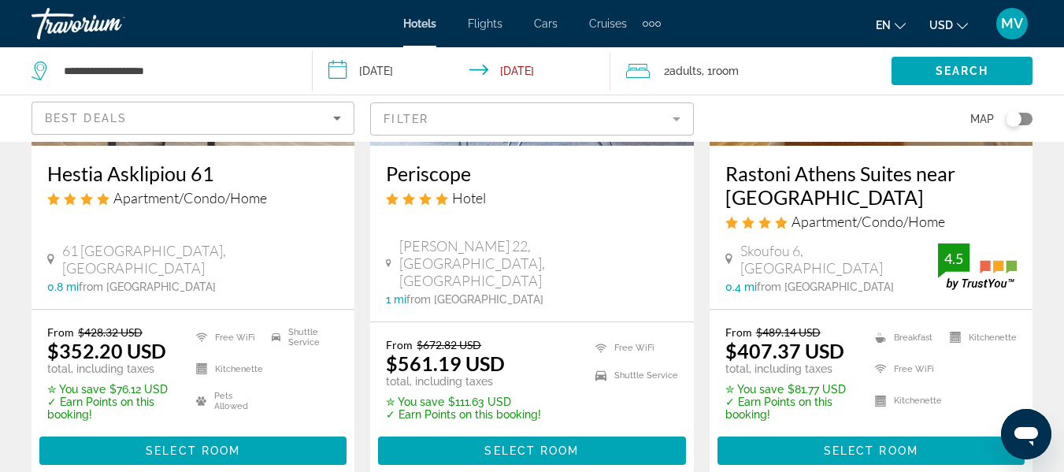
scroll to position [1547, 0]
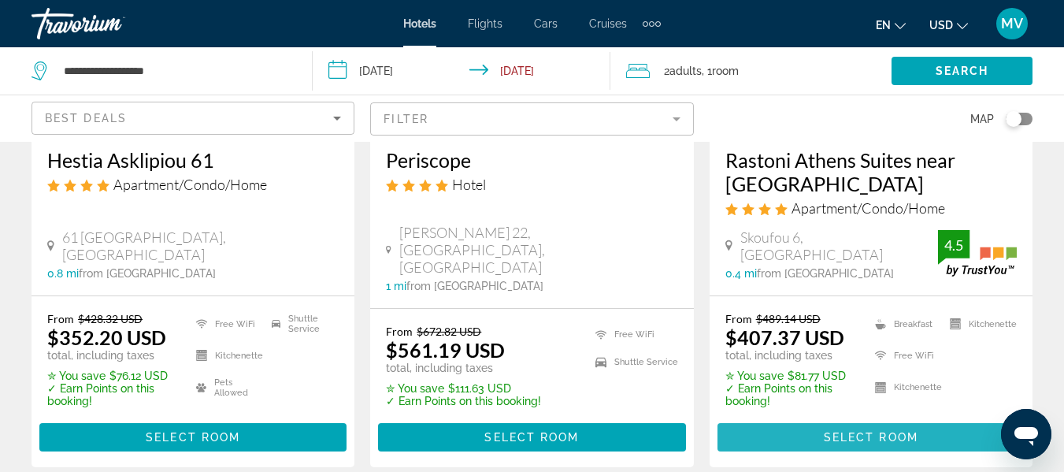
click at [892, 418] on span "Main content" at bounding box center [871, 437] width 307 height 38
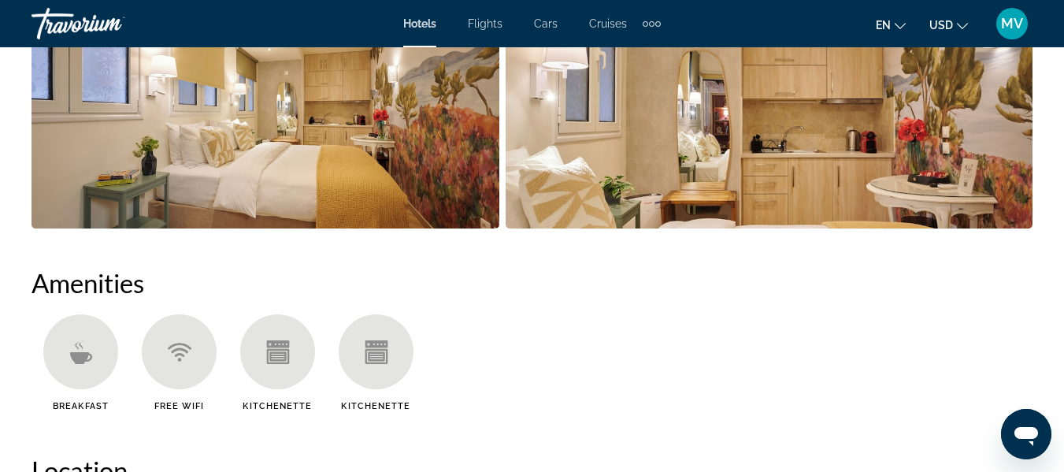
scroll to position [1317, 0]
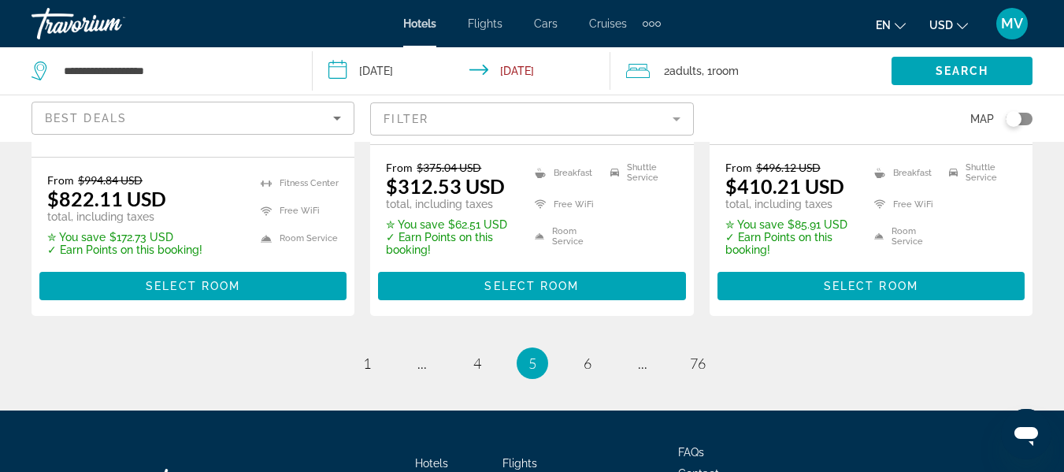
scroll to position [2310, 0]
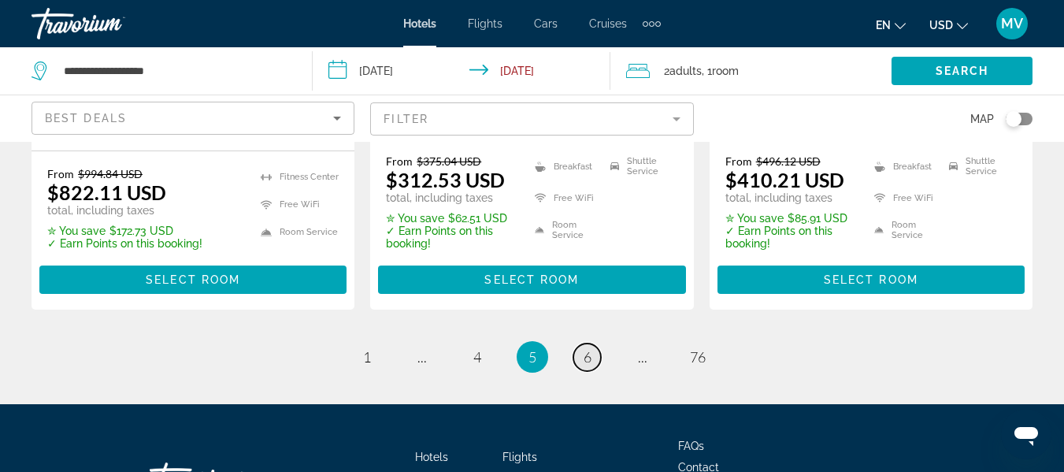
click at [584, 348] on span "6" at bounding box center [588, 356] width 8 height 17
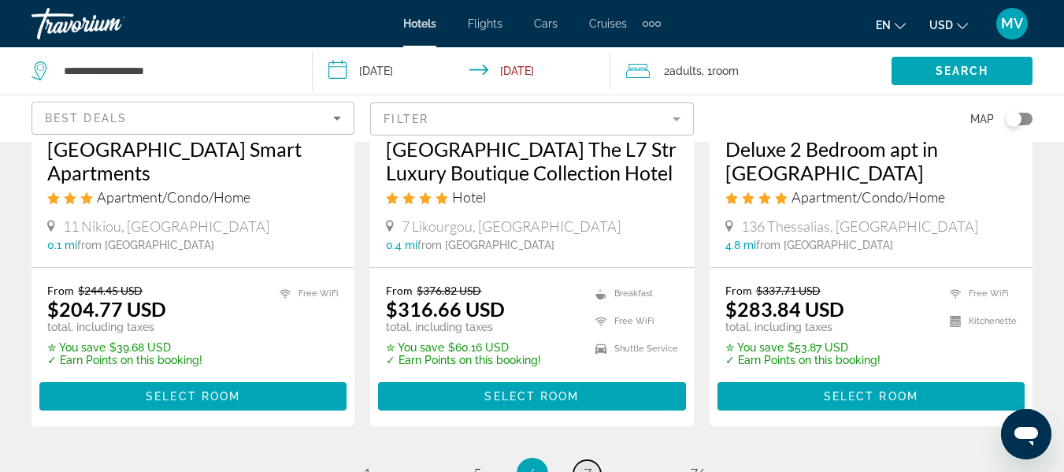
scroll to position [2109, 0]
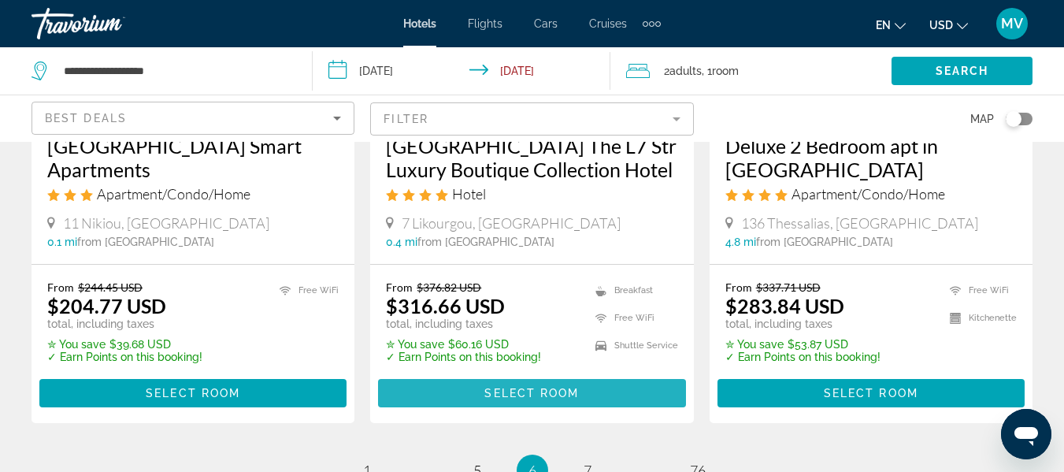
click at [573, 399] on span "Select Room" at bounding box center [531, 393] width 95 height 13
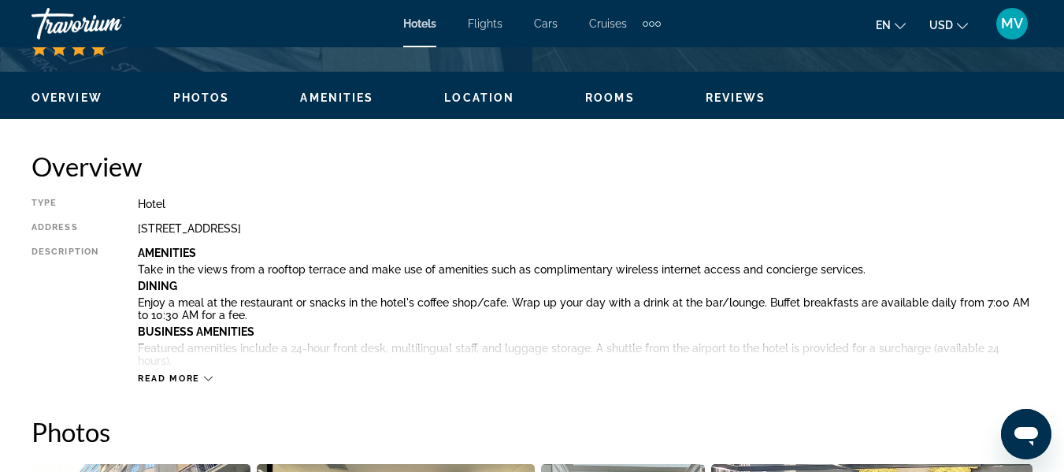
scroll to position [728, 0]
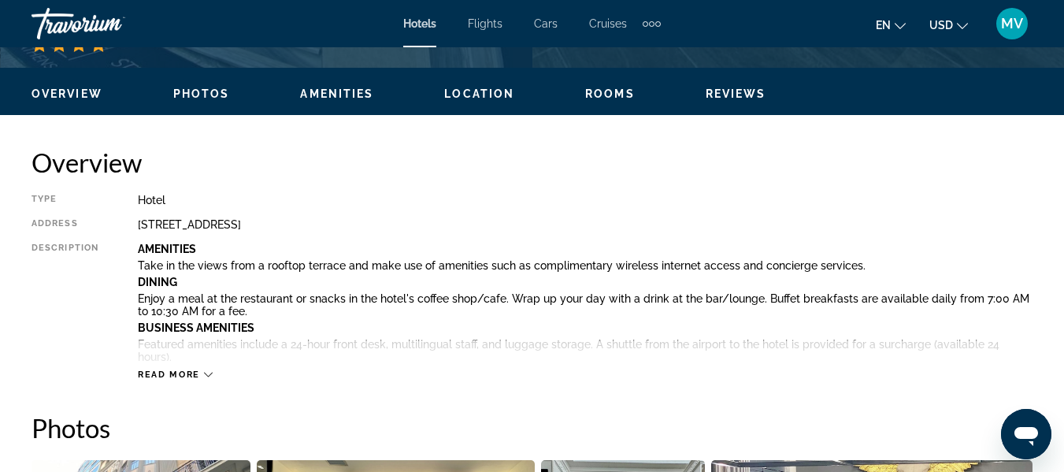
click at [206, 376] on icon "Main content" at bounding box center [208, 374] width 9 height 9
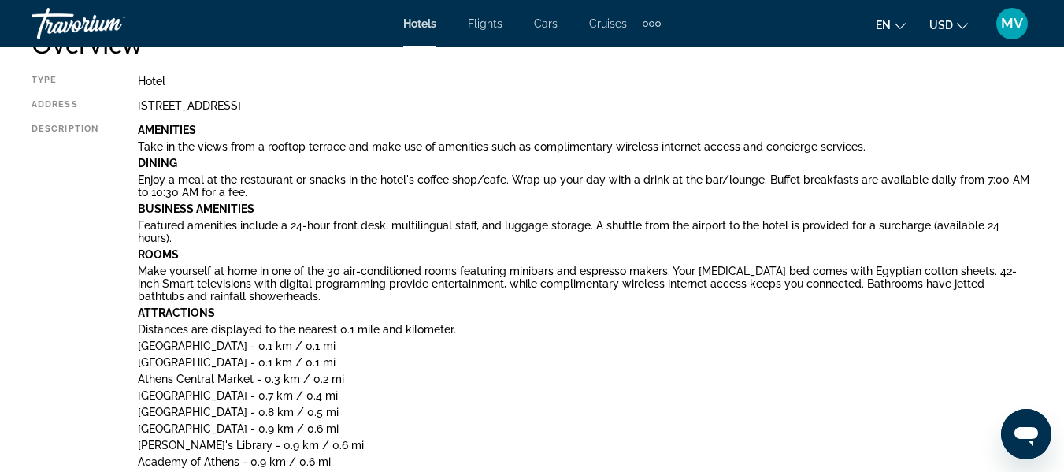
scroll to position [859, 0]
